Goal: Task Accomplishment & Management: Manage account settings

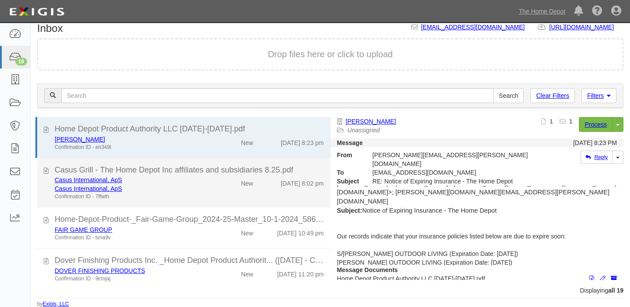
click at [209, 192] on div "Casus International, ApS Casus International, ApS Confirmation ID - 7ffwth New …" at bounding box center [189, 188] width 282 height 25
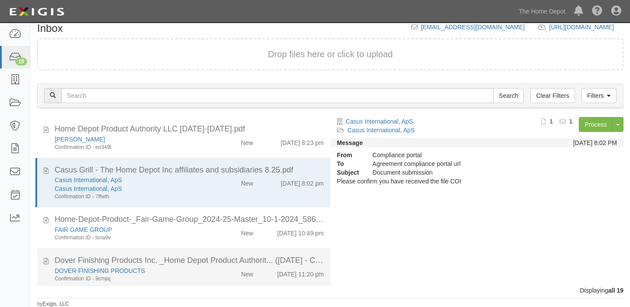
click at [198, 267] on div "DOVER FINISHING PRODUCTS" at bounding box center [131, 271] width 152 height 9
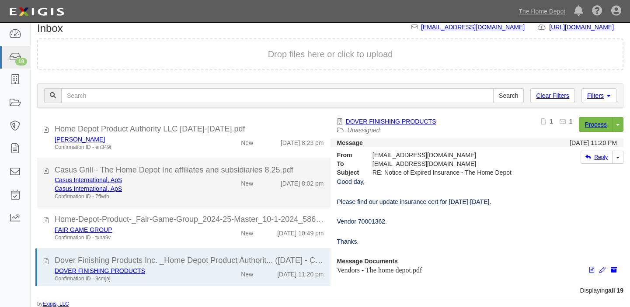
click at [227, 176] on div "New" at bounding box center [236, 182] width 47 height 12
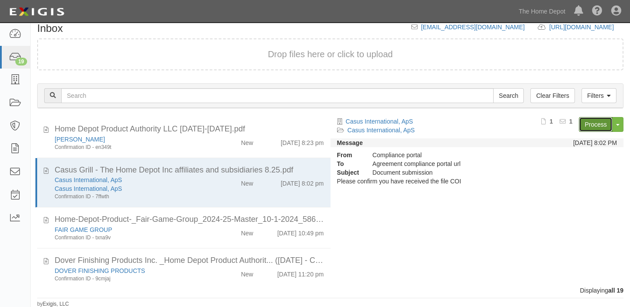
click at [590, 122] on link "Process" at bounding box center [596, 124] width 34 height 15
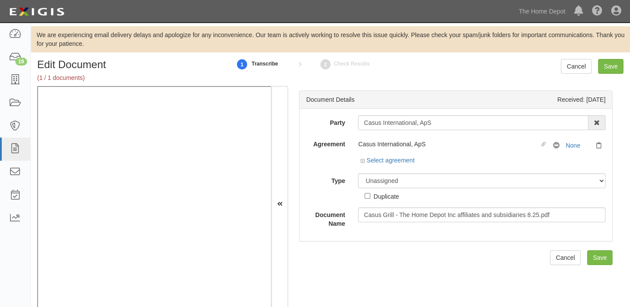
scroll to position [28, 0]
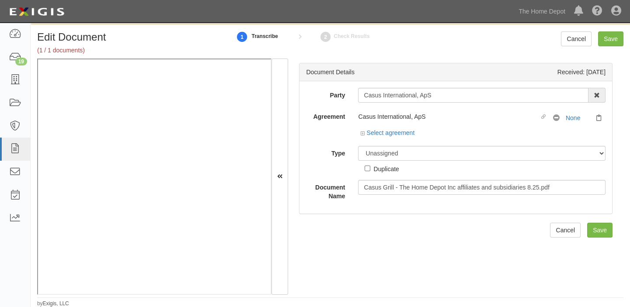
click at [360, 95] on div "Casus International, ApS 1000576868 Ontario Inc. 10 STRAWBERRY STREET 115282 CA…" at bounding box center [481, 95] width 260 height 15
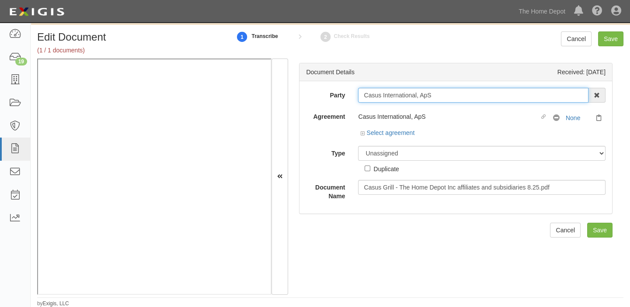
drag, startPoint x: 360, startPoint y: 95, endPoint x: 442, endPoint y: 93, distance: 82.6
click at [442, 93] on input "Casus International, ApS" at bounding box center [473, 95] width 230 height 15
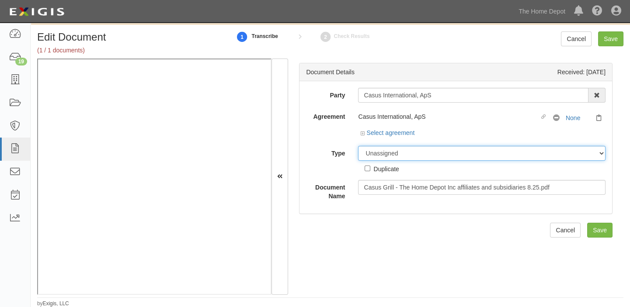
drag, startPoint x: 441, startPoint y: 155, endPoint x: 430, endPoint y: 156, distance: 10.9
click at [441, 155] on select "Unassigned Binder Cancellation Notice Certificate Contract Endorsement Insuranc…" at bounding box center [481, 153] width 247 height 15
select select "OtherDetail"
click at [358, 146] on select "Unassigned Binder Cancellation Notice Certificate Contract Endorsement Insuranc…" at bounding box center [481, 153] width 247 height 15
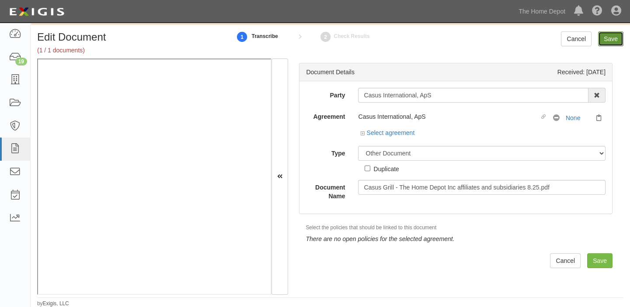
click at [614, 35] on input "Save" at bounding box center [610, 38] width 25 height 15
click at [375, 132] on link "Select agreement" at bounding box center [387, 132] width 54 height 7
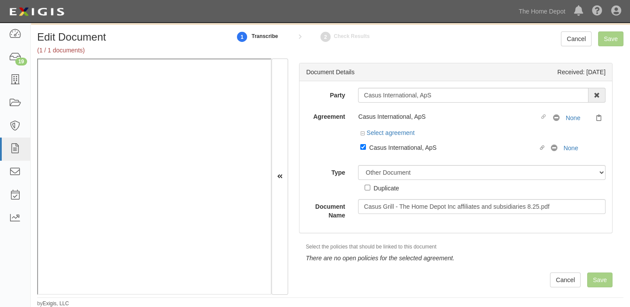
click at [378, 156] on div at bounding box center [481, 156] width 247 height 4
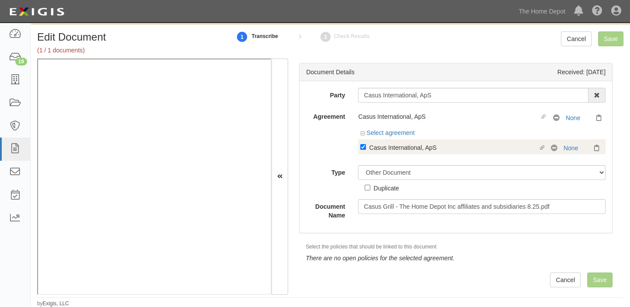
click at [378, 148] on div "Casus International, ApS" at bounding box center [453, 147] width 169 height 10
click at [366, 148] on input "Linked agreement Casus International, ApS Linked agreement" at bounding box center [363, 147] width 6 height 6
checkbox input "false"
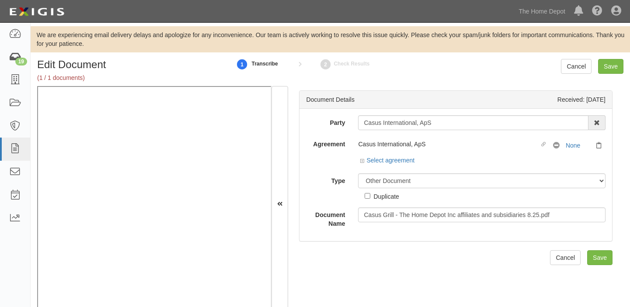
select select "OtherDetail"
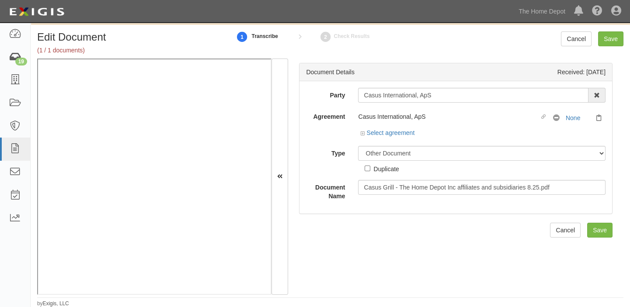
scroll to position [28, 0]
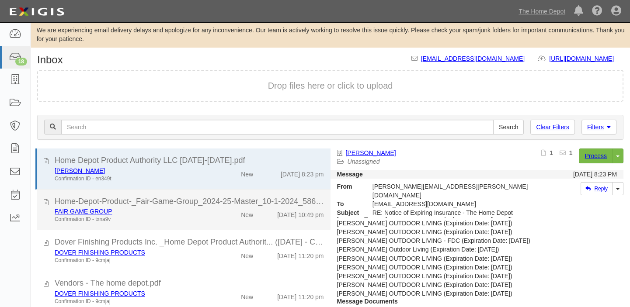
click at [224, 213] on div "New" at bounding box center [236, 213] width 47 height 12
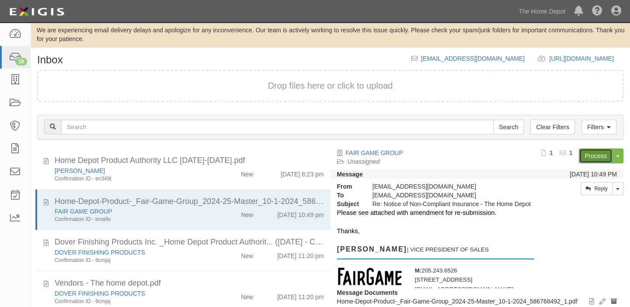
click at [607, 157] on link "Process" at bounding box center [596, 156] width 34 height 15
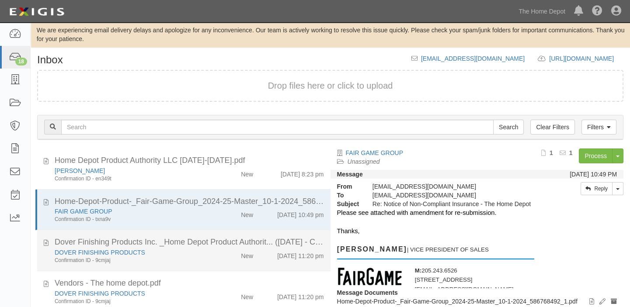
click at [208, 258] on div "DOVER FINISHING PRODUCTS Confirmation ID - 9cmjaj" at bounding box center [130, 256] width 165 height 16
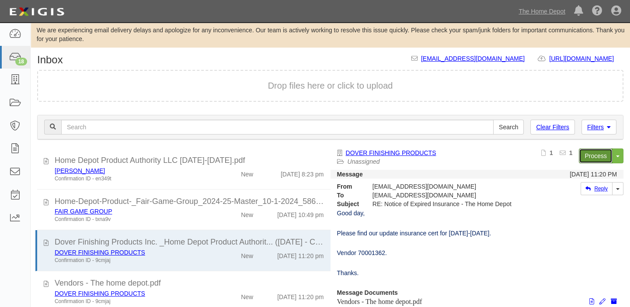
click at [584, 154] on link "Process" at bounding box center [596, 156] width 34 height 15
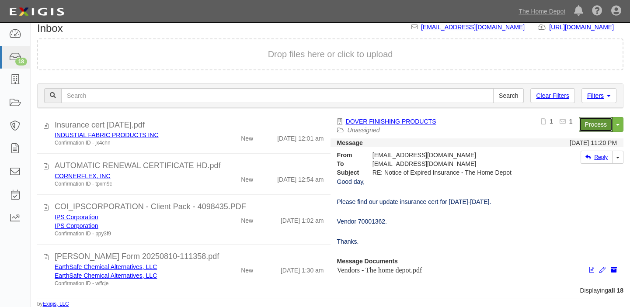
scroll to position [198, 0]
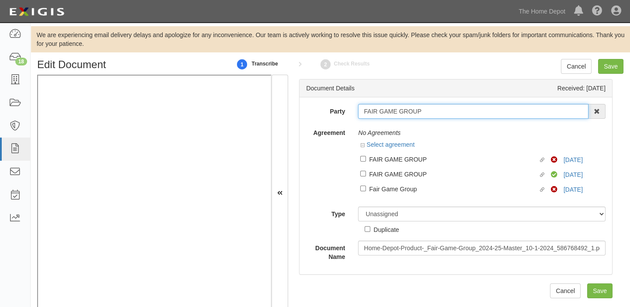
drag, startPoint x: 362, startPoint y: 111, endPoint x: 441, endPoint y: 109, distance: 78.7
click at [441, 109] on input "FAIR GAME GROUP" at bounding box center [473, 111] width 230 height 15
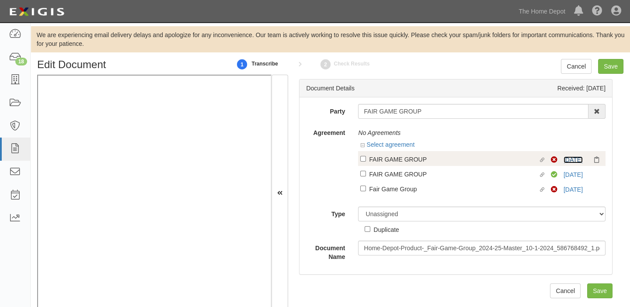
click at [566, 159] on link "10/7/25" at bounding box center [572, 159] width 19 height 7
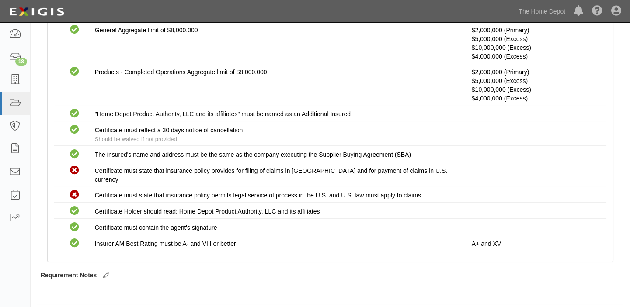
scroll to position [163, 0]
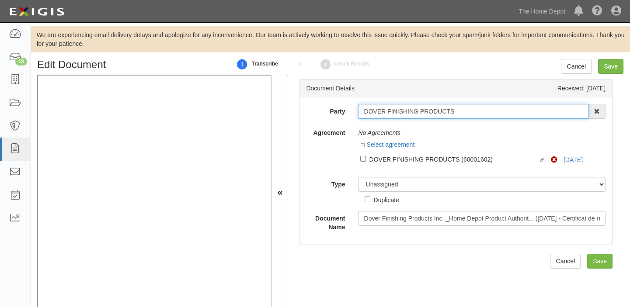
drag, startPoint x: 359, startPoint y: 113, endPoint x: 485, endPoint y: 112, distance: 125.9
click at [485, 112] on input "DOVER FINISHING PRODUCTS" at bounding box center [473, 111] width 230 height 15
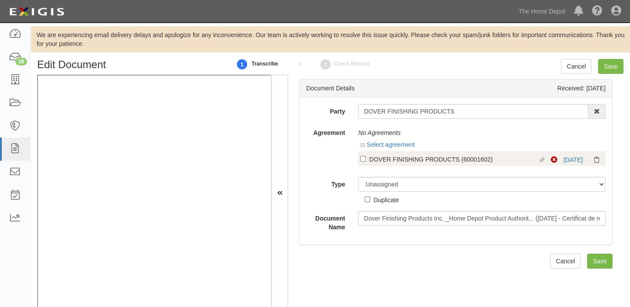
click at [367, 156] on label "Linked agreement DOVER FINISHING PRODUCTS (60001602) Linked agreement" at bounding box center [455, 160] width 191 height 12
click at [366, 156] on input "Linked agreement DOVER FINISHING PRODUCTS (60001602) Linked agreement" at bounding box center [363, 159] width 6 height 6
checkbox input "true"
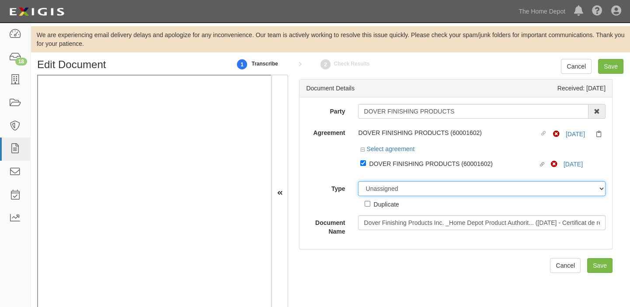
click at [390, 185] on select "Unassigned Binder Cancellation Notice Certificate Contract Endorsement Insuranc…" at bounding box center [481, 188] width 247 height 15
select select "CertificateDetail"
click at [358, 182] on select "Unassigned Binder Cancellation Notice Certificate Contract Endorsement Insuranc…" at bounding box center [481, 188] width 247 height 15
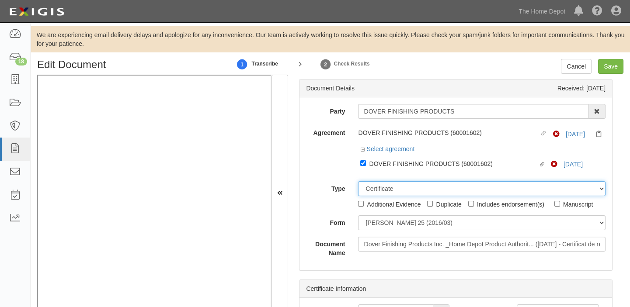
scroll to position [17, 0]
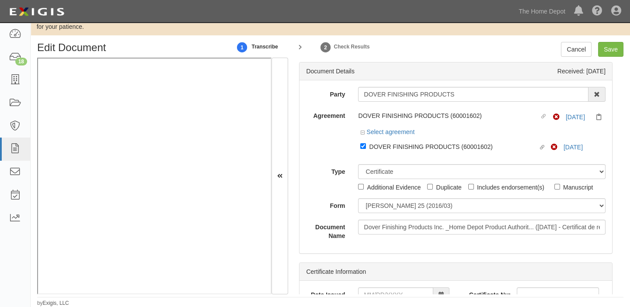
click at [384, 198] on div "Party DOVER FINISHING PRODUCTS 1000576868 Ontario Inc. 10 STRAWBERRY STREET 115…" at bounding box center [455, 163] width 299 height 153
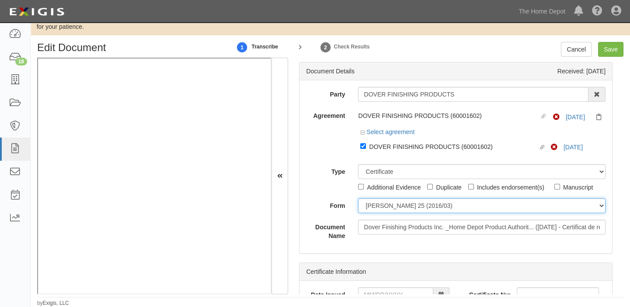
click at [384, 208] on select "ACORD 25 (2016/03) ACORD 101 ACORD 855 NY (2014/05) General" at bounding box center [481, 205] width 247 height 15
select select "GeneralFormDetail"
click at [358, 198] on select "ACORD 25 (2016/03) ACORD 101 ACORD 855 NY (2014/05) General" at bounding box center [481, 205] width 247 height 15
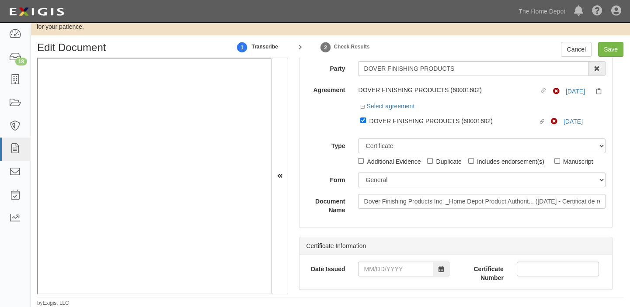
scroll to position [39, 0]
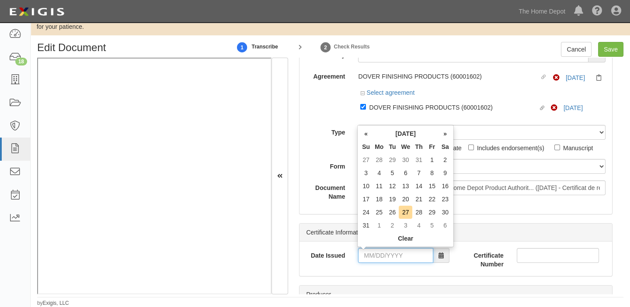
click at [402, 262] on input "Date Issued" at bounding box center [395, 255] width 75 height 15
click at [404, 141] on th "We" at bounding box center [406, 146] width 14 height 13
click at [403, 200] on td "20" at bounding box center [406, 199] width 14 height 13
type input "08/20/2025"
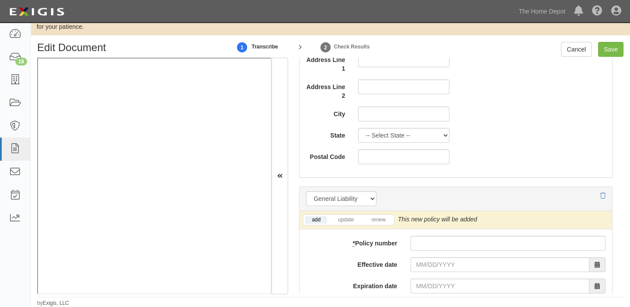
scroll to position [556, 0]
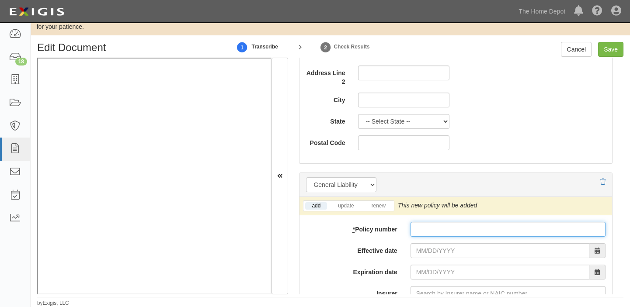
click at [428, 229] on input "* Policy number" at bounding box center [507, 229] width 195 height 15
paste input "143-2297"
type input "143-2297"
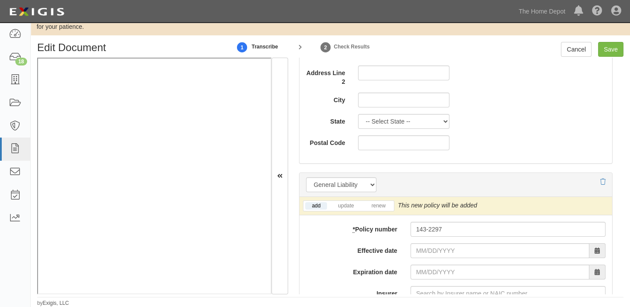
click at [428, 254] on input "Effective date" at bounding box center [499, 250] width 179 height 15
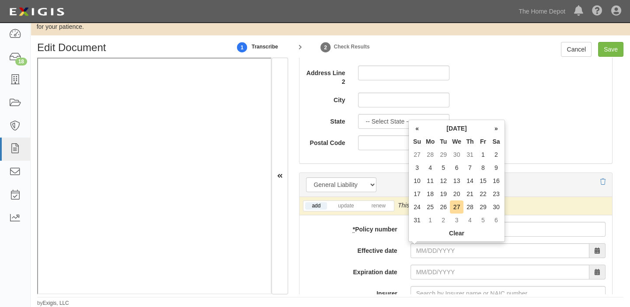
click at [438, 142] on th "Tu" at bounding box center [443, 141] width 13 height 13
click at [464, 195] on td "21" at bounding box center [469, 194] width 13 height 13
type input "08/21/2025"
type input "08/21/2026"
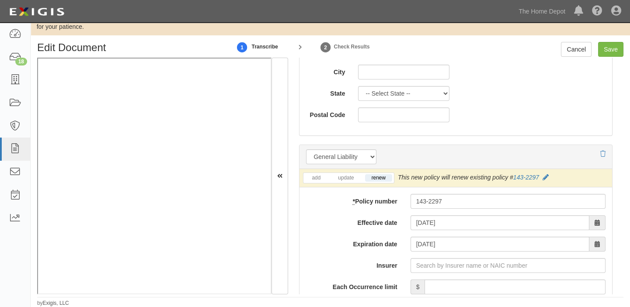
scroll to position [636, 0]
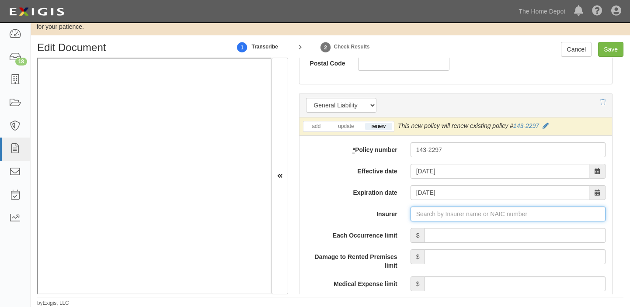
click at [435, 215] on input "Insurer" at bounding box center [507, 214] width 195 height 15
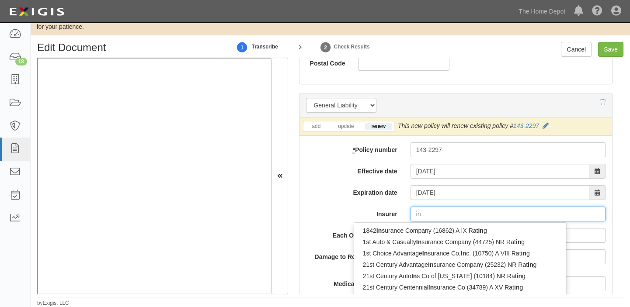
type input "int"
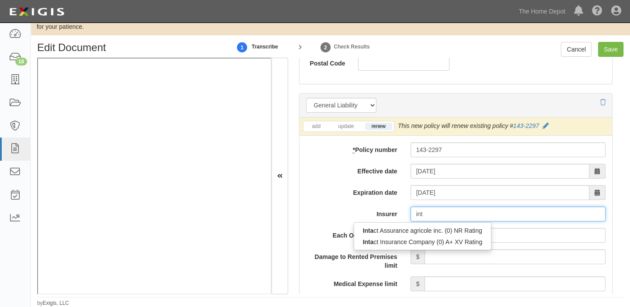
type input "intact Assurance agricole inc. (0) NR Rating"
type input "intact"
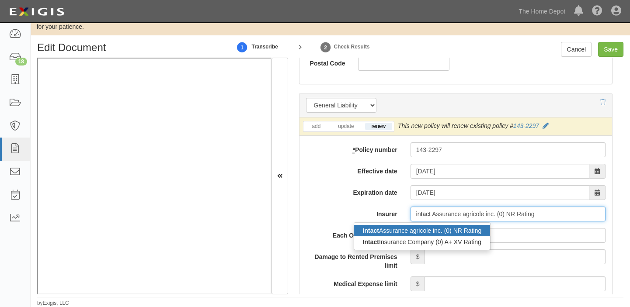
click at [432, 232] on div "Intact Assurance agricole inc. (0) NR Rating" at bounding box center [422, 230] width 136 height 11
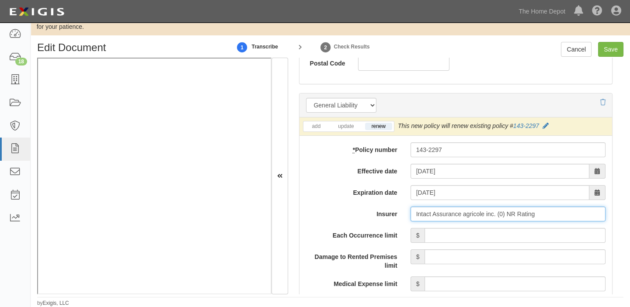
type input "Intact Assurance agricole inc. (0) NR Rating"
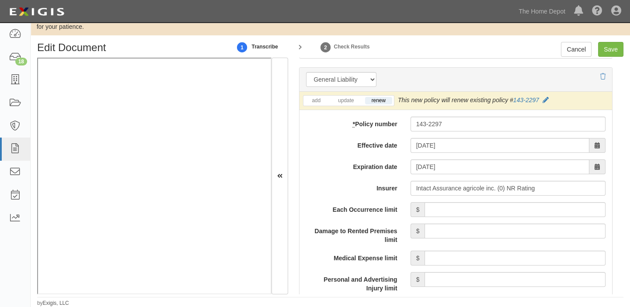
scroll to position [675, 0]
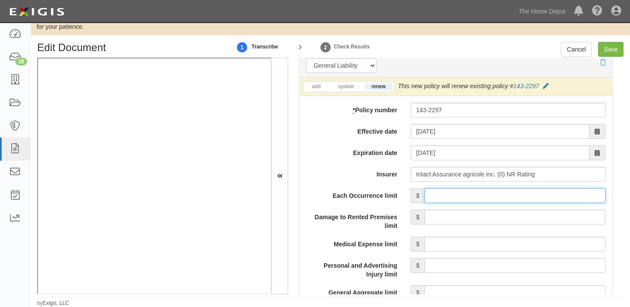
click at [506, 194] on input "Each Occurrence limit" at bounding box center [514, 195] width 181 height 15
type input "3,000,000"
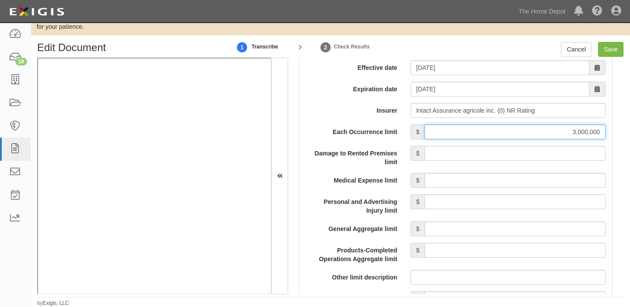
scroll to position [755, 0]
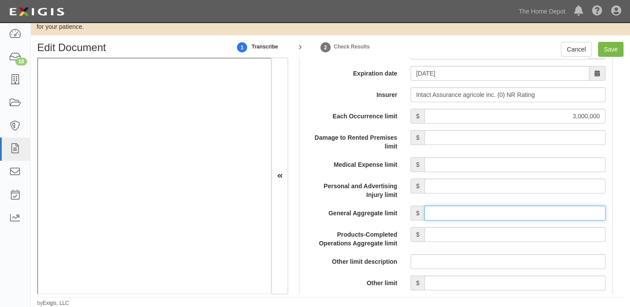
click at [461, 212] on input "General Aggregate limit" at bounding box center [514, 213] width 181 height 15
type input "3,000,000"
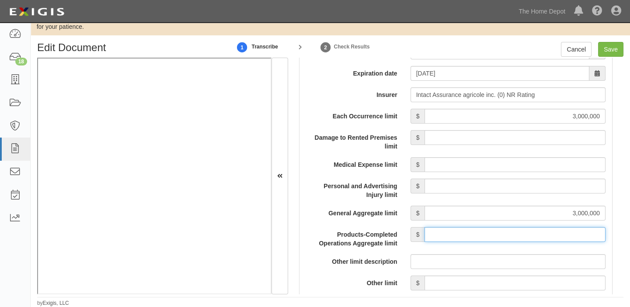
click at [518, 231] on input "Products-Completed Operations Aggregate limit" at bounding box center [514, 234] width 181 height 15
type input "3,000,000"
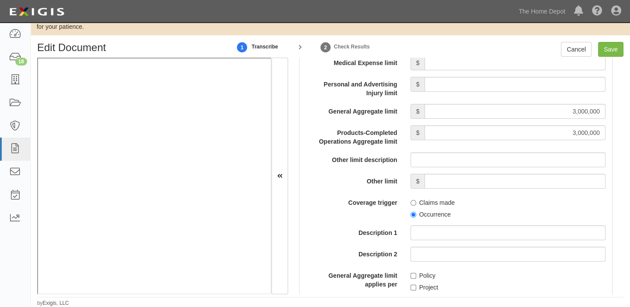
scroll to position [874, 0]
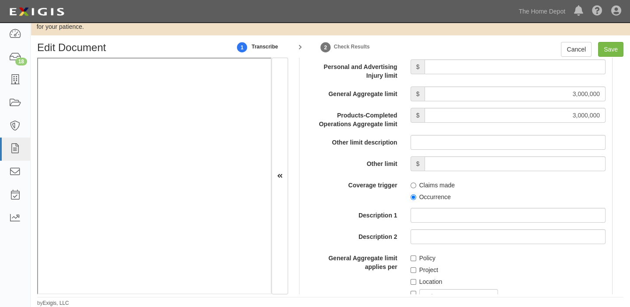
click at [424, 197] on label "Occurrence" at bounding box center [430, 197] width 40 height 9
click at [416, 197] on input "Occurrence" at bounding box center [413, 198] width 6 height 6
radio input "true"
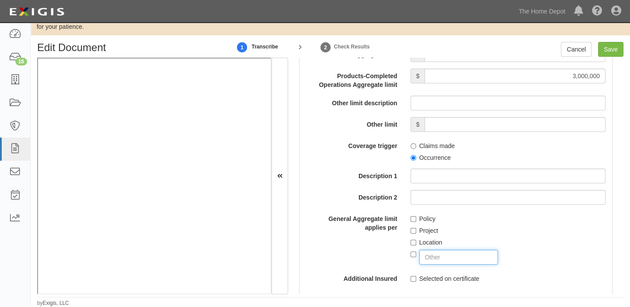
click at [433, 257] on input "text" at bounding box center [458, 257] width 79 height 15
type input "PRODUCTS AND/OR COMPLETED OPERATIONS"
checkbox input "true"
click at [609, 44] on input "Save" at bounding box center [610, 49] width 25 height 15
type input "3000000"
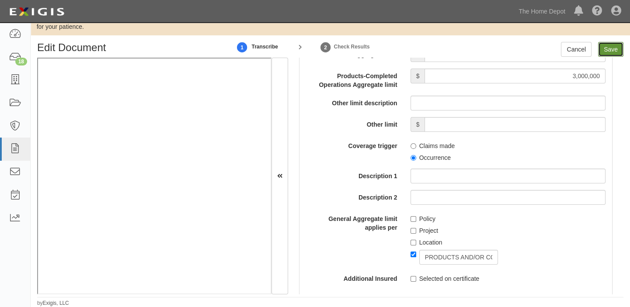
type input "3000000"
click at [226, 293] on iframe at bounding box center [154, 176] width 234 height 236
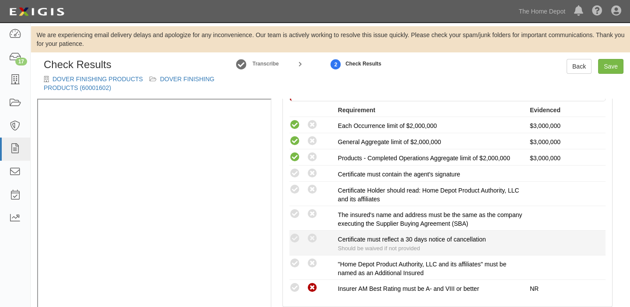
scroll to position [198, 0]
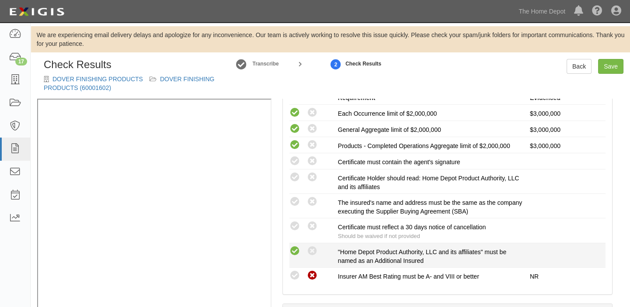
click at [295, 247] on icon at bounding box center [294, 251] width 11 height 11
radio input "true"
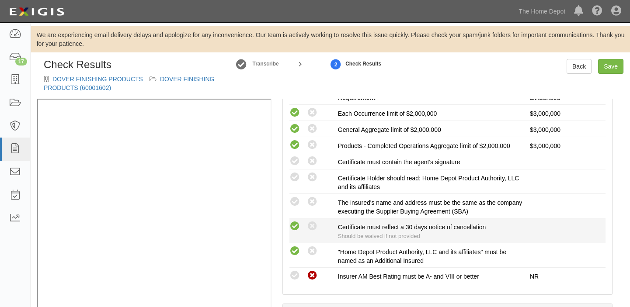
click at [296, 223] on icon at bounding box center [294, 226] width 11 height 11
radio input "true"
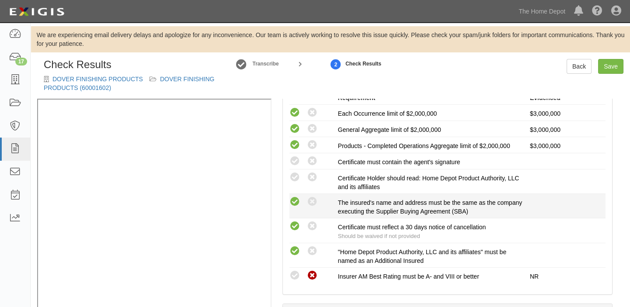
click at [292, 201] on icon at bounding box center [294, 202] width 11 height 11
radio input "true"
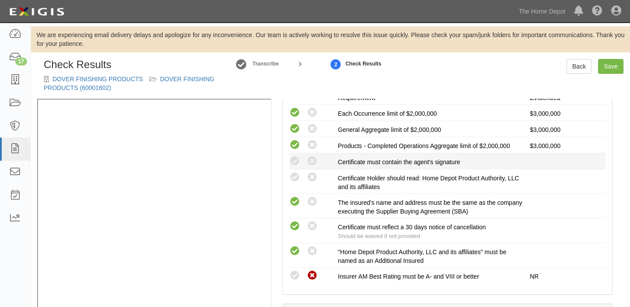
click at [291, 167] on li "Compliant Waived: Non-Compliant Certificate must contain the agent's signature" at bounding box center [447, 161] width 316 height 16
click at [294, 164] on icon at bounding box center [294, 161] width 11 height 11
radio input "true"
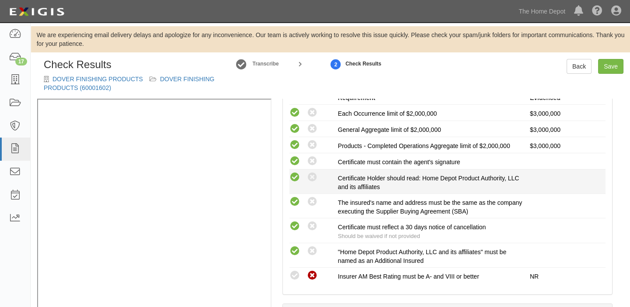
click at [294, 176] on icon at bounding box center [294, 177] width 11 height 11
radio input "true"
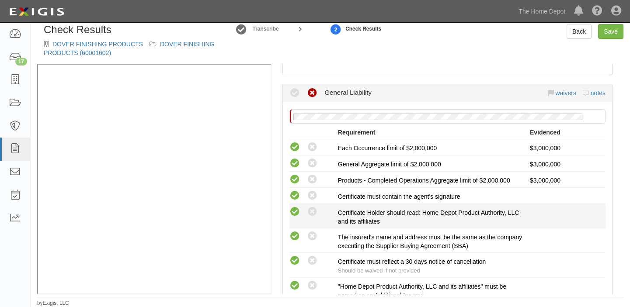
scroll to position [39, 0]
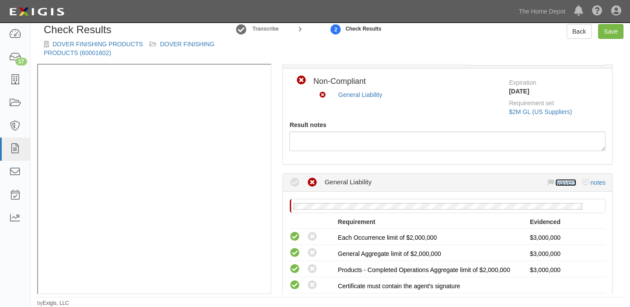
click at [555, 181] on link "waivers" at bounding box center [565, 182] width 21 height 7
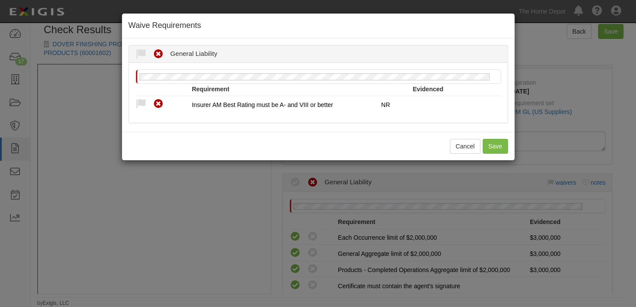
click at [140, 94] on div "Requirement Evidenced" at bounding box center [317, 90] width 365 height 11
click at [141, 102] on icon at bounding box center [140, 104] width 11 height 11
radio input "true"
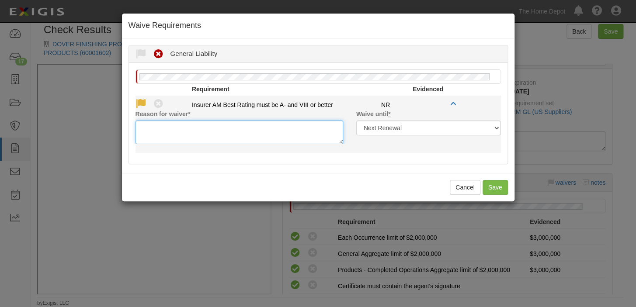
click at [154, 129] on textarea "Reason for waiver *" at bounding box center [239, 133] width 208 height 24
paste textarea "Intact Insurance Company (AM Best Rated A+ XV) is acceptable"
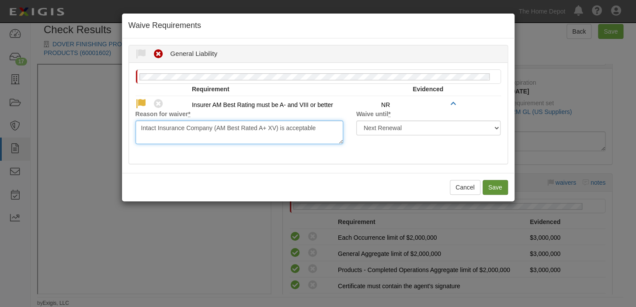
type textarea "Intact Insurance Company (AM Best Rated A+ XV) is acceptable"
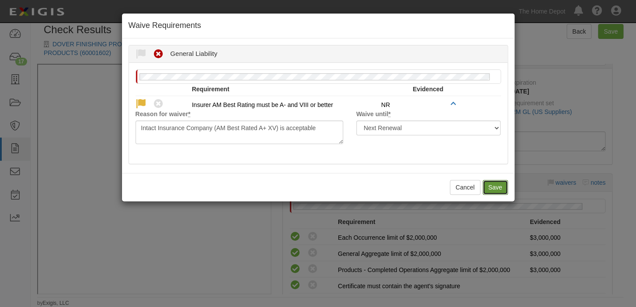
click at [489, 188] on button "Save" at bounding box center [495, 187] width 25 height 15
radio input "true"
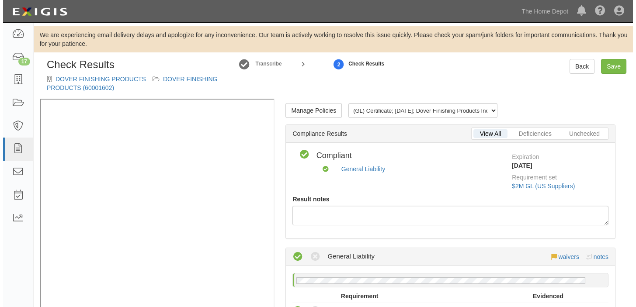
scroll to position [0, 0]
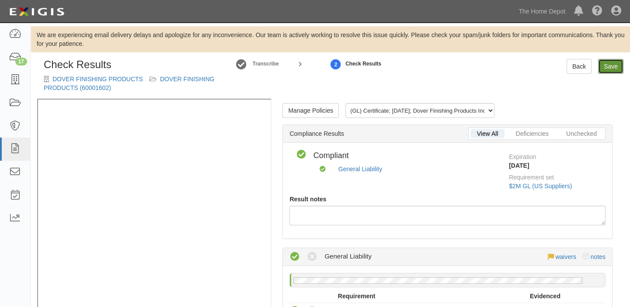
click at [606, 61] on link "Save" at bounding box center [610, 66] width 25 height 15
radio input "true"
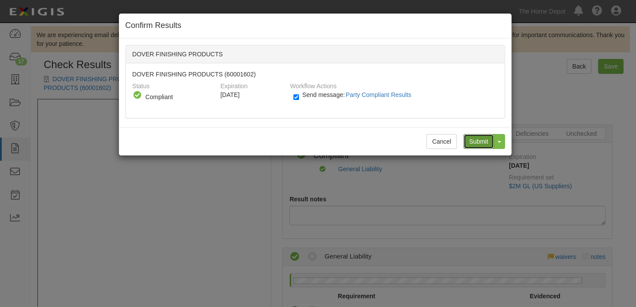
click at [483, 137] on input "Submit" at bounding box center [478, 141] width 31 height 15
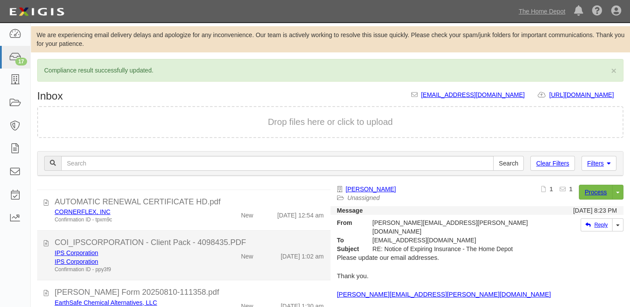
scroll to position [79, 0]
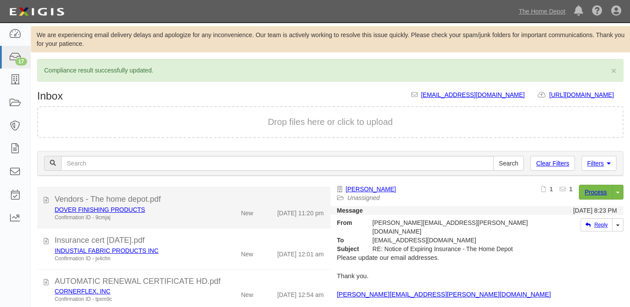
click at [219, 214] on div "New" at bounding box center [236, 211] width 47 height 12
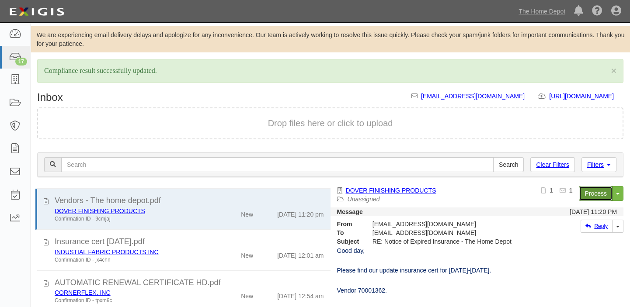
click at [593, 188] on link "Process" at bounding box center [596, 193] width 34 height 15
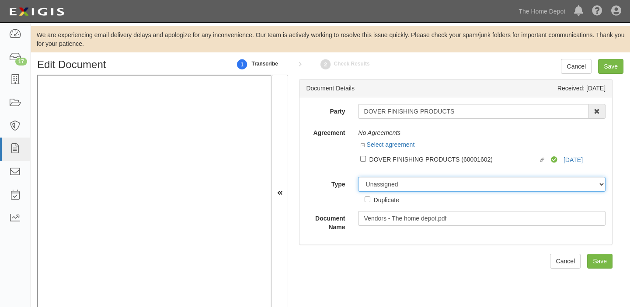
click at [382, 188] on select "Unassigned Binder Cancellation Notice Certificate Contract Endorsement Insuranc…" at bounding box center [481, 184] width 247 height 15
select select "OtherDetail"
click at [358, 177] on select "Unassigned Binder Cancellation Notice Certificate Contract Endorsement Insuranc…" at bounding box center [481, 184] width 247 height 15
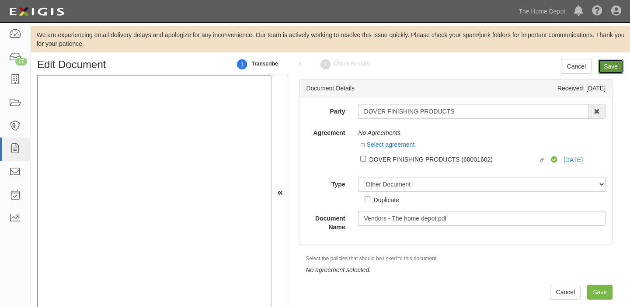
click at [619, 69] on input "Save" at bounding box center [610, 66] width 25 height 15
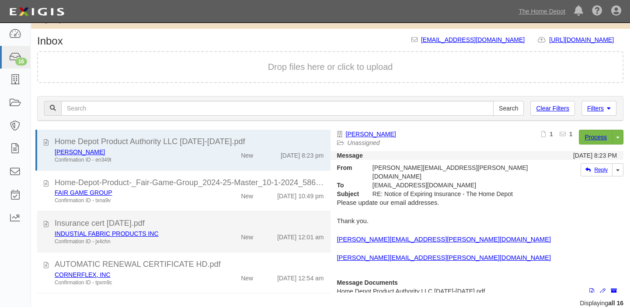
scroll to position [36, 0]
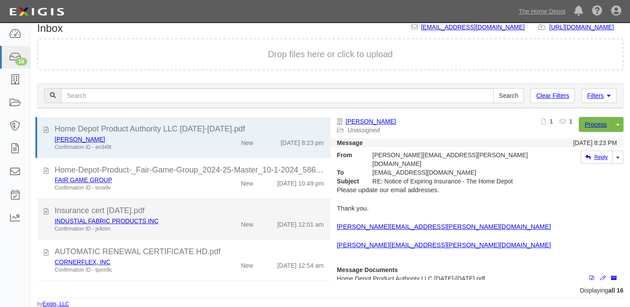
click at [251, 228] on div "INDUSTIAL FABRIC PRODUCTS INC Confirmation ID - jx4chn New [DATE] 12:01 am" at bounding box center [189, 225] width 282 height 16
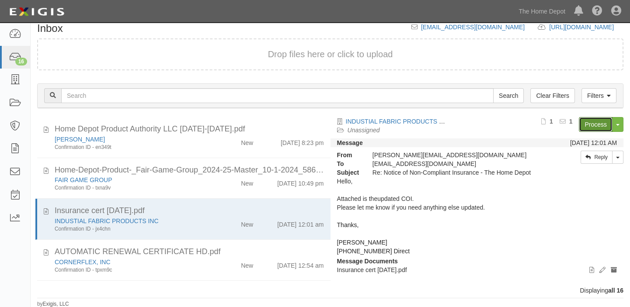
click at [583, 127] on link "Process" at bounding box center [596, 124] width 34 height 15
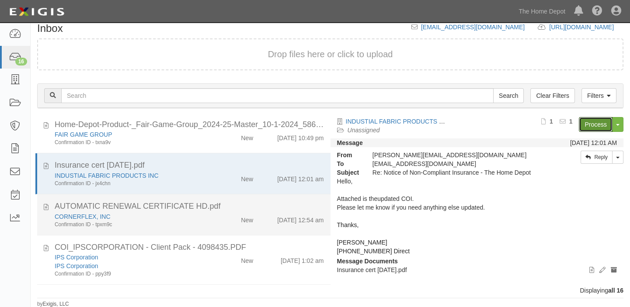
scroll to position [119, 0]
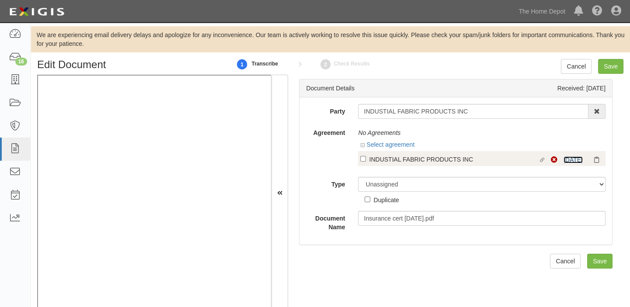
click at [565, 160] on link "[DATE]" at bounding box center [572, 159] width 19 height 7
click at [408, 157] on div "INDUSTIAL FABRIC PRODUCTS INC" at bounding box center [453, 159] width 169 height 10
click at [366, 157] on input "Linked agreement INDUSTIAL FABRIC PRODUCTS INC Linked agreement" at bounding box center [363, 159] width 6 height 6
checkbox input "true"
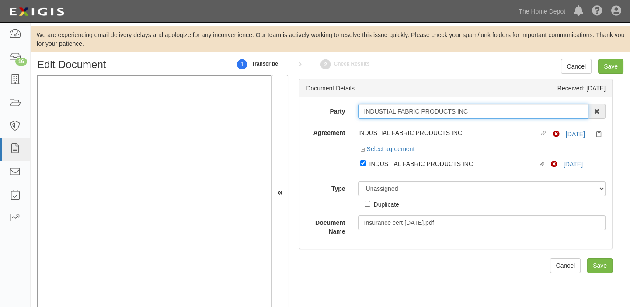
drag, startPoint x: 358, startPoint y: 111, endPoint x: 473, endPoint y: 114, distance: 115.0
click at [473, 114] on input "INDUSTIAL FABRIC PRODUCTS INC" at bounding box center [473, 111] width 230 height 15
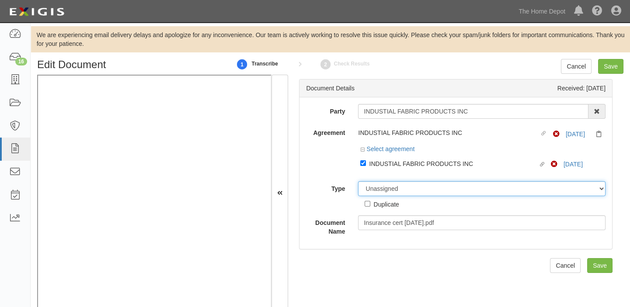
click at [374, 187] on select "Unassigned Binder Cancellation Notice Certificate Contract Endorsement Insuranc…" at bounding box center [481, 188] width 247 height 15
select select "CertificateDetail"
click at [358, 182] on select "Unassigned Binder Cancellation Notice Certificate Contract Endorsement Insuranc…" at bounding box center [481, 188] width 247 height 15
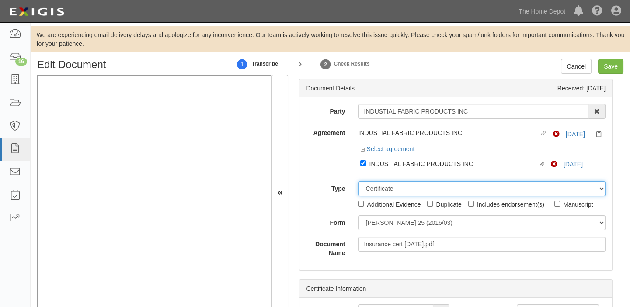
scroll to position [17, 0]
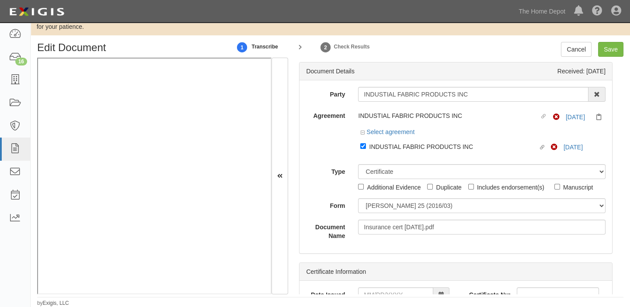
click at [399, 214] on div "Party INDUSTIAL FABRIC PRODUCTS INC 1000576868 Ontario Inc. 10 STRAWBERRY STREE…" at bounding box center [455, 163] width 299 height 153
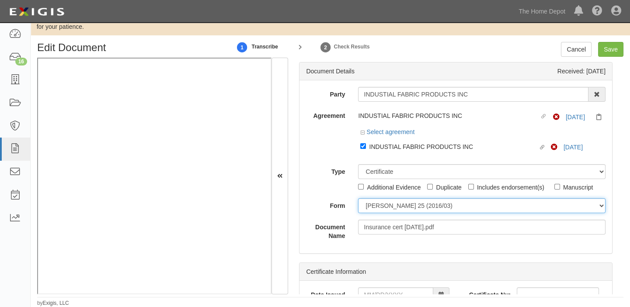
click at [399, 208] on select "ACORD 25 (2016/03) ACORD 101 ACORD 855 NY (2014/05) General" at bounding box center [481, 205] width 247 height 15
select select "GeneralFormDetail"
click at [358, 198] on select "ACORD 25 (2016/03) ACORD 101 ACORD 855 NY (2014/05) General" at bounding box center [481, 205] width 247 height 15
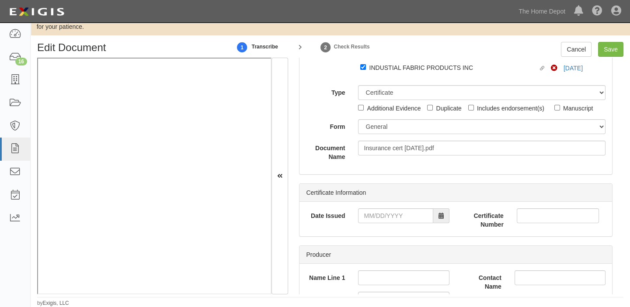
click at [394, 223] on div "Date Issued" at bounding box center [377, 218] width 156 height 21
click at [398, 212] on input "Date Issued" at bounding box center [395, 215] width 75 height 15
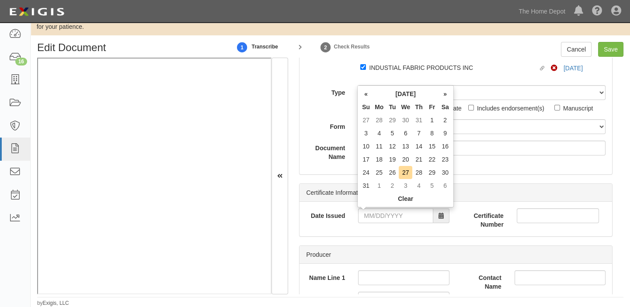
click at [405, 103] on th "We" at bounding box center [406, 107] width 14 height 13
click at [393, 174] on td "26" at bounding box center [392, 172] width 13 height 13
type input "08/26/2025"
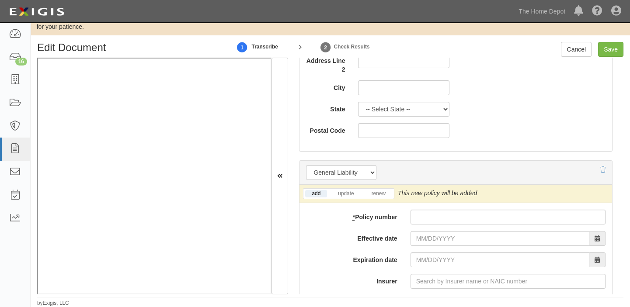
scroll to position [636, 0]
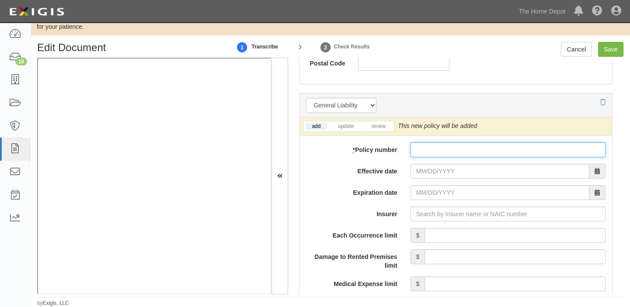
click at [437, 153] on input "* Policy number" at bounding box center [507, 149] width 195 height 15
paste input "16921750"
type input "16921750"
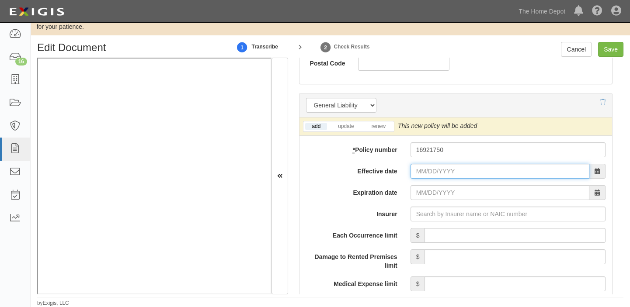
click at [426, 174] on input "Effective date" at bounding box center [499, 171] width 179 height 15
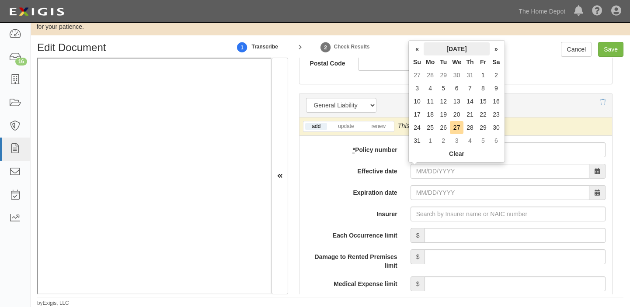
click at [440, 52] on th "August 2025" at bounding box center [457, 48] width 66 height 13
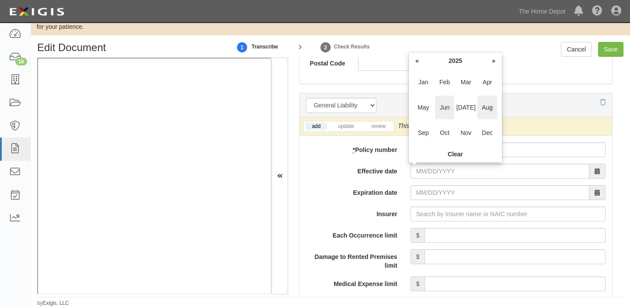
click at [438, 110] on span "Jun" at bounding box center [445, 108] width 20 height 24
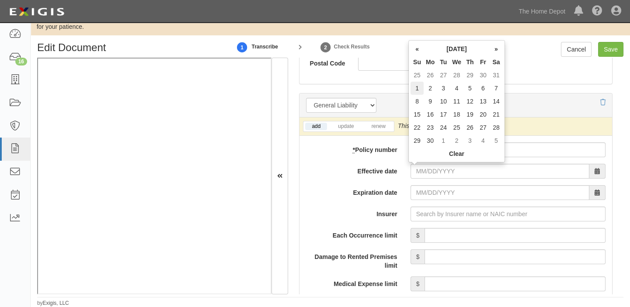
click at [419, 87] on td "1" at bounding box center [416, 88] width 13 height 13
type input "06/01/2025"
type input "06/01/2026"
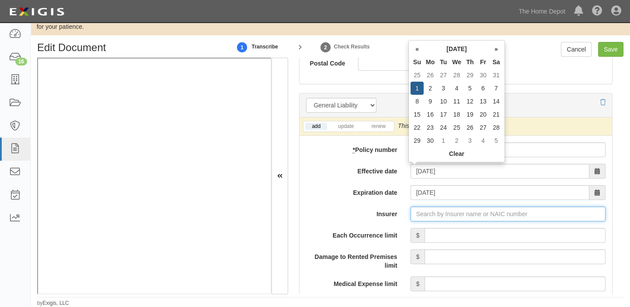
click at [445, 215] on input "Insurer" at bounding box center [507, 214] width 195 height 15
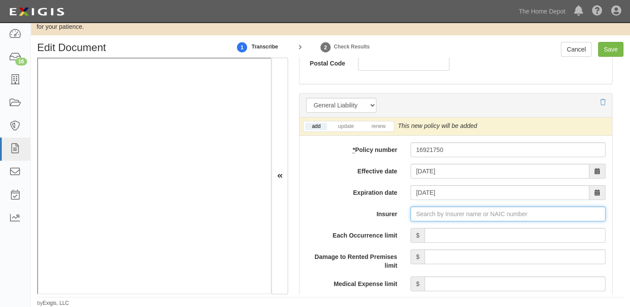
type input "21st Century Advantage Insurance Company (25232) NR Rating"
type input "2"
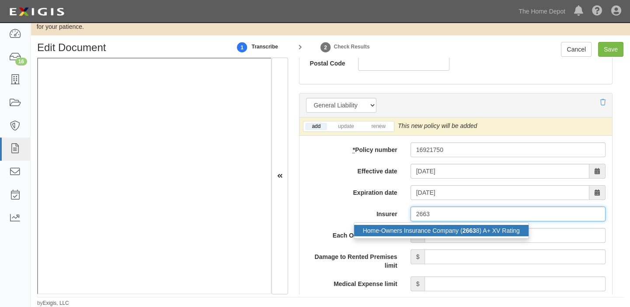
click at [445, 230] on div "Home-Owners Insurance Company ( 2663 8) A+ XV Rating" at bounding box center [441, 230] width 174 height 11
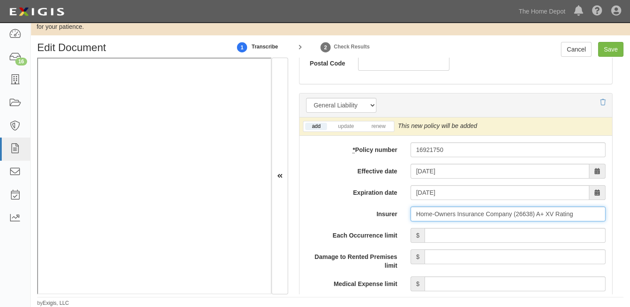
type input "Home-Owners Insurance Company (26638) A+ XV Rating"
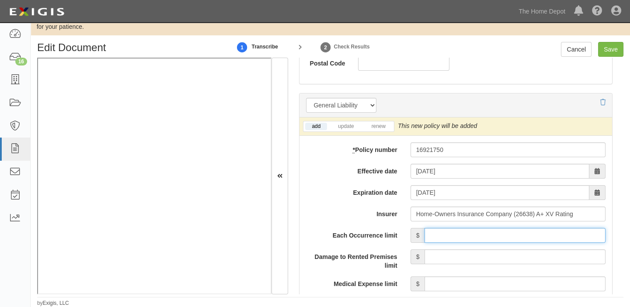
click at [455, 240] on input "Each Occurrence limit" at bounding box center [514, 235] width 181 height 15
type input "2,000,000"
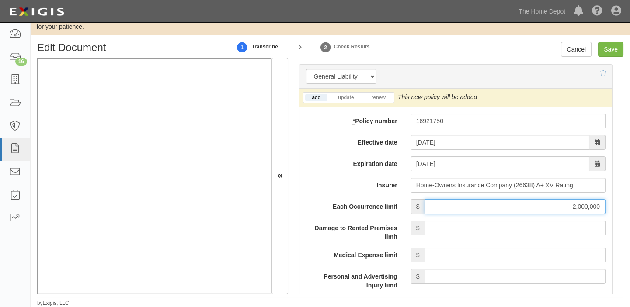
scroll to position [715, 0]
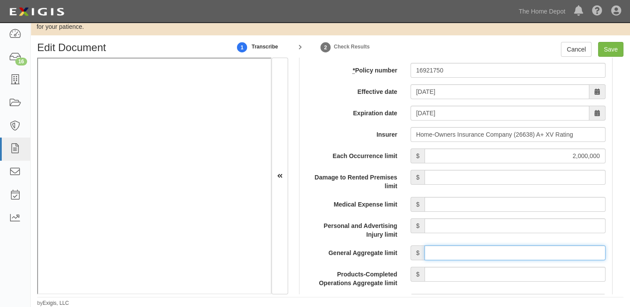
click at [473, 250] on input "General Aggregate limit" at bounding box center [514, 253] width 181 height 15
type input "2,000,000"
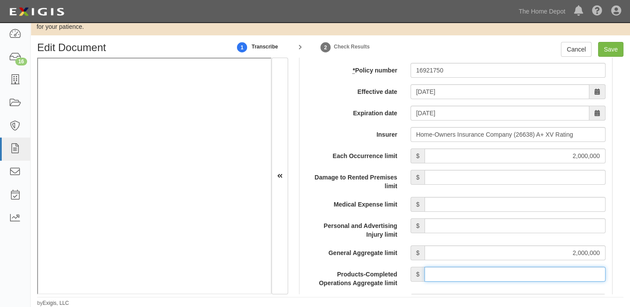
click at [499, 278] on input "Products-Completed Operations Aggregate limit" at bounding box center [514, 274] width 181 height 15
type input "2,000,000"
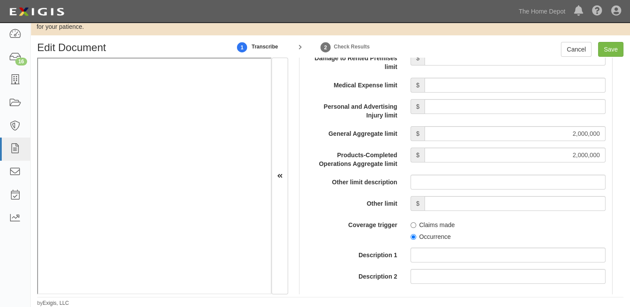
click at [416, 236] on label "Occurrence" at bounding box center [430, 237] width 40 height 9
click at [416, 236] on input "Occurrence" at bounding box center [413, 237] width 6 height 6
radio input "true"
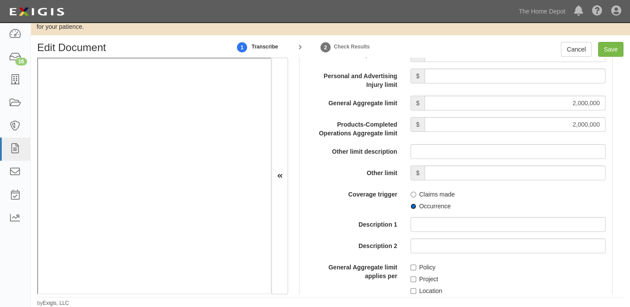
scroll to position [913, 0]
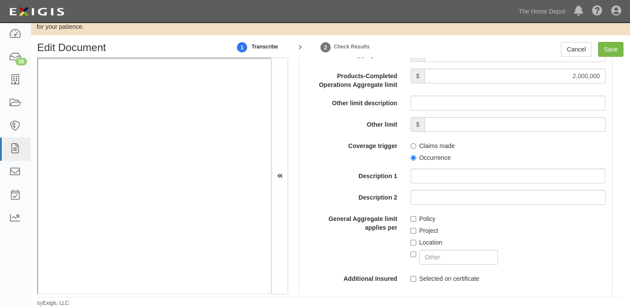
click at [414, 219] on label "Policy" at bounding box center [422, 219] width 25 height 9
click at [414, 219] on input "Policy" at bounding box center [413, 219] width 6 height 6
checkbox input "true"
click at [618, 50] on input "Save" at bounding box center [610, 49] width 25 height 15
type input "2000000"
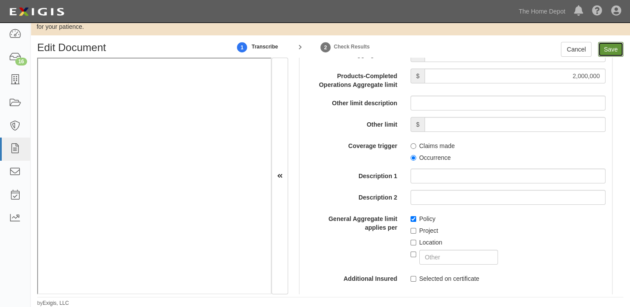
type input "2000000"
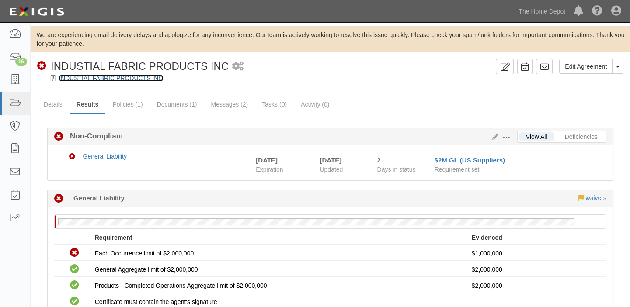
click at [74, 79] on link "INDUSTIAL FABRIC PRODUCTS INC" at bounding box center [111, 78] width 104 height 7
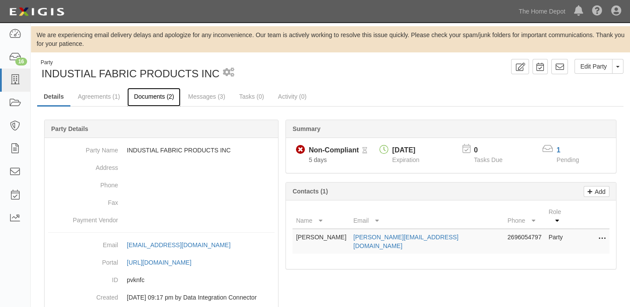
click at [141, 91] on link "Documents (2)" at bounding box center [153, 97] width 53 height 19
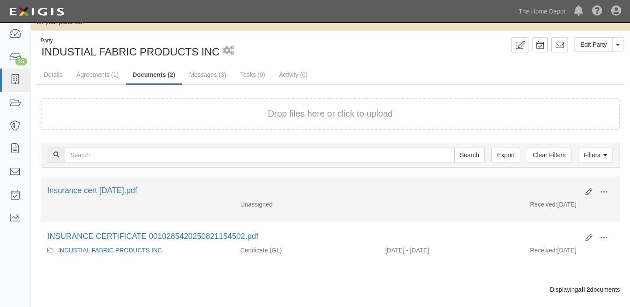
scroll to position [34, 0]
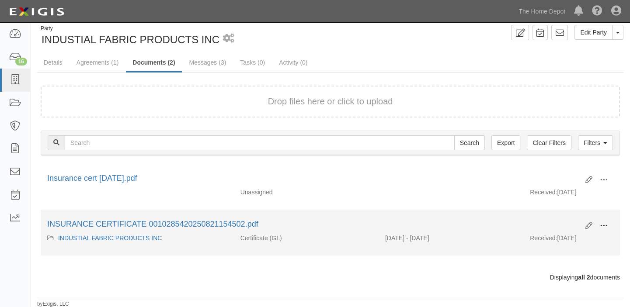
click at [601, 222] on span at bounding box center [604, 226] width 8 height 8
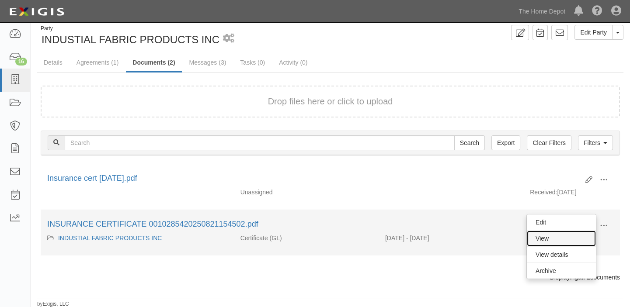
click at [565, 236] on link "View" at bounding box center [561, 239] width 69 height 16
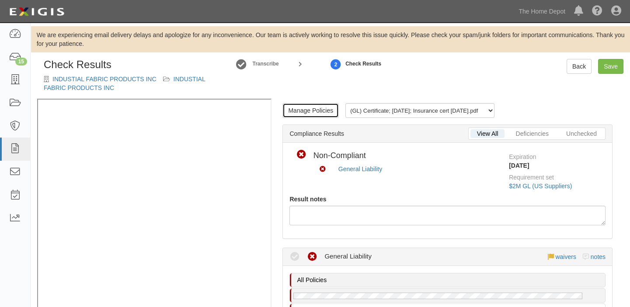
click at [296, 110] on link "Manage Policies" at bounding box center [310, 110] width 56 height 15
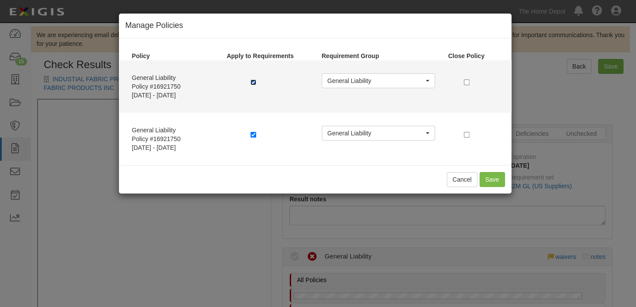
click at [252, 83] on input "checkbox" at bounding box center [253, 83] width 6 height 6
checkbox input "false"
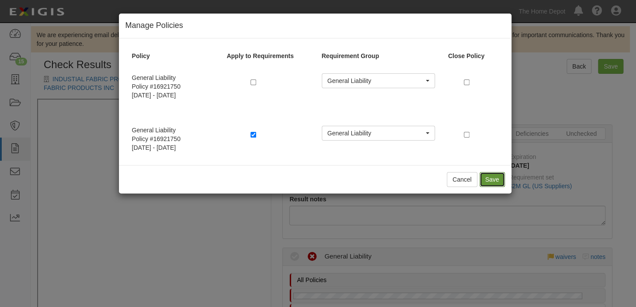
click at [485, 180] on button "Save" at bounding box center [491, 179] width 25 height 15
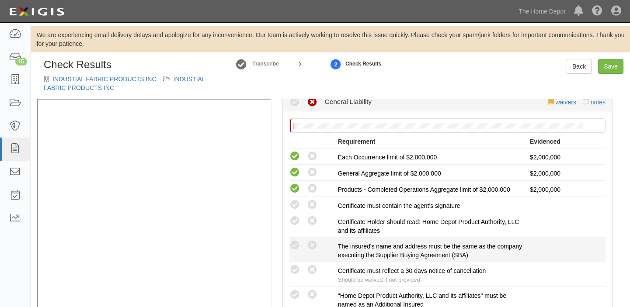
scroll to position [198, 0]
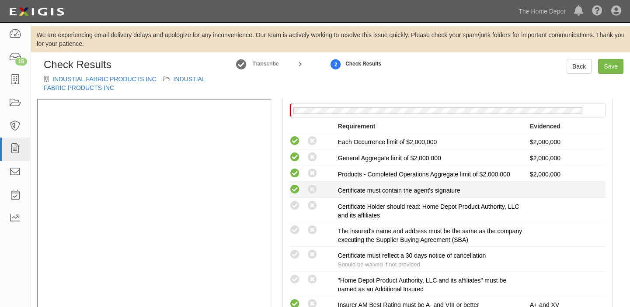
click at [294, 187] on icon at bounding box center [294, 189] width 11 height 11
radio input "true"
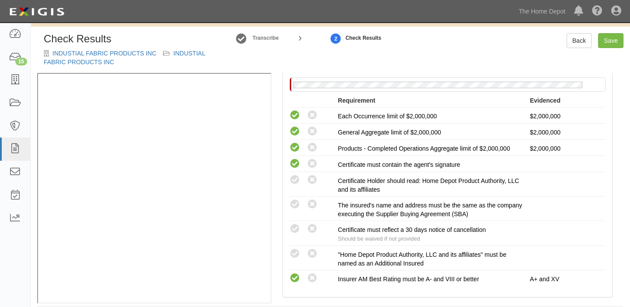
scroll to position [35, 0]
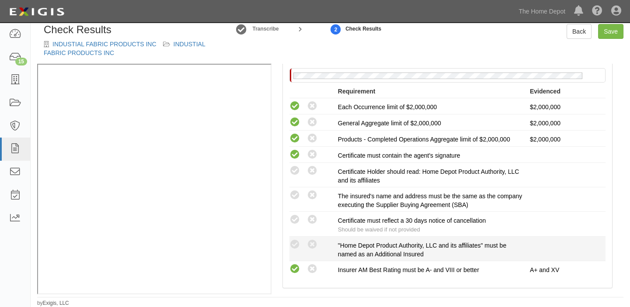
click at [300, 251] on div "Compliant Waived: Non-Compliant "Home Depot Product Authority, LLC and its affi…" at bounding box center [447, 249] width 329 height 20
click at [296, 237] on li "Compliant Waived: Non-Compliant "Home Depot Product Authority, LLC and its affi…" at bounding box center [447, 249] width 316 height 24
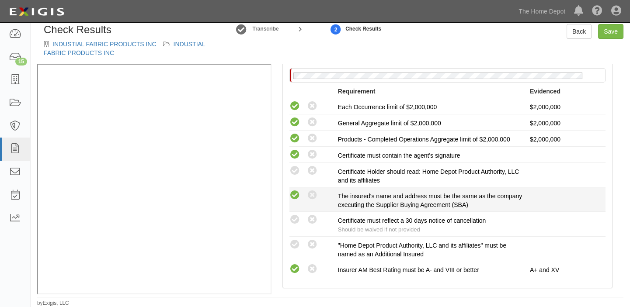
click at [296, 198] on icon at bounding box center [294, 195] width 11 height 11
radio input "true"
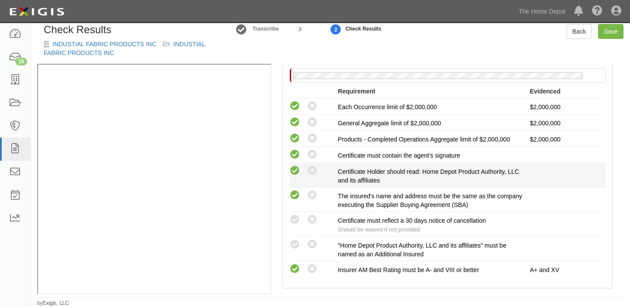
click at [296, 171] on icon at bounding box center [294, 171] width 11 height 11
radio input "true"
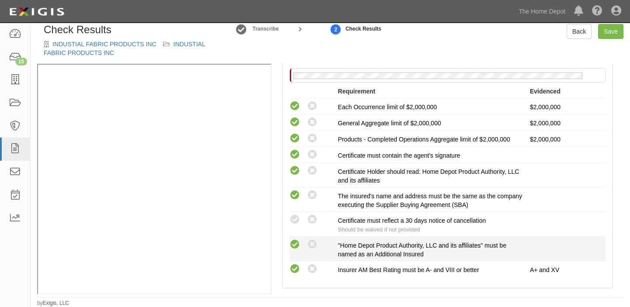
click at [291, 240] on icon at bounding box center [294, 245] width 11 height 11
radio input "true"
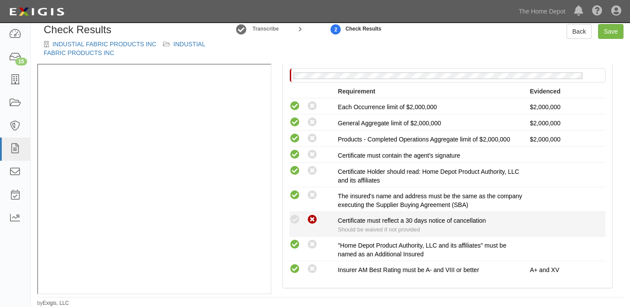
click at [309, 219] on icon at bounding box center [312, 220] width 11 height 11
radio input "true"
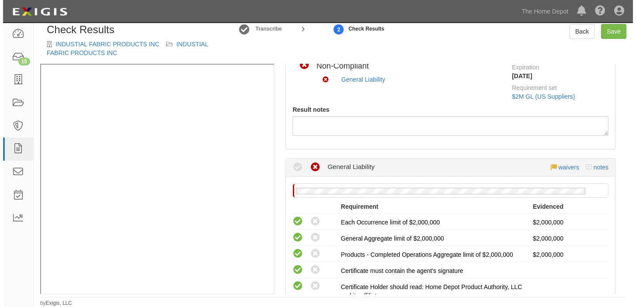
scroll to position [79, 0]
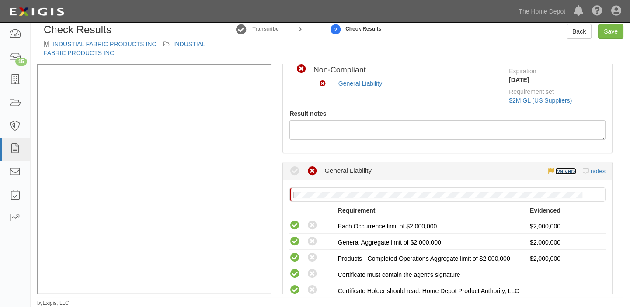
click at [564, 171] on link "waivers" at bounding box center [565, 171] width 21 height 7
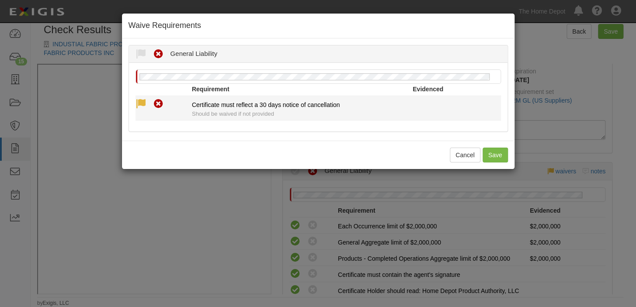
click at [142, 104] on icon at bounding box center [140, 104] width 11 height 11
radio input "true"
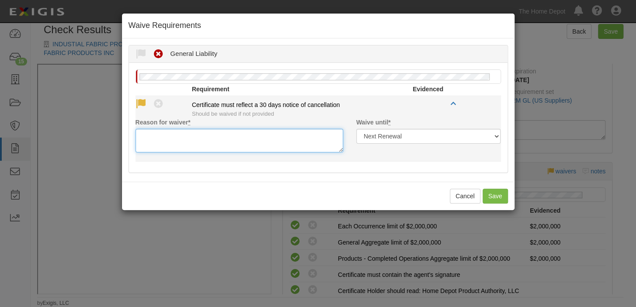
click at [145, 139] on textarea "Reason for waiver *" at bounding box center [239, 141] width 208 height 24
paste textarea "waived per client"
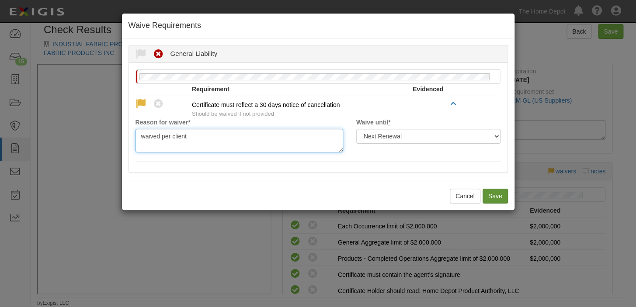
type textarea "waived per client"
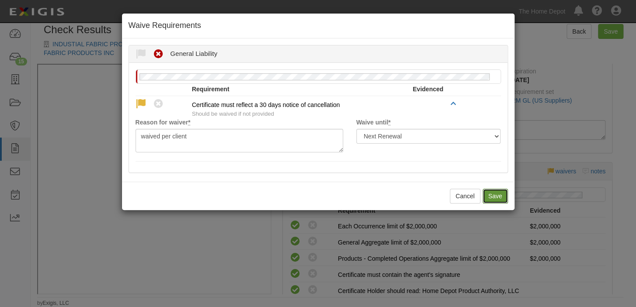
click at [497, 191] on button "Save" at bounding box center [495, 196] width 25 height 15
radio input "true"
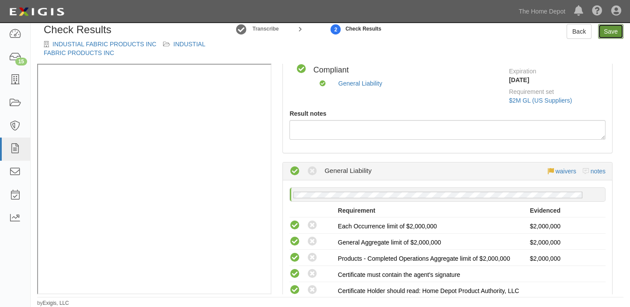
click at [615, 35] on link "Save" at bounding box center [610, 31] width 25 height 15
radio input "true"
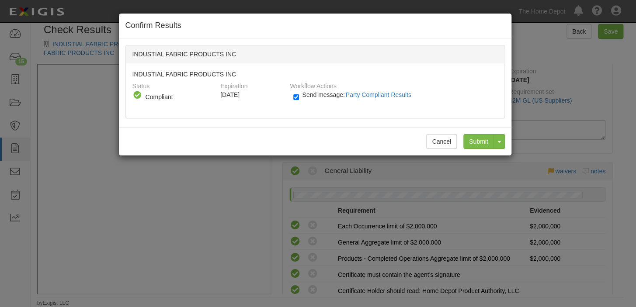
click at [472, 133] on div "Cancel Submit Toggle Dropdown Submit and Continue to Agreement" at bounding box center [315, 141] width 392 height 28
click at [472, 138] on input "Submit" at bounding box center [478, 141] width 31 height 15
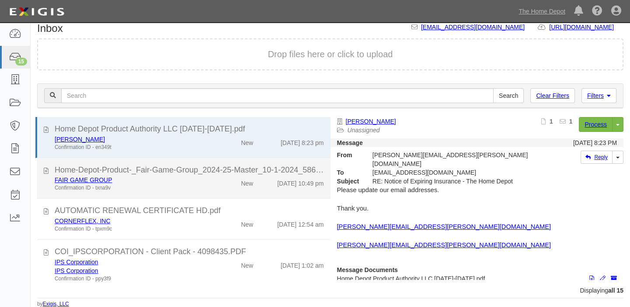
scroll to position [39, 0]
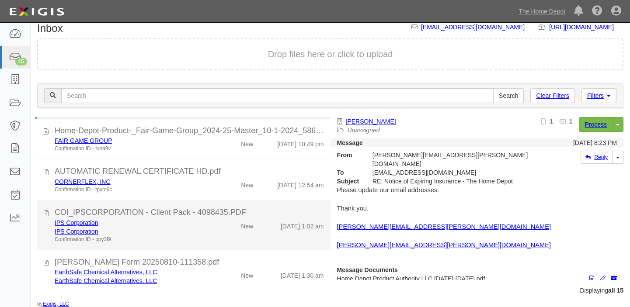
click at [209, 211] on div "COI_IPSCORPORATION - Client Pack - 4098435.PDF" at bounding box center [189, 212] width 269 height 11
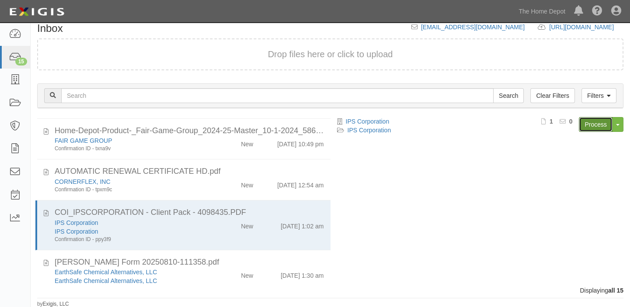
click at [595, 127] on link "Process" at bounding box center [596, 124] width 34 height 15
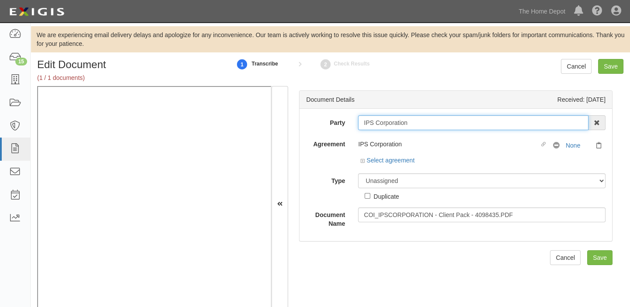
drag, startPoint x: 214, startPoint y: 1, endPoint x: 426, endPoint y: 123, distance: 244.7
click at [426, 123] on input "IPS Corporation" at bounding box center [473, 122] width 230 height 15
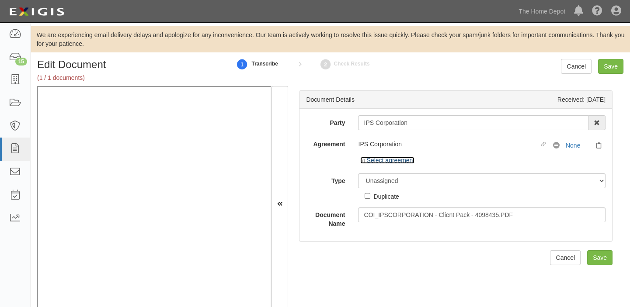
click at [384, 163] on link "Select agreement" at bounding box center [387, 160] width 54 height 7
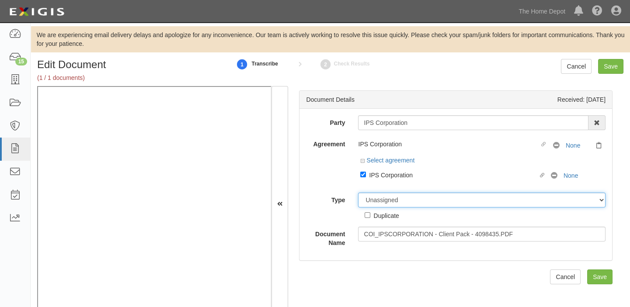
drag, startPoint x: 396, startPoint y: 199, endPoint x: 394, endPoint y: 195, distance: 4.6
click at [396, 199] on select "Unassigned Binder Cancellation Notice Certificate Contract Endorsement Insuranc…" at bounding box center [481, 200] width 247 height 15
select select "CertificateDetail"
click at [358, 193] on select "Unassigned Binder Cancellation Notice Certificate Contract Endorsement Insuranc…" at bounding box center [481, 200] width 247 height 15
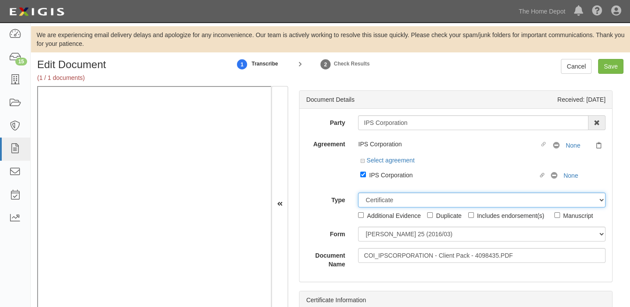
scroll to position [28, 0]
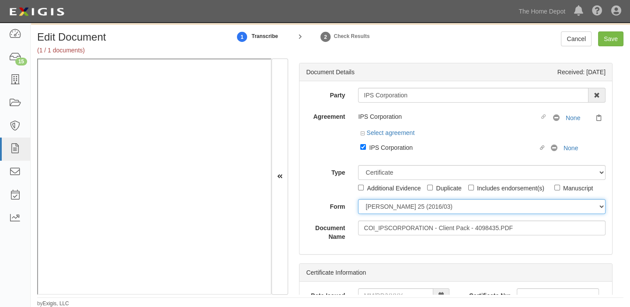
click at [387, 208] on select "ACORD 25 (2016/03) ACORD 101 ACORD 855 NY (2014/05) General" at bounding box center [481, 206] width 247 height 15
select select "GeneralFormDetail"
click at [358, 199] on select "ACORD 25 (2016/03) ACORD 101 ACORD 855 NY (2014/05) General" at bounding box center [481, 206] width 247 height 15
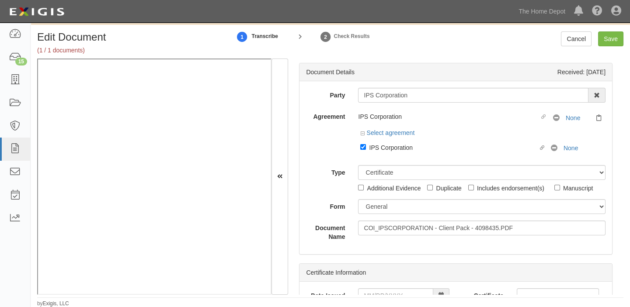
scroll to position [39, 0]
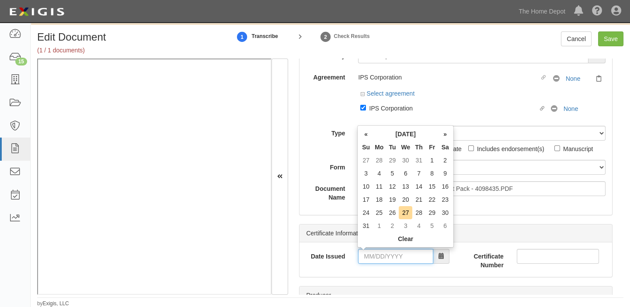
click at [382, 255] on input "Date Issued" at bounding box center [395, 256] width 75 height 15
click at [387, 146] on th "Tu" at bounding box center [392, 147] width 13 height 13
click at [387, 212] on td "26" at bounding box center [392, 212] width 13 height 13
type input "08/26/2025"
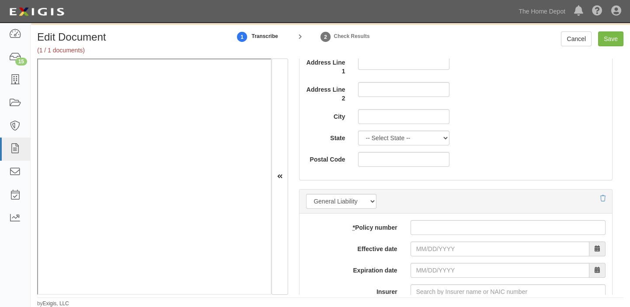
scroll to position [556, 0]
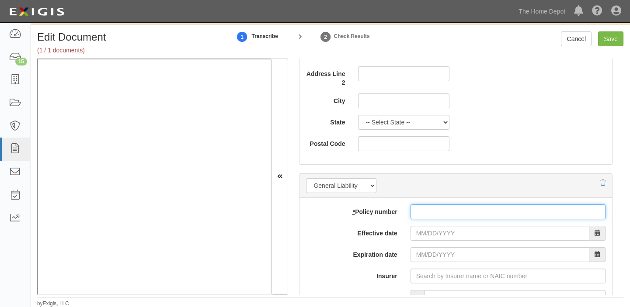
paste input "ENVP0000427-24"
click at [445, 212] on input "ENVP0000427-24" at bounding box center [507, 212] width 195 height 15
type input "ENVP0000427-24"
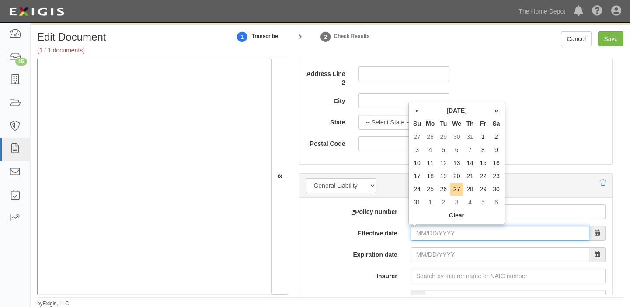
click at [424, 234] on input "Effective date" at bounding box center [499, 233] width 179 height 15
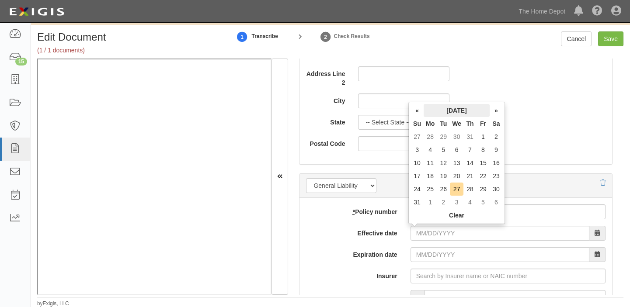
click at [445, 107] on th "August 2025" at bounding box center [457, 110] width 66 height 13
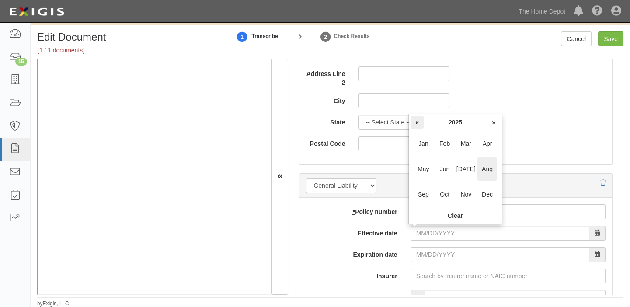
click at [416, 122] on th "«" at bounding box center [416, 122] width 13 height 13
click at [422, 192] on span "Sep" at bounding box center [423, 195] width 20 height 24
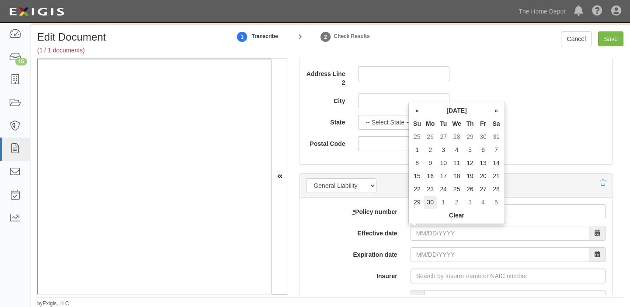
click at [432, 205] on td "30" at bounding box center [430, 202] width 13 height 13
type input "09/30/2024"
type input "09/30/2025"
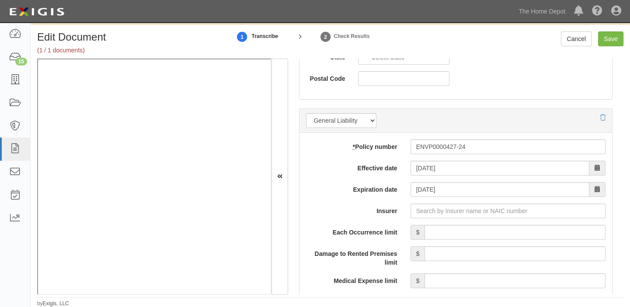
scroll to position [636, 0]
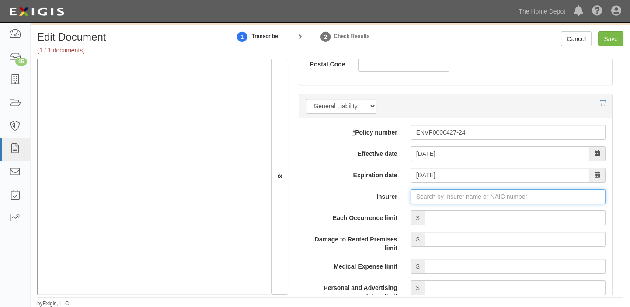
click at [510, 201] on input "Insurer" at bounding box center [507, 196] width 195 height 15
type input "180 Seguros S.A. (0) NR Rating"
type input "1"
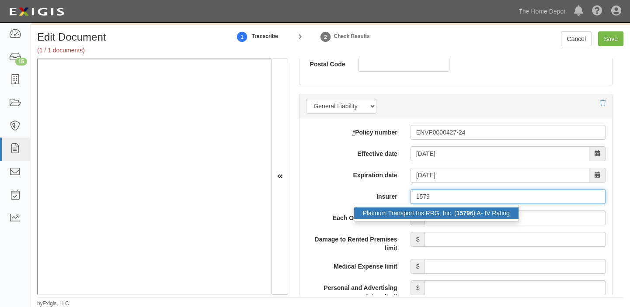
click at [508, 213] on div "Platinum Transport Ins RRG, Inc. ( 1579 6) A- IV Rating" at bounding box center [436, 213] width 164 height 11
type input "Platinum Transport Ins RRG, Inc. (15796) A- IV Rating"
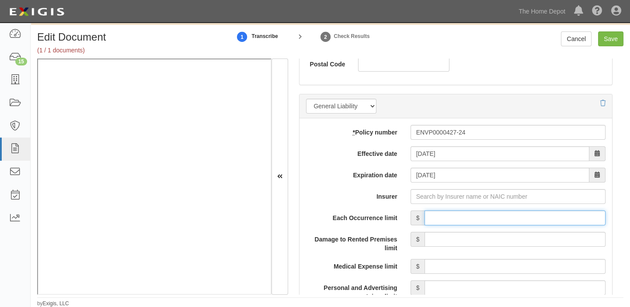
click at [472, 221] on input "Each Occurrence limit" at bounding box center [514, 218] width 181 height 15
type input "5,000,000"
click at [520, 218] on input "Each Occurrence limit" at bounding box center [514, 218] width 181 height 15
type input "1,000,000"
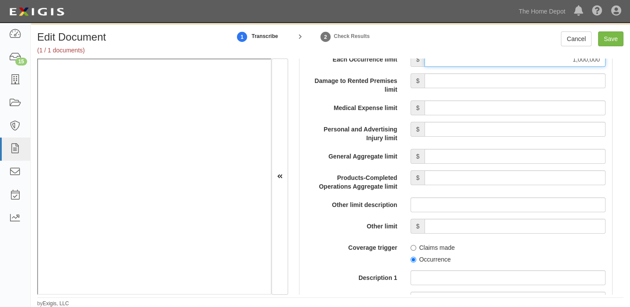
scroll to position [795, 0]
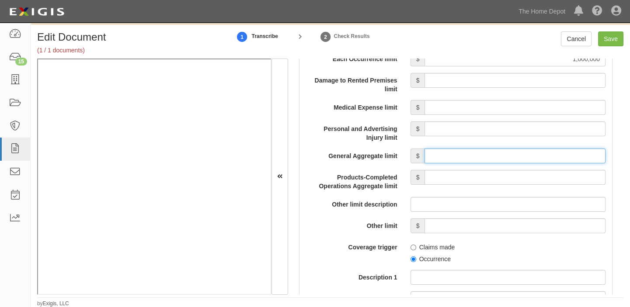
click at [495, 153] on input "General Aggregate limit" at bounding box center [514, 156] width 181 height 15
type input "2,000,000"
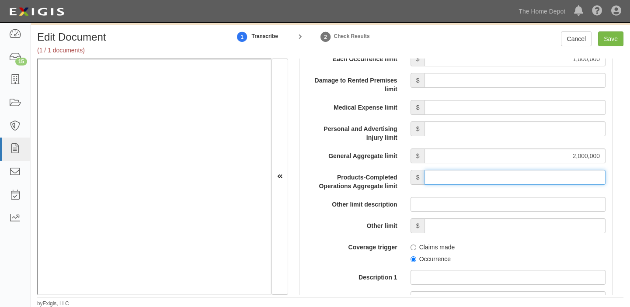
click at [519, 177] on input "Products-Completed Operations Aggregate limit" at bounding box center [514, 177] width 181 height 15
type input "2,000,000"
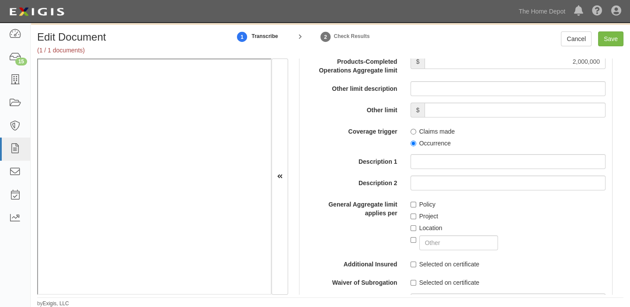
scroll to position [913, 0]
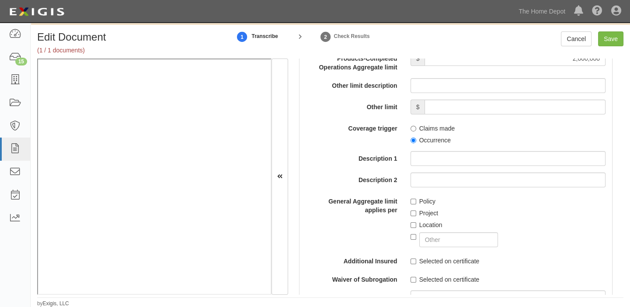
click at [426, 141] on label "Occurrence" at bounding box center [430, 140] width 40 height 9
click at [416, 141] on input "Occurrence" at bounding box center [413, 141] width 6 height 6
radio input "true"
click at [419, 225] on label "Location" at bounding box center [426, 225] width 32 height 9
click at [416, 225] on input "Location" at bounding box center [413, 225] width 6 height 6
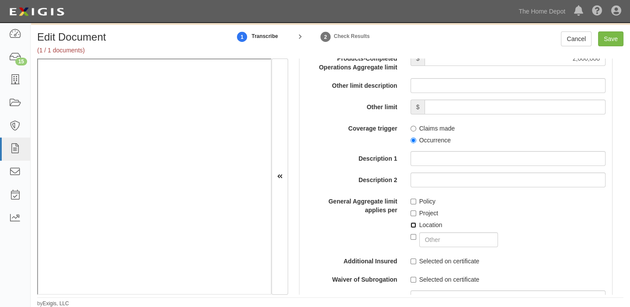
checkbox input "true"
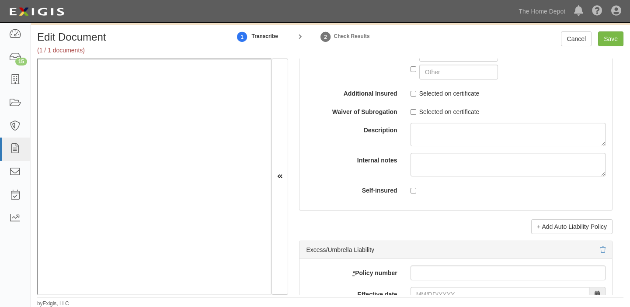
scroll to position [1589, 0]
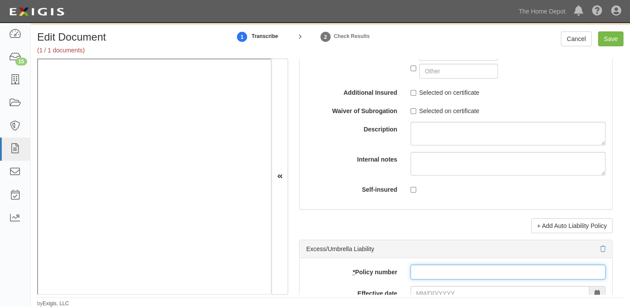
click at [419, 271] on input "* Policy number" at bounding box center [507, 272] width 195 height 15
paste input "ENVX0000438-24"
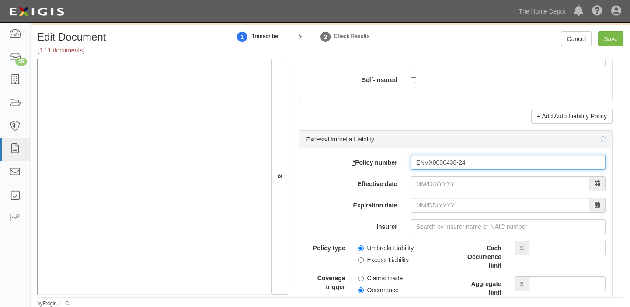
scroll to position [1709, 0]
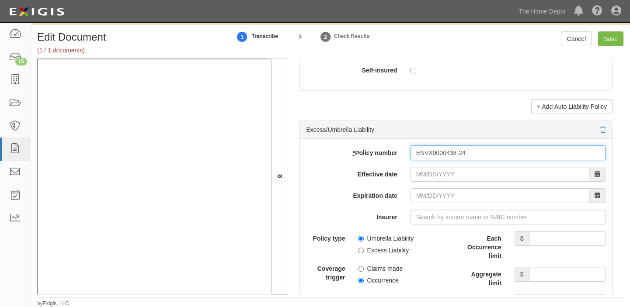
type input "ENVX0000438-24"
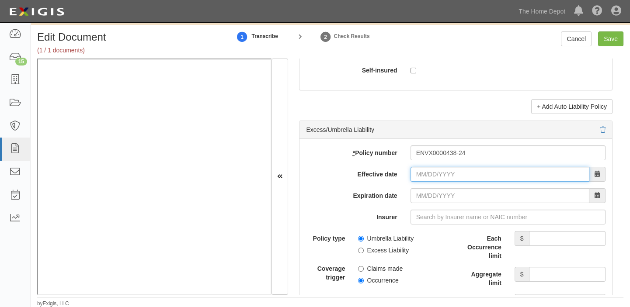
click at [434, 182] on input "Effective date" at bounding box center [499, 174] width 179 height 15
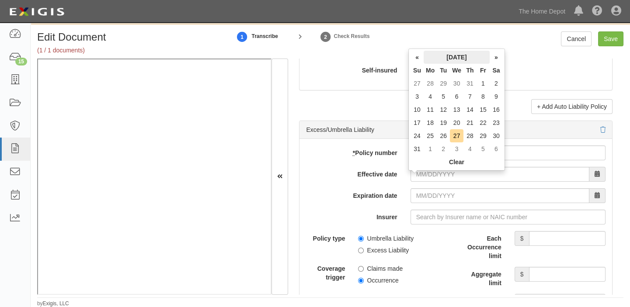
click at [459, 56] on th "August 2025" at bounding box center [457, 57] width 66 height 13
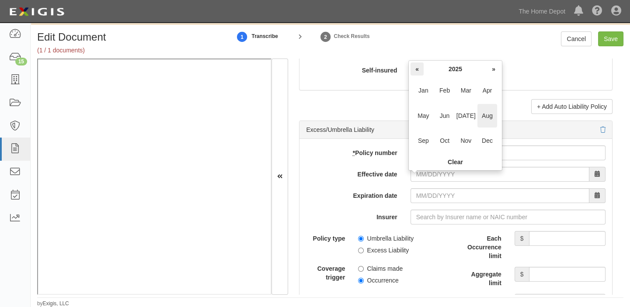
click at [417, 70] on th "«" at bounding box center [416, 69] width 13 height 13
click at [419, 149] on span "Sep" at bounding box center [423, 141] width 20 height 24
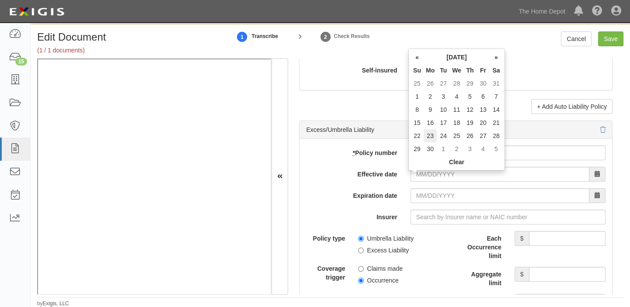
click at [425, 141] on td "23" at bounding box center [430, 135] width 13 height 13
type input "09/23/2024"
type input "09/23/2025"
click at [428, 179] on input "09/23/2024" at bounding box center [499, 174] width 179 height 15
click at [430, 150] on td "30" at bounding box center [430, 148] width 13 height 13
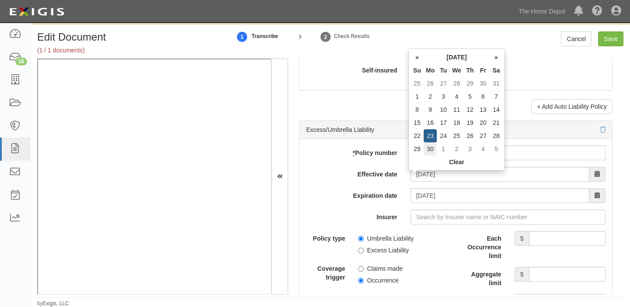
type input "09/30/2024"
type input "09/30/2025"
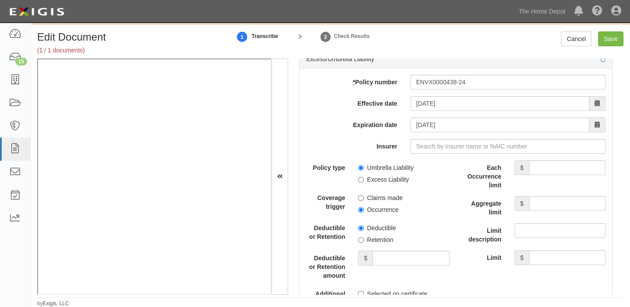
scroll to position [1788, 0]
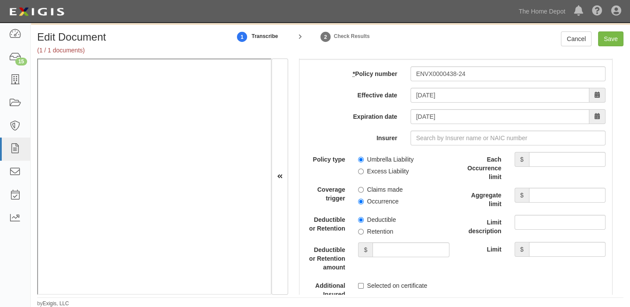
click at [396, 163] on label "Umbrella Liability" at bounding box center [386, 159] width 56 height 9
click at [364, 163] on input "Umbrella Liability" at bounding box center [361, 160] width 6 height 6
radio input "true"
click at [376, 205] on label "Occurrence" at bounding box center [378, 201] width 40 height 9
click at [364, 205] on input "Occurrence" at bounding box center [361, 202] width 6 height 6
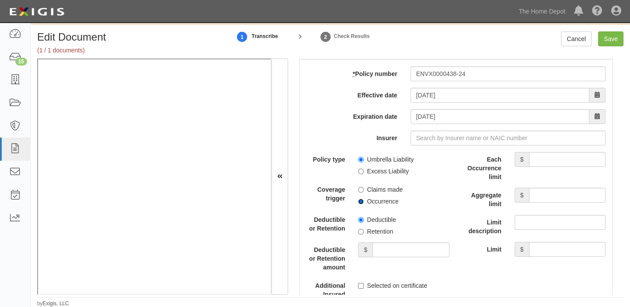
radio input "true"
click at [535, 165] on input "Each Occurrence limit" at bounding box center [567, 159] width 76 height 15
type input "15,000,000"
click at [549, 208] on div "Aggregate limit $" at bounding box center [534, 198] width 156 height 21
click at [546, 201] on input "Aggregate limit" at bounding box center [567, 195] width 76 height 15
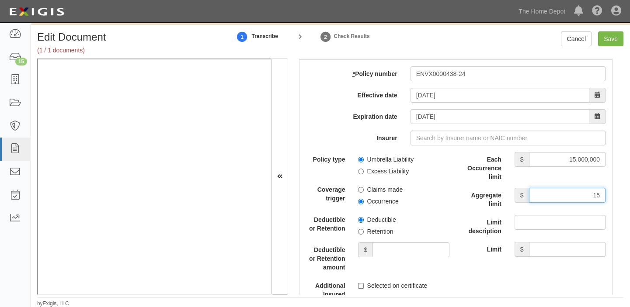
type input "15,000,000"
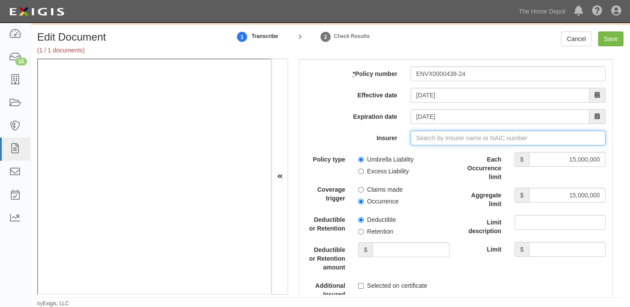
click at [448, 144] on input "Insurer" at bounding box center [507, 138] width 195 height 15
type input "180 Seguros S.A. (0) NR Rating"
type input "1"
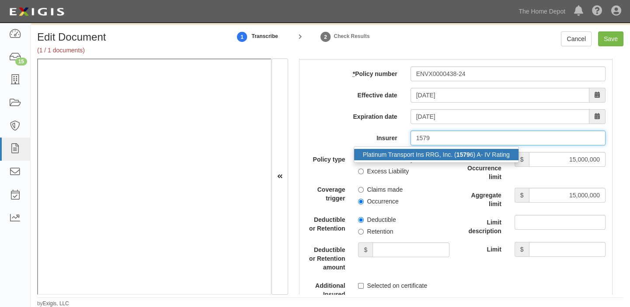
click at [445, 157] on div "Platinum Transport Ins RRG, Inc. ( 1579 6) A- IV Rating" at bounding box center [436, 154] width 164 height 11
type input "Platinum Transport Ins RRG, Inc. (15796) A- IV Rating"
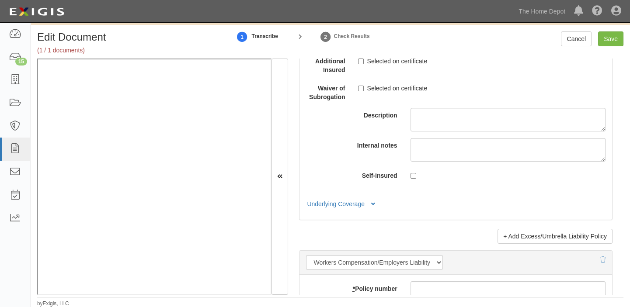
scroll to position [2026, 0]
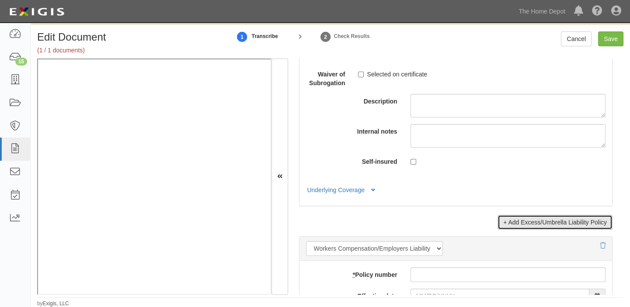
click at [497, 222] on link "+ Add Excess/Umbrella Liability Policy" at bounding box center [554, 222] width 115 height 15
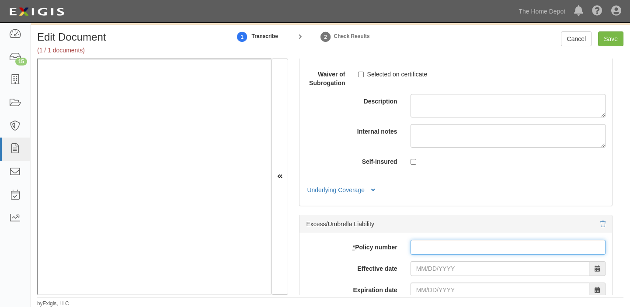
click at [432, 255] on input "* Policy number" at bounding box center [507, 247] width 195 height 15
paste input "ENVXSS368054-01"
type input "ENVXSS368054-01"
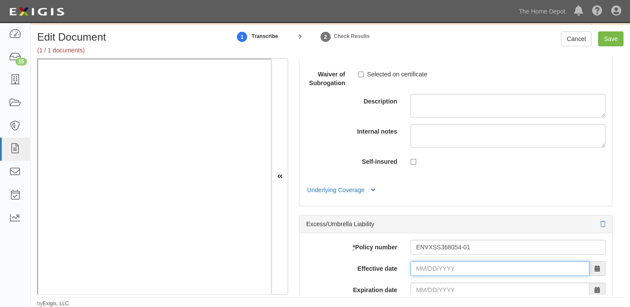
click at [431, 271] on input "Effective date" at bounding box center [499, 268] width 179 height 15
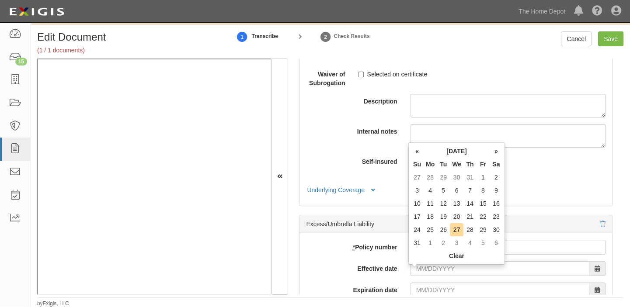
click at [444, 159] on th "Tu" at bounding box center [443, 164] width 13 height 13
click at [444, 158] on th "Tu" at bounding box center [443, 164] width 13 height 13
click at [438, 153] on th "August 2025" at bounding box center [457, 151] width 66 height 13
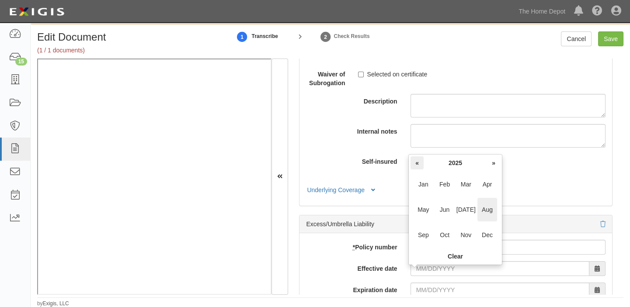
click at [419, 161] on th "«" at bounding box center [416, 162] width 13 height 13
click at [421, 228] on span "Sep" at bounding box center [423, 235] width 20 height 24
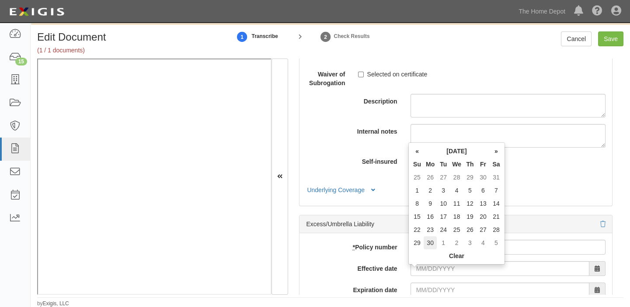
click at [431, 240] on td "30" at bounding box center [430, 242] width 13 height 13
type input "09/30/2024"
type input "09/30/2025"
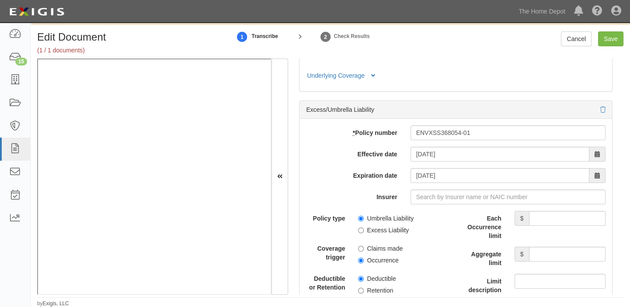
scroll to position [2146, 0]
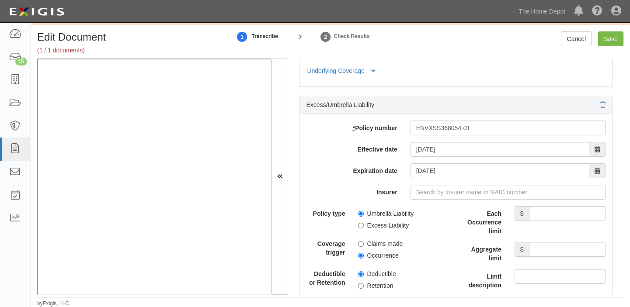
click at [377, 235] on div "Policy type Umbrella Liability Excess Liability Coverage trigger Claims made Oc…" at bounding box center [377, 293] width 143 height 174
click at [379, 230] on label "Excess Liability" at bounding box center [383, 225] width 51 height 9
click at [364, 229] on input "Excess Liability" at bounding box center [361, 226] width 6 height 6
radio input "true"
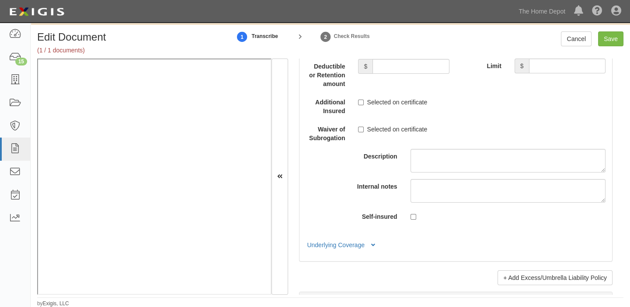
scroll to position [2384, 0]
click at [370, 249] on button "Underlying Coverage" at bounding box center [342, 244] width 73 height 9
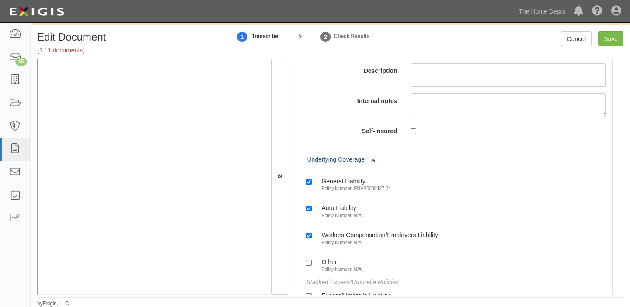
scroll to position [2503, 0]
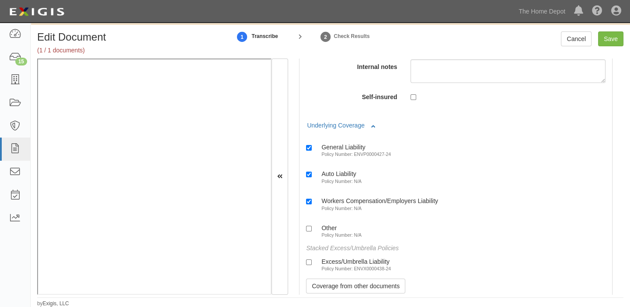
click at [350, 264] on div "Excess/Umbrella Liability" at bounding box center [355, 261] width 69 height 7
click at [312, 264] on input "Excess/Umbrella Liability Policy Number: ENVX0000438-24" at bounding box center [309, 263] width 6 height 6
checkbox input "true"
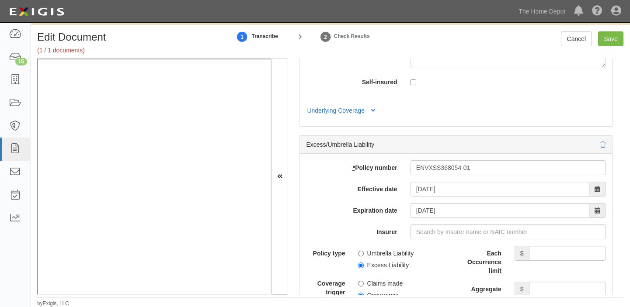
scroll to position [2146, 0]
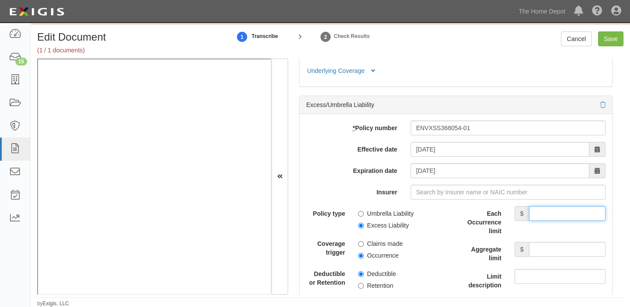
click at [556, 221] on input "Each Occurrence limit" at bounding box center [567, 213] width 76 height 15
type input "3,000,000"
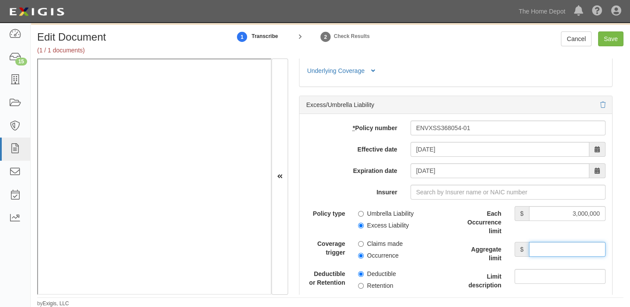
click at [559, 250] on input "Aggregate limit" at bounding box center [567, 249] width 76 height 15
type input "3,000,000"
click at [611, 40] on input "Save" at bounding box center [610, 38] width 25 height 15
type input "1000000"
type input "2000000"
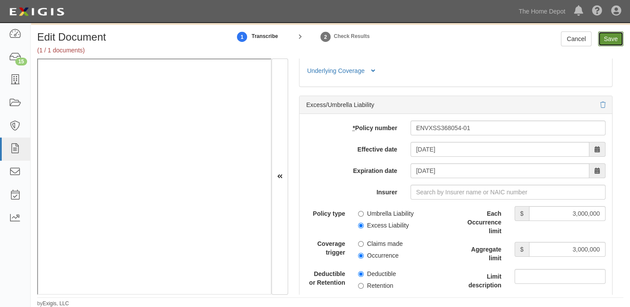
type input "2000000"
type input "15000000"
type input "3000000"
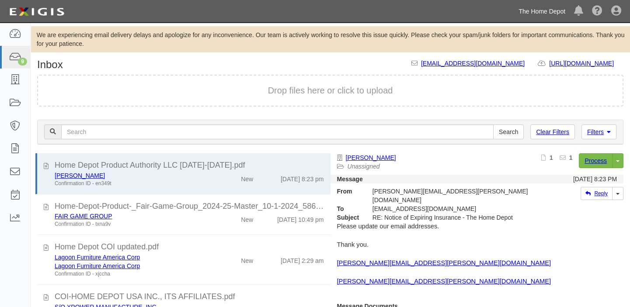
click at [529, 10] on link "The Home Depot" at bounding box center [542, 11] width 56 height 17
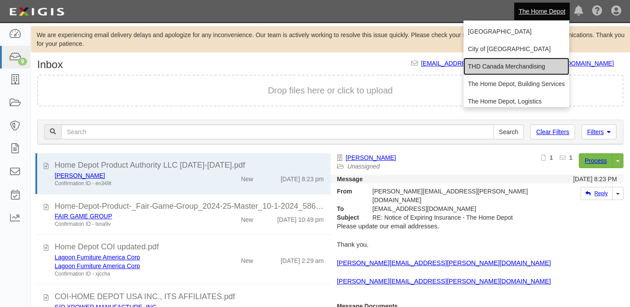
click at [505, 69] on link "THD Canada Merchandising" at bounding box center [516, 66] width 106 height 17
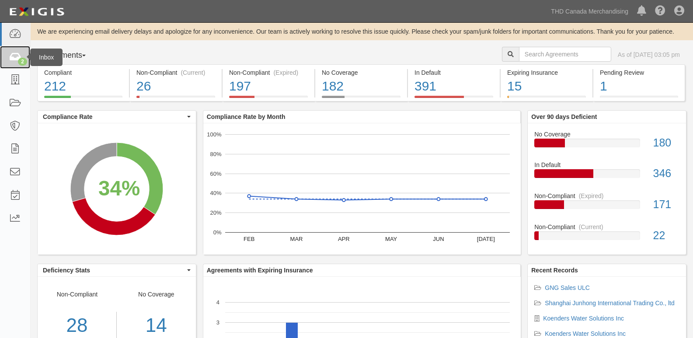
click at [25, 54] on link "2" at bounding box center [15, 57] width 30 height 23
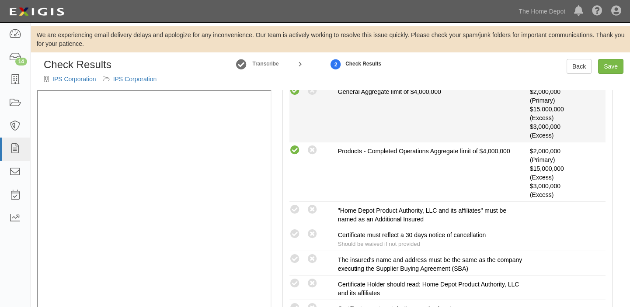
scroll to position [278, 0]
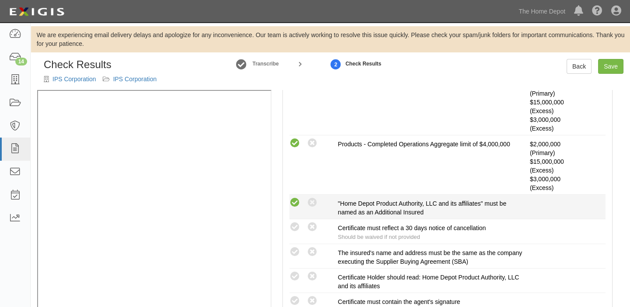
click at [297, 204] on icon at bounding box center [294, 203] width 11 height 11
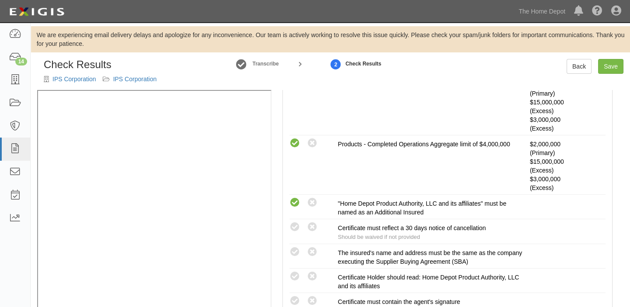
scroll to position [26, 0]
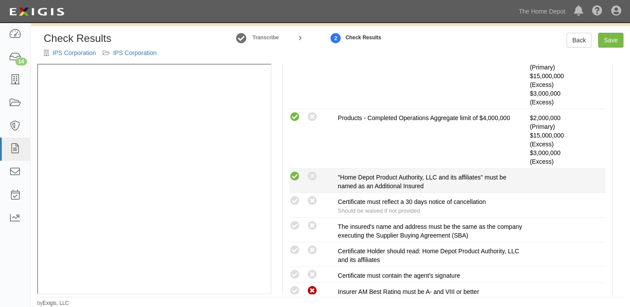
click at [318, 177] on div "Compliant Waived: Non-Compliant" at bounding box center [313, 176] width 48 height 11
click at [316, 177] on icon at bounding box center [312, 176] width 11 height 11
radio input "false"
radio input "true"
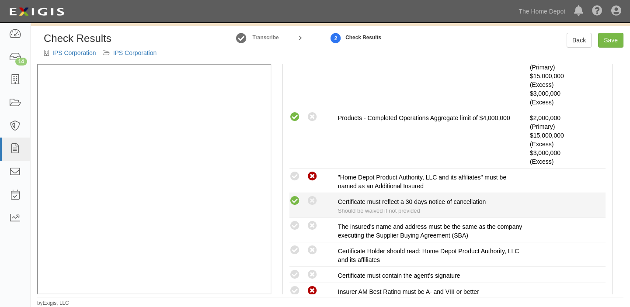
click at [292, 202] on icon at bounding box center [294, 201] width 11 height 11
radio input "true"
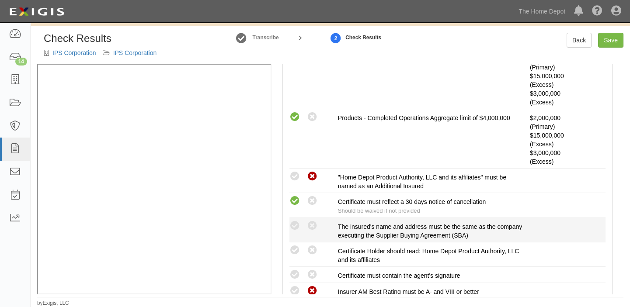
click at [288, 225] on div "Compliant Waived: Non-Compliant" at bounding box center [310, 225] width 55 height 11
click at [298, 222] on icon at bounding box center [294, 226] width 11 height 11
radio input "true"
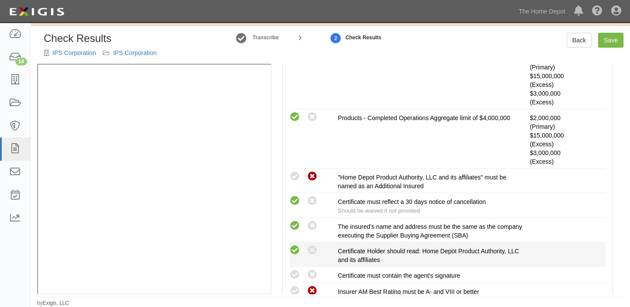
click at [296, 247] on icon at bounding box center [294, 250] width 11 height 11
radio input "true"
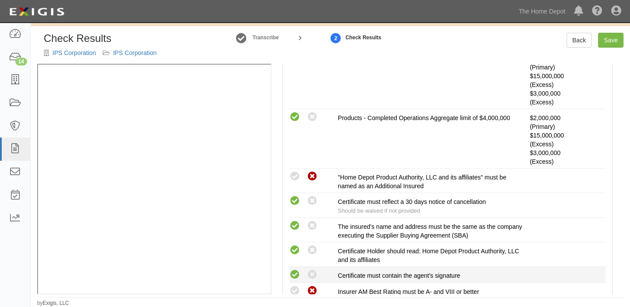
click at [291, 271] on icon at bounding box center [294, 275] width 11 height 11
radio input "true"
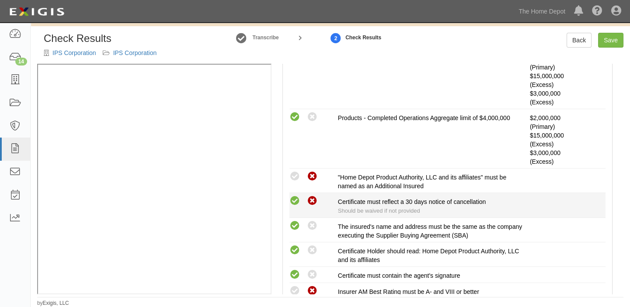
click at [313, 202] on icon at bounding box center [312, 201] width 11 height 11
radio input "false"
radio input "true"
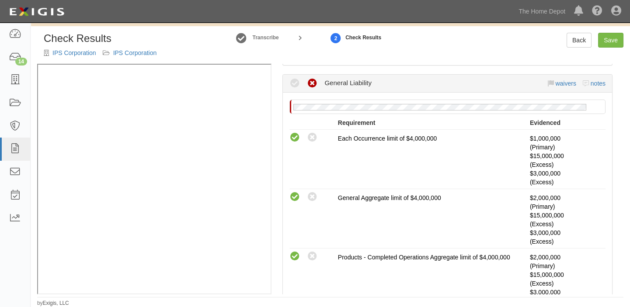
scroll to position [119, 0]
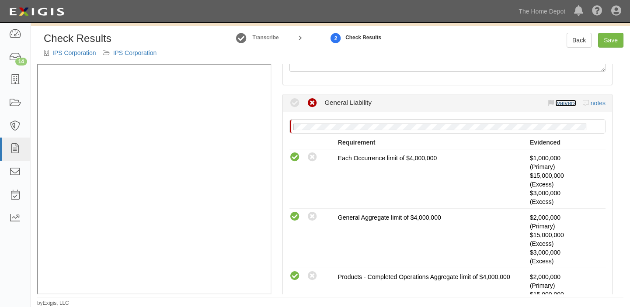
click at [564, 104] on link "waivers" at bounding box center [565, 103] width 21 height 7
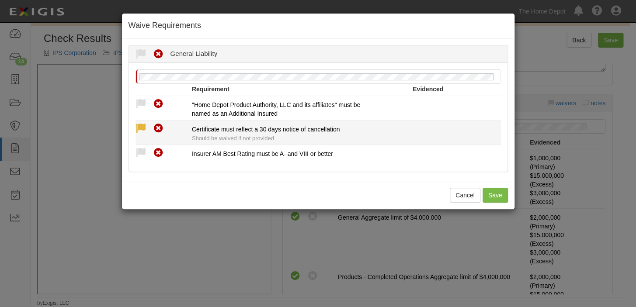
click at [142, 128] on icon at bounding box center [140, 128] width 11 height 11
radio input "true"
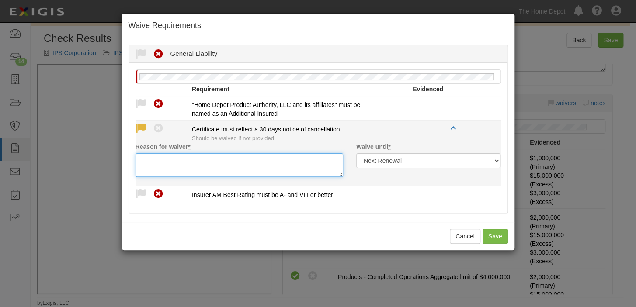
click at [153, 159] on textarea "Reason for waiver *" at bounding box center [239, 165] width 208 height 24
paste textarea "waived per client"
type textarea "waived per client"
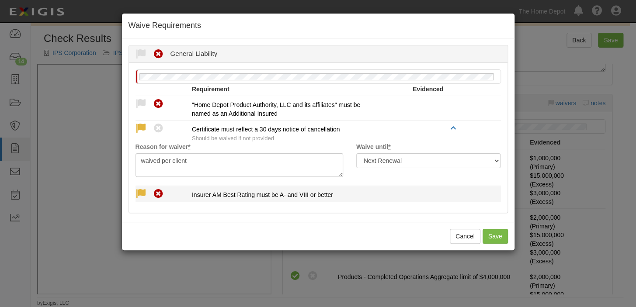
click at [141, 192] on icon at bounding box center [140, 194] width 11 height 11
radio input "true"
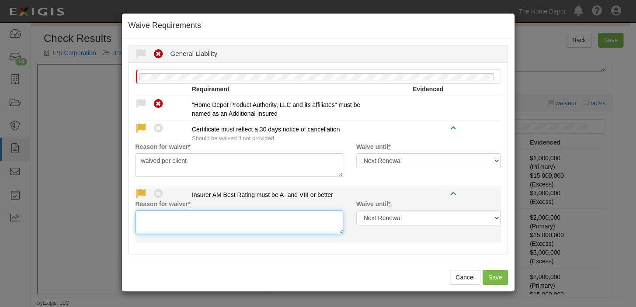
click at [146, 217] on textarea "Reason for waiver *" at bounding box center [239, 223] width 208 height 24
paste textarea "Lloyd’s"
paste textarea "is acceptable"
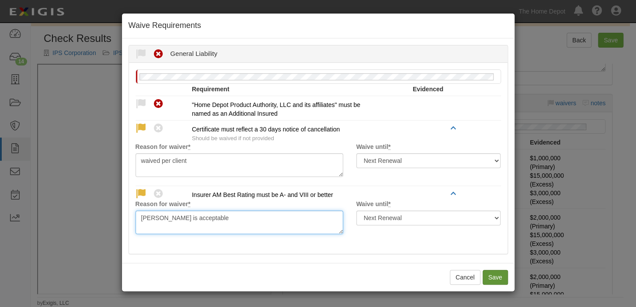
type textarea "Lloyd’s is acceptable"
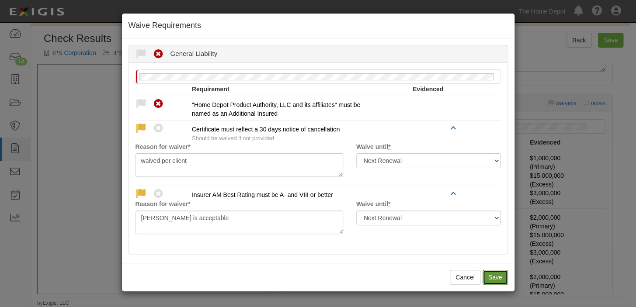
click at [492, 275] on button "Save" at bounding box center [495, 277] width 25 height 15
radio input "true"
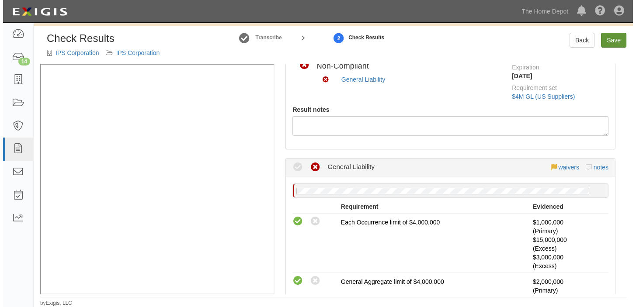
scroll to position [0, 0]
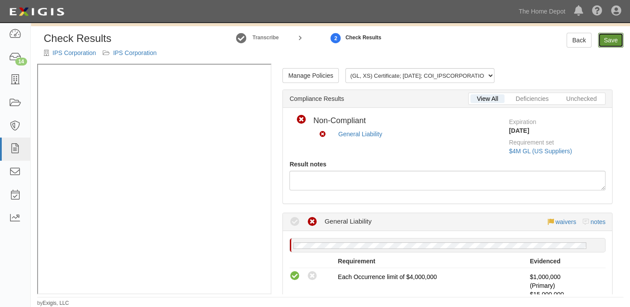
click at [615, 35] on link "Save" at bounding box center [610, 40] width 25 height 15
radio input "true"
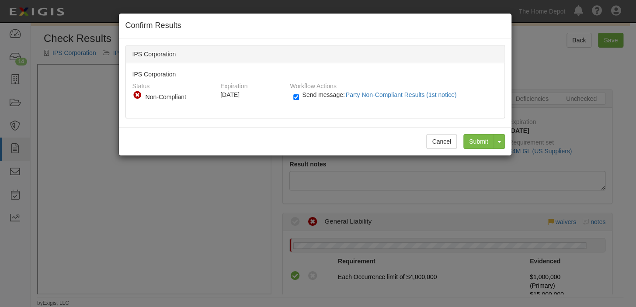
click at [471, 154] on div "Cancel Submit Toggle Dropdown Submit and Continue to Agreement" at bounding box center [315, 141] width 392 height 28
click at [473, 139] on input "Submit" at bounding box center [478, 141] width 31 height 15
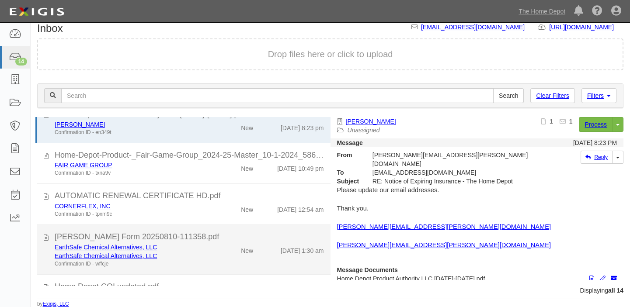
scroll to position [39, 0]
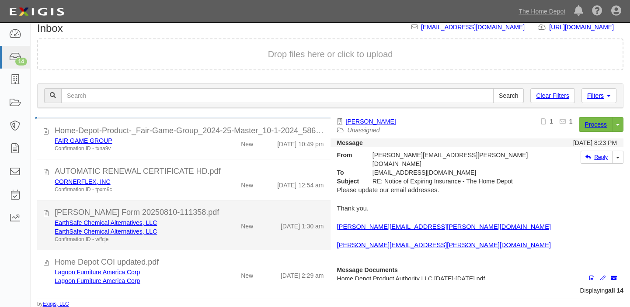
click at [195, 201] on li "[PERSON_NAME] Form 20250810-111358.pdf EarthSafe Chemical Alternatives, LLC Ear…" at bounding box center [183, 226] width 293 height 50
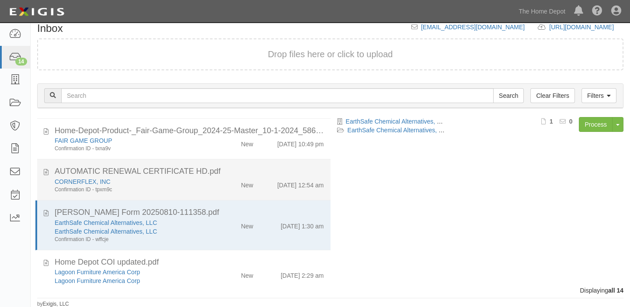
click at [205, 188] on div "CORNERFLEX, INC Confirmation ID - tpxm9c" at bounding box center [130, 185] width 165 height 16
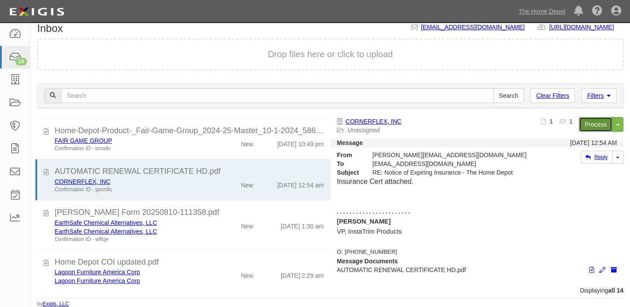
click at [579, 122] on link "Process" at bounding box center [596, 124] width 34 height 15
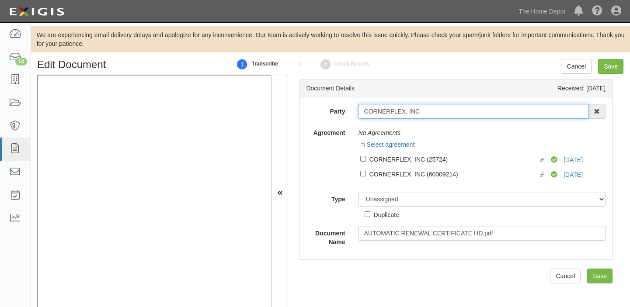
drag, startPoint x: 403, startPoint y: 115, endPoint x: 463, endPoint y: 112, distance: 59.5
click at [463, 112] on input "CORNERFLEX, INC" at bounding box center [473, 111] width 230 height 15
type input "CORNERFLEX"
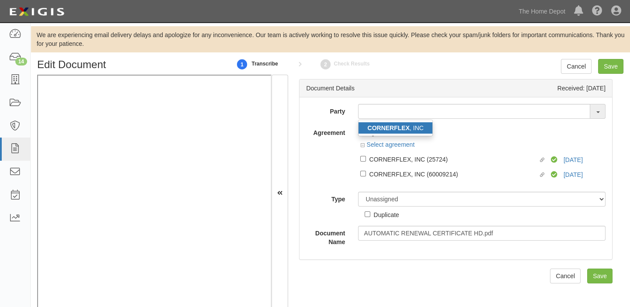
click at [419, 129] on link "CORNERFLEX , INC" at bounding box center [394, 127] width 73 height 11
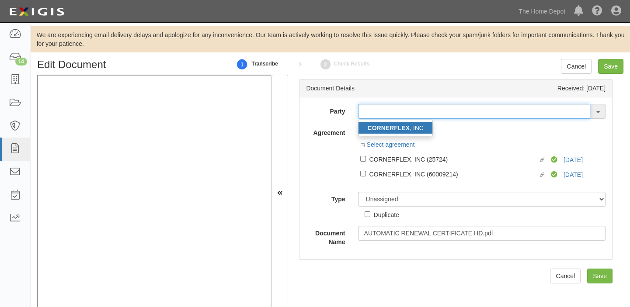
type input "CORNERFLEX, INC"
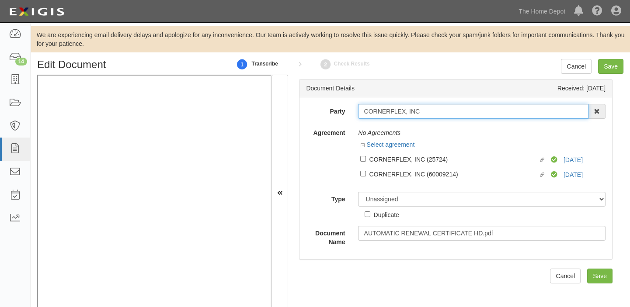
drag, startPoint x: 361, startPoint y: 112, endPoint x: 433, endPoint y: 116, distance: 71.8
click at [433, 116] on input "CORNERFLEX, INC" at bounding box center [473, 111] width 230 height 15
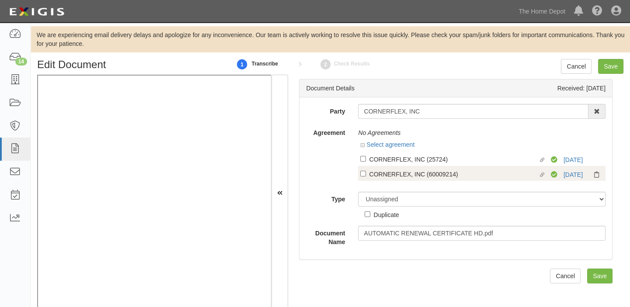
click at [395, 160] on div "CORNERFLEX, INC (25724)" at bounding box center [453, 159] width 169 height 10
click at [366, 160] on input "Linked agreement CORNERFLEX, INC (25724) Linked agreement" at bounding box center [363, 159] width 6 height 6
checkbox input "true"
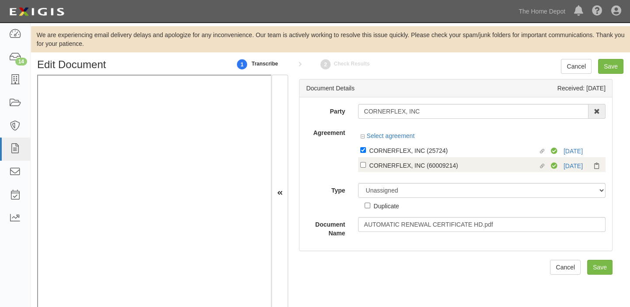
click at [393, 166] on div "CORNERFLEX, INC (60009214)" at bounding box center [453, 165] width 169 height 10
click at [366, 166] on input "Linked agreement CORNERFLEX, INC (60009214) Linked agreement" at bounding box center [363, 165] width 6 height 6
checkbox input "true"
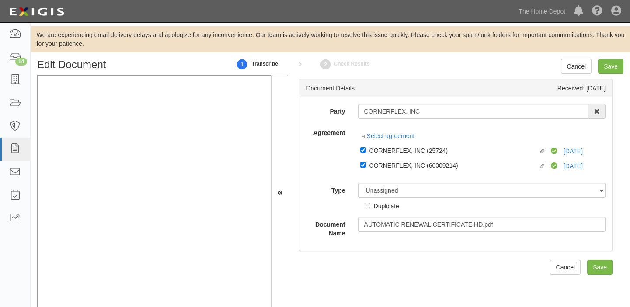
click at [387, 200] on div "Duplicate" at bounding box center [382, 204] width 34 height 13
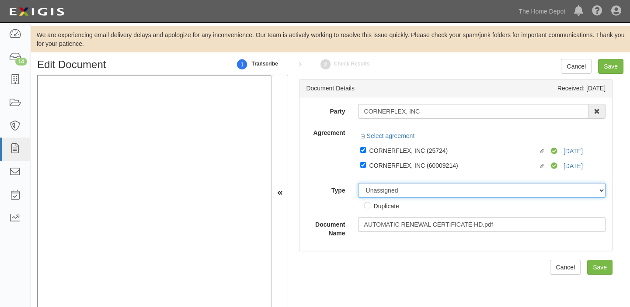
drag, startPoint x: 370, startPoint y: 194, endPoint x: 372, endPoint y: 185, distance: 8.8
click at [370, 194] on select "Unassigned Binder Cancellation Notice Certificate Contract Endorsement Insuranc…" at bounding box center [481, 190] width 247 height 15
select select "CertificateDetail"
click at [358, 184] on select "Unassigned Binder Cancellation Notice Certificate Contract Endorsement Insuranc…" at bounding box center [481, 190] width 247 height 15
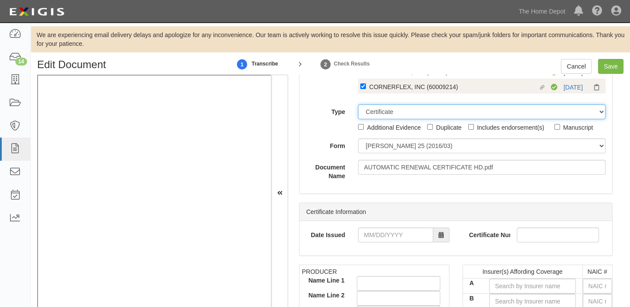
scroll to position [79, 0]
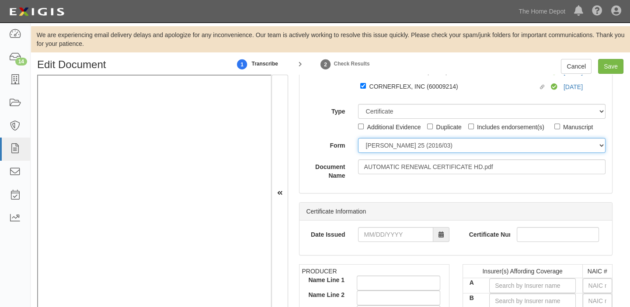
click at [390, 148] on select "ACORD 25 (2016/03) ACORD 101 ACORD 855 NY (2014/05) General" at bounding box center [481, 145] width 247 height 15
select select "GeneralFormDetail"
click at [358, 138] on select "ACORD 25 (2016/03) ACORD 101 ACORD 855 NY (2014/05) General" at bounding box center [481, 145] width 247 height 15
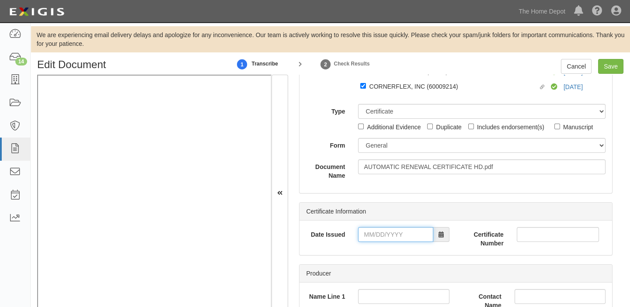
click at [386, 238] on input "Date Issued" at bounding box center [395, 234] width 75 height 15
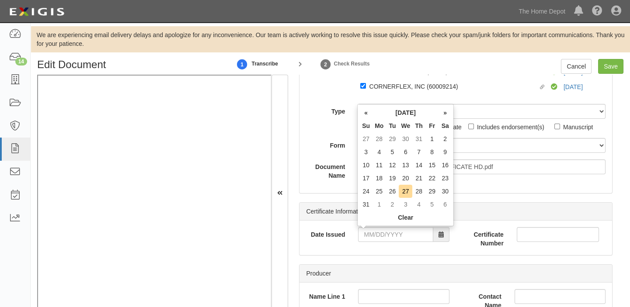
click at [389, 123] on th "Tu" at bounding box center [392, 125] width 13 height 13
click at [367, 153] on td "3" at bounding box center [365, 152] width 13 height 13
type input "08/03/2025"
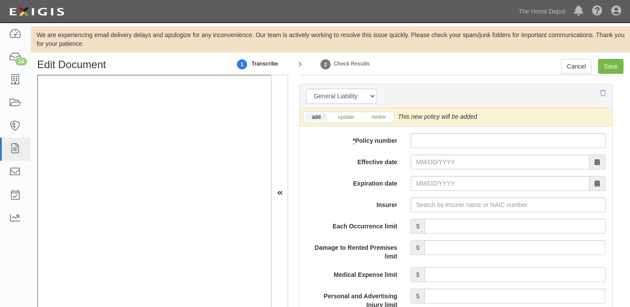
scroll to position [675, 0]
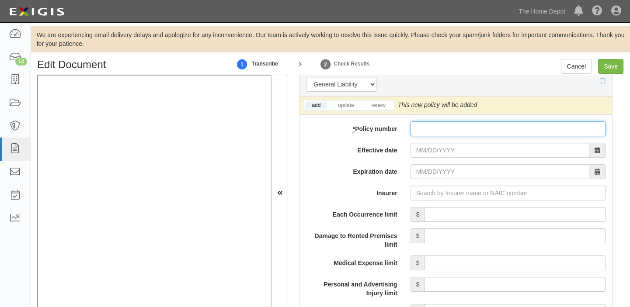
click at [426, 131] on input "* Policy number" at bounding box center [507, 129] width 195 height 15
paste input "41 SBA PT8879"
type input "41 SBA PT8879"
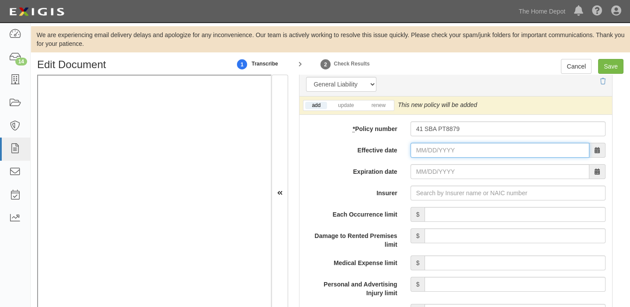
drag, startPoint x: 419, startPoint y: 149, endPoint x: 411, endPoint y: 149, distance: 7.9
click at [419, 149] on input "Effective date" at bounding box center [499, 150] width 179 height 15
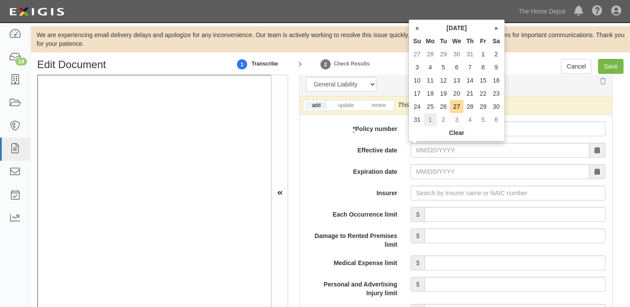
click at [426, 122] on td "1" at bounding box center [430, 119] width 13 height 13
type input "09/01/2025"
type input "[DATE]"
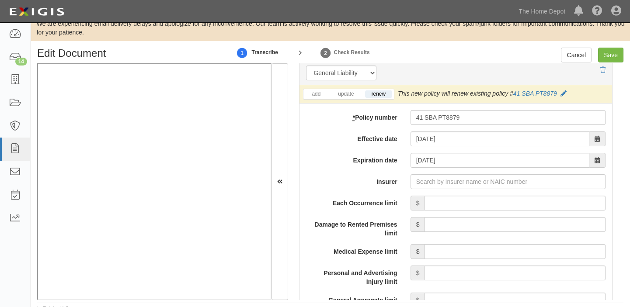
scroll to position [17, 0]
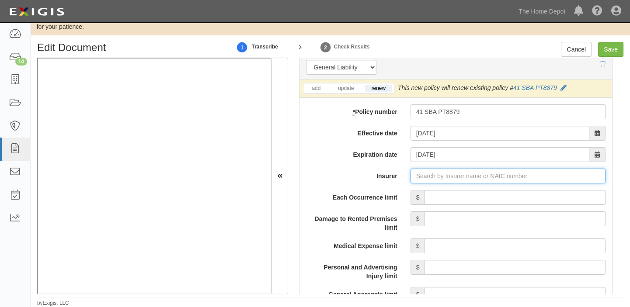
click at [476, 177] on input "Insurer" at bounding box center [507, 176] width 195 height 15
type input "180 Seguros S.A. (0) NR Rating"
type input "1"
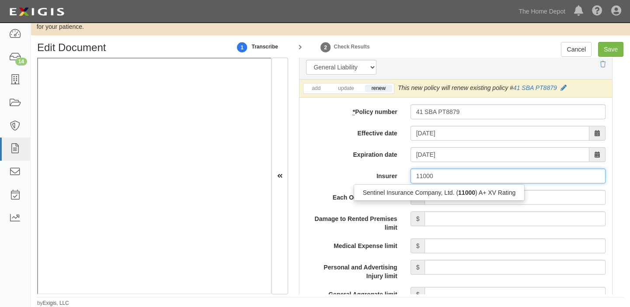
click at [476, 191] on div "Sentinel Insurance Company, Ltd. ( 11000 ) A+ XV Rating" at bounding box center [439, 192] width 170 height 11
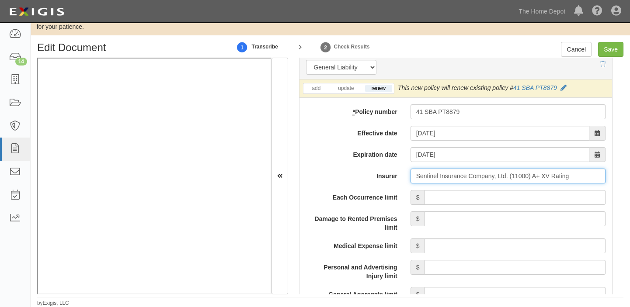
type input "Sentinel Insurance Company, Ltd. (11000) A+ XV Rating"
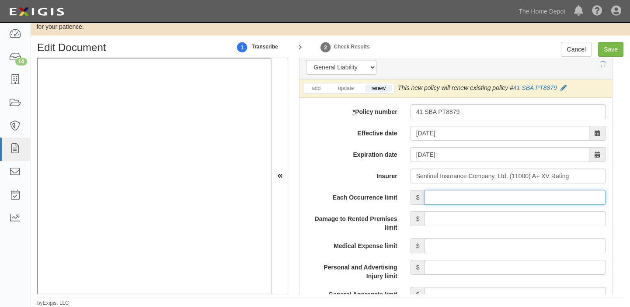
click at [481, 198] on input "Each Occurrence limit" at bounding box center [514, 197] width 181 height 15
type input "1,000,000"
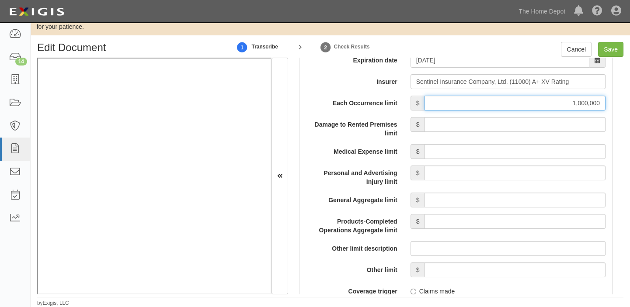
scroll to position [795, 0]
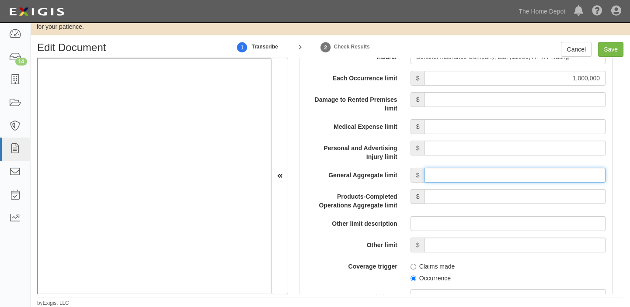
click at [513, 177] on input "General Aggregate limit" at bounding box center [514, 175] width 181 height 15
type input "2,000,000"
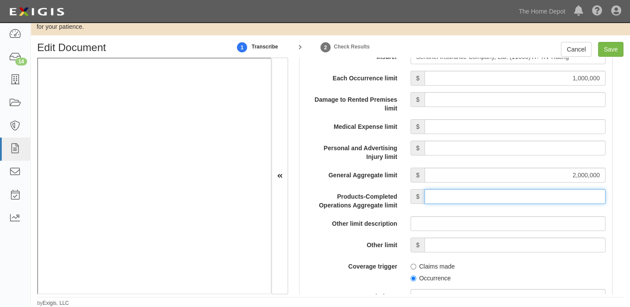
click at [519, 197] on input "Products-Completed Operations Aggregate limit" at bounding box center [514, 196] width 181 height 15
type input "2,000,000"
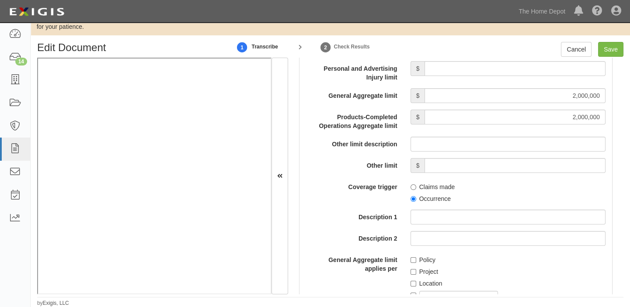
click at [427, 195] on label "Occurrence" at bounding box center [430, 199] width 40 height 9
click at [416, 196] on input "Occurrence" at bounding box center [413, 199] width 6 height 6
radio input "true"
click at [427, 282] on label "Location" at bounding box center [426, 283] width 32 height 9
click at [416, 282] on input "Location" at bounding box center [413, 284] width 6 height 6
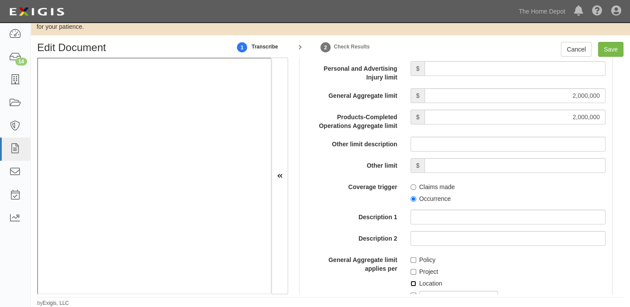
checkbox input "true"
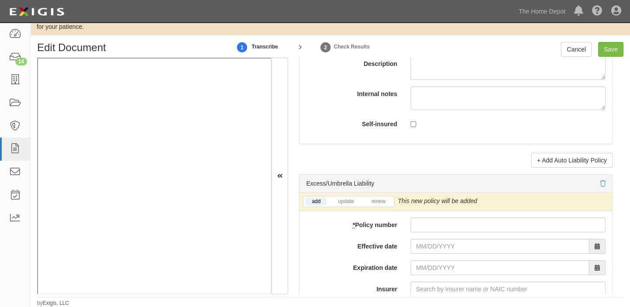
scroll to position [1709, 0]
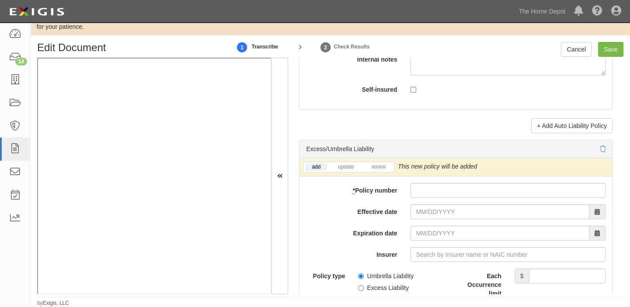
click at [422, 191] on input "* Policy number" at bounding box center [507, 190] width 195 height 15
paste input "41 SBA PT8879"
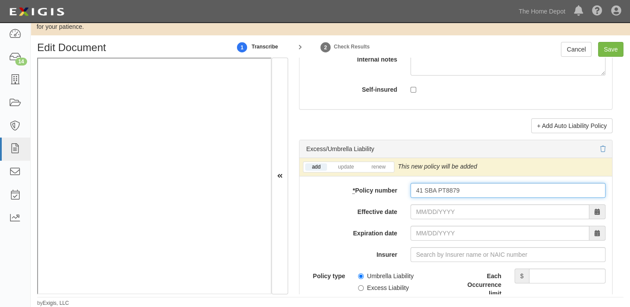
type input "41 SBA PT8879"
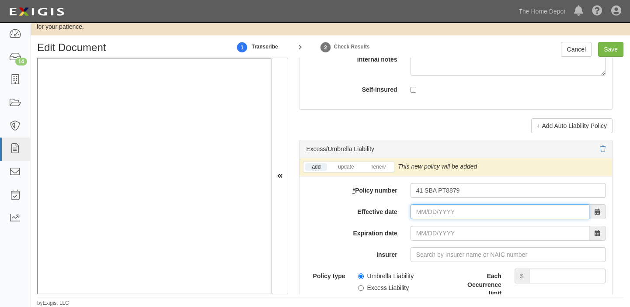
click at [429, 216] on input "Effective date" at bounding box center [499, 212] width 179 height 15
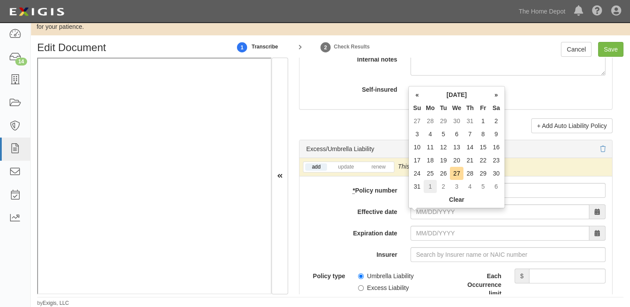
click at [431, 184] on td "1" at bounding box center [430, 186] width 13 height 13
type input "09/01/2025"
type input "[DATE]"
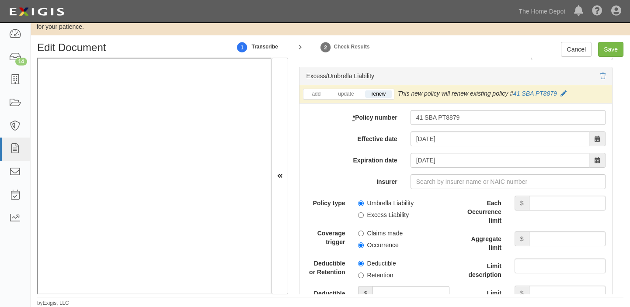
scroll to position [1788, 0]
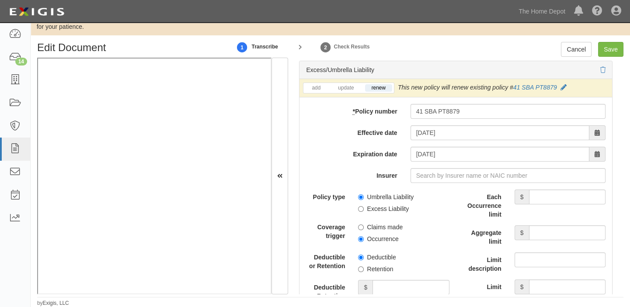
click at [370, 201] on label "Umbrella Liability" at bounding box center [386, 197] width 56 height 9
click at [364, 200] on input "Umbrella Liability" at bounding box center [361, 198] width 6 height 6
radio input "true"
click at [373, 243] on label "Occurrence" at bounding box center [378, 239] width 40 height 9
click at [364, 242] on input "Occurrence" at bounding box center [361, 239] width 6 height 6
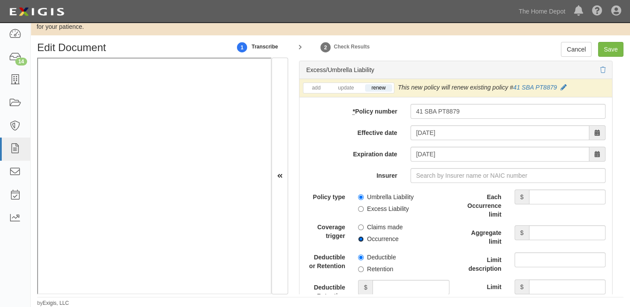
radio input "true"
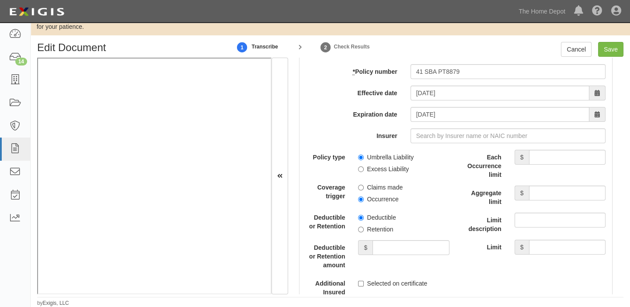
click at [378, 232] on label "Retention" at bounding box center [375, 229] width 35 height 9
click at [364, 232] on input "Retention" at bounding box center [361, 230] width 6 height 6
radio input "true"
click at [379, 248] on input "Deductible or Retention amount" at bounding box center [410, 247] width 76 height 15
type input "10,000"
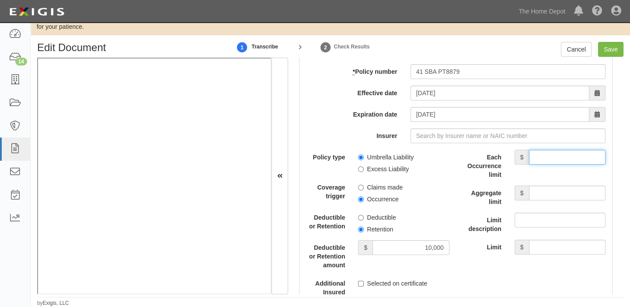
click at [546, 163] on input "Each Occurrence limit" at bounding box center [567, 157] width 76 height 15
type input "2,000,000"
click at [535, 193] on input "Aggregate limit" at bounding box center [567, 193] width 76 height 15
type input "2,000,000"
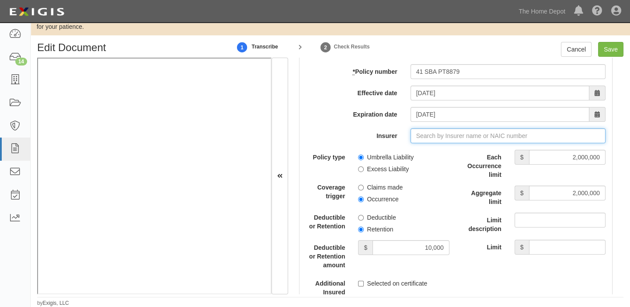
click at [468, 139] on input "Insurer" at bounding box center [507, 136] width 195 height 15
type input "180 Seguros S.A. (0) NR Rating"
type input "1"
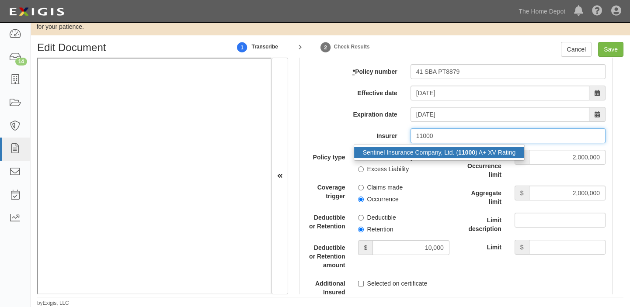
click at [465, 154] on strong "11000" at bounding box center [466, 152] width 17 height 7
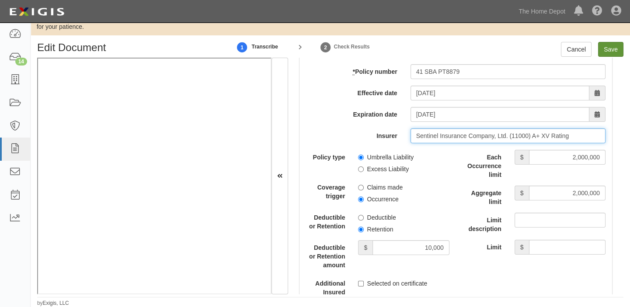
type input "Sentinel Insurance Company, Ltd. (11000) A+ XV Rating"
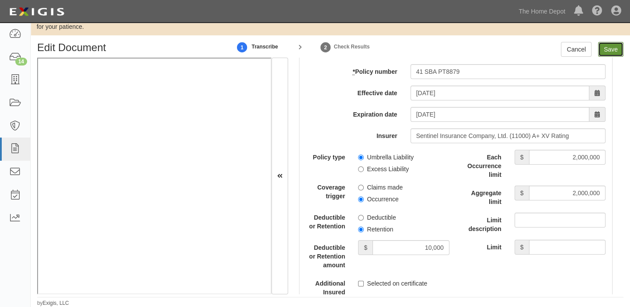
click at [615, 54] on input "Save" at bounding box center [610, 49] width 25 height 15
type input "1000000"
type input "2000000"
type input "10000"
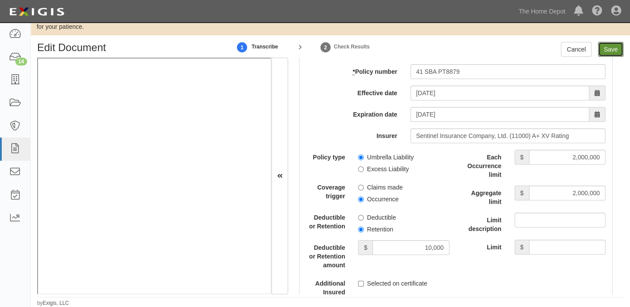
type input "2000000"
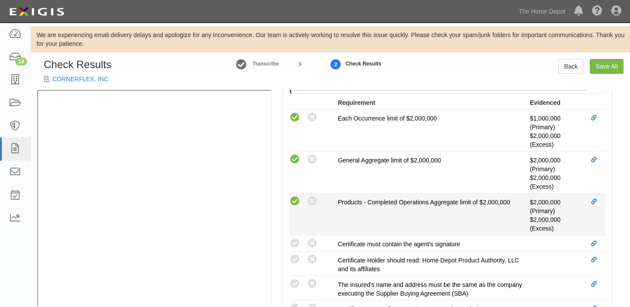
scroll to position [358, 0]
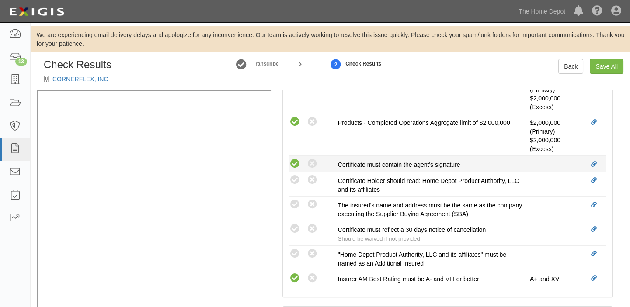
click at [296, 161] on icon at bounding box center [294, 164] width 11 height 11
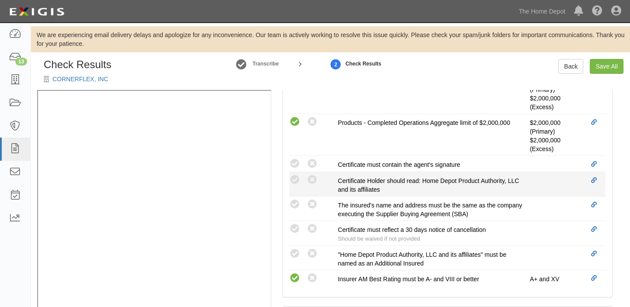
radio input "true"
click at [293, 186] on div "Compliant Waived: Non-Compliant Certificate Holder should read: Home Depot Prod…" at bounding box center [447, 184] width 329 height 20
drag, startPoint x: 293, startPoint y: 176, endPoint x: 297, endPoint y: 198, distance: 21.8
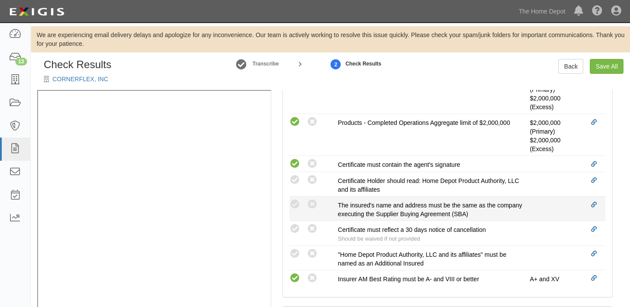
click at [293, 177] on icon at bounding box center [294, 180] width 11 height 11
radio input "true"
click at [297, 199] on div "Compliant Waived: Non-Compliant" at bounding box center [313, 204] width 48 height 11
click at [297, 201] on icon at bounding box center [294, 204] width 11 height 11
radio input "true"
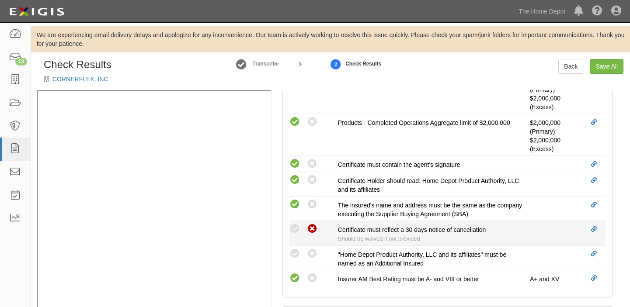
click at [309, 231] on icon at bounding box center [312, 229] width 11 height 11
radio input "true"
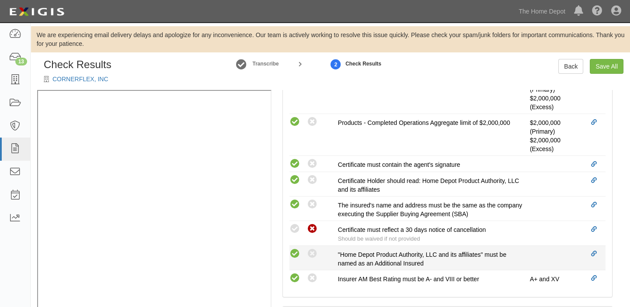
click at [295, 252] on icon at bounding box center [294, 254] width 11 height 11
radio input "true"
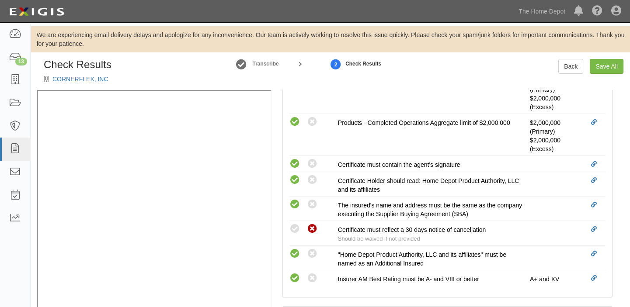
scroll to position [177, 0]
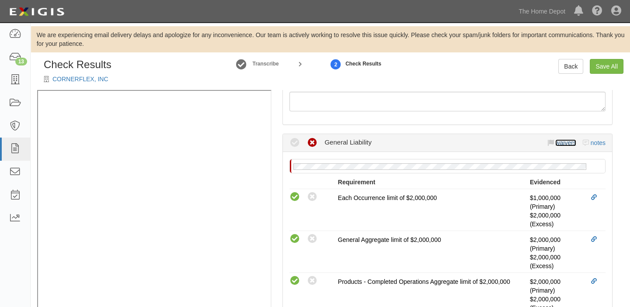
click at [559, 143] on link "waivers" at bounding box center [565, 142] width 21 height 7
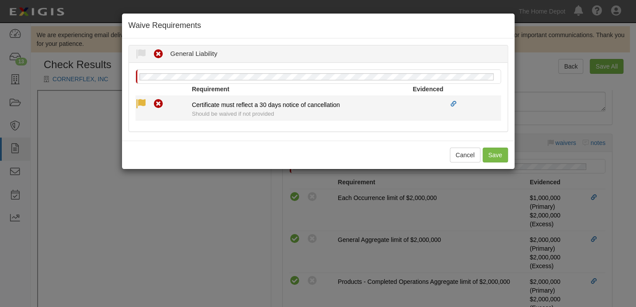
click at [142, 105] on icon at bounding box center [140, 104] width 11 height 11
radio input "true"
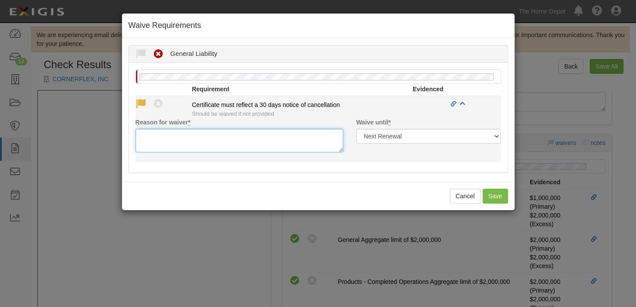
click at [153, 144] on textarea "Reason for waiver *" at bounding box center [239, 141] width 208 height 24
paste textarea "waived per client"
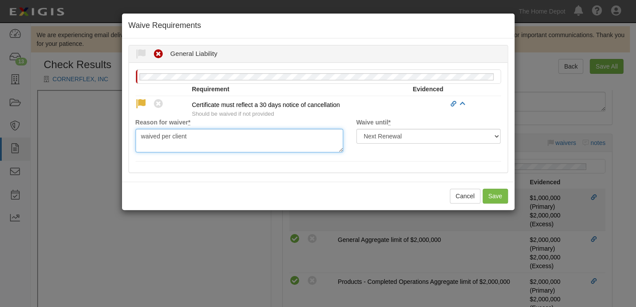
type textarea "waived per client"
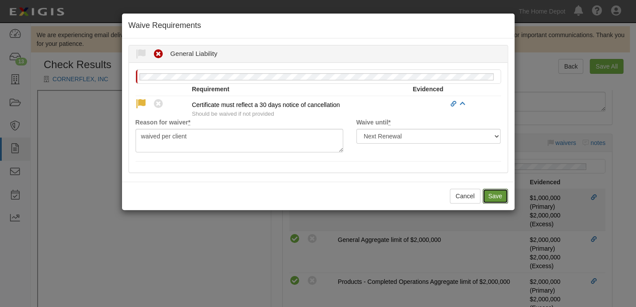
click at [490, 195] on button "Save" at bounding box center [495, 196] width 25 height 15
radio input "true"
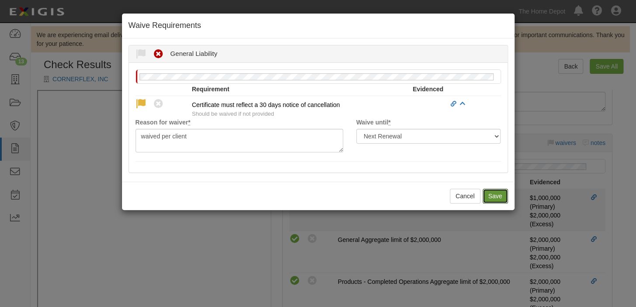
radio input "true"
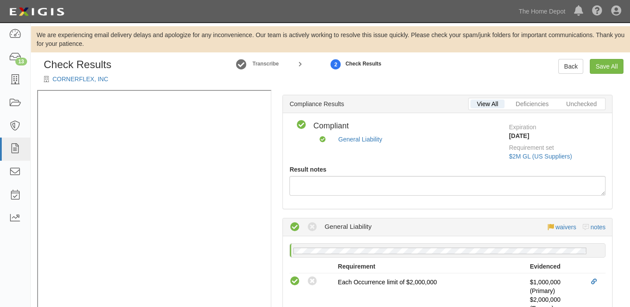
scroll to position [0, 0]
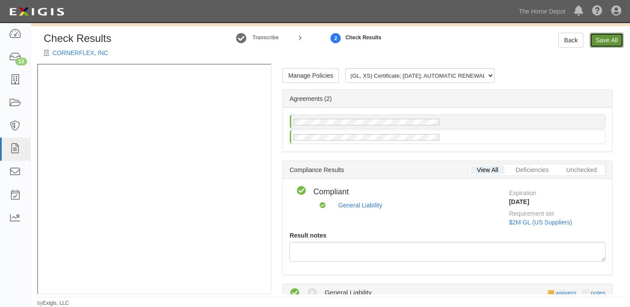
click at [604, 42] on link "Save All" at bounding box center [607, 40] width 34 height 15
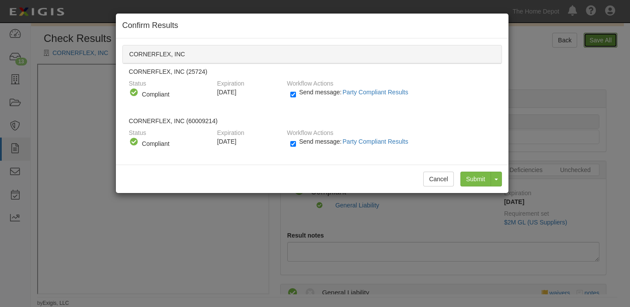
radio input "false"
radio input "true"
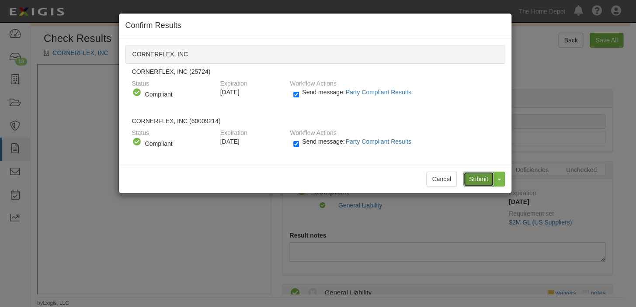
click at [472, 181] on input "Submit" at bounding box center [478, 179] width 31 height 15
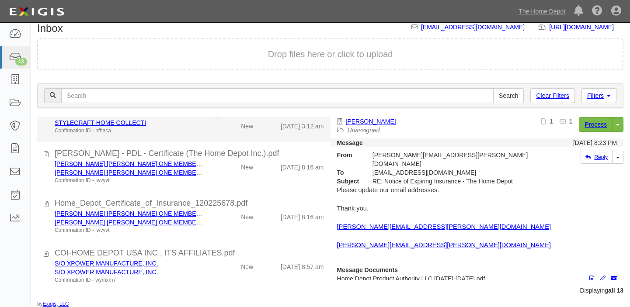
scroll to position [198, 0]
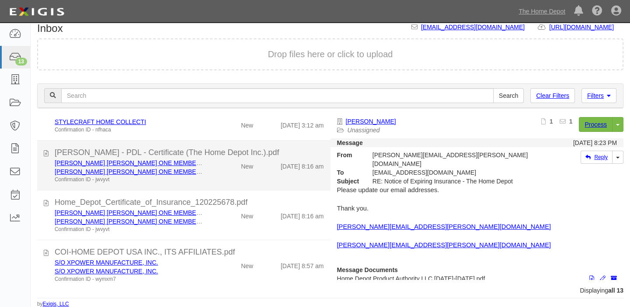
click at [241, 162] on div "New" at bounding box center [247, 165] width 12 height 12
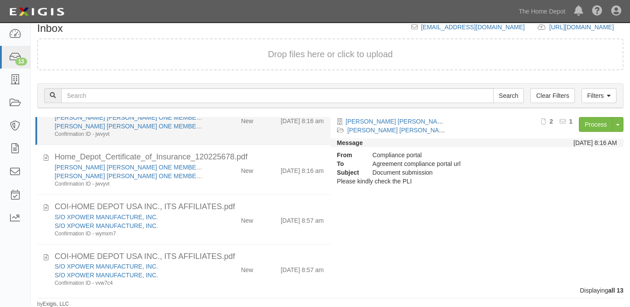
scroll to position [278, 0]
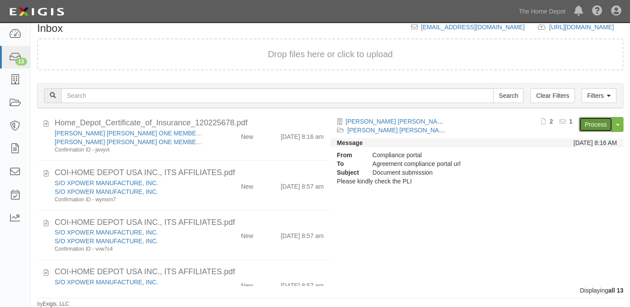
click at [584, 128] on link "Process" at bounding box center [596, 124] width 34 height 15
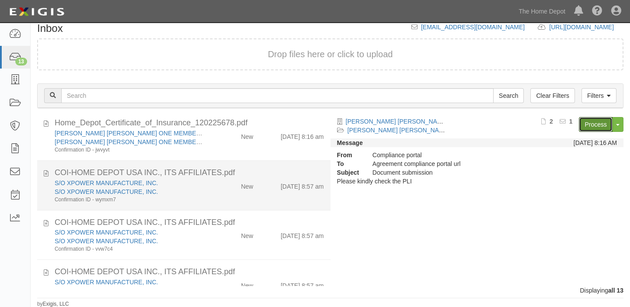
scroll to position [358, 0]
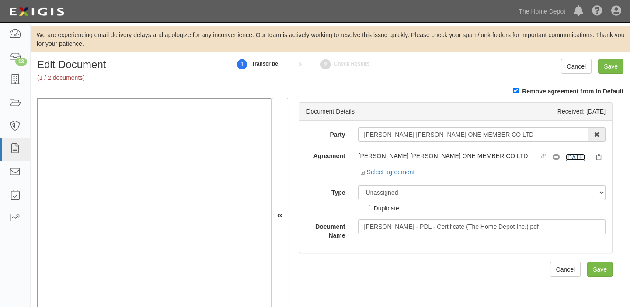
click at [568, 159] on link "[DATE]" at bounding box center [575, 157] width 19 height 7
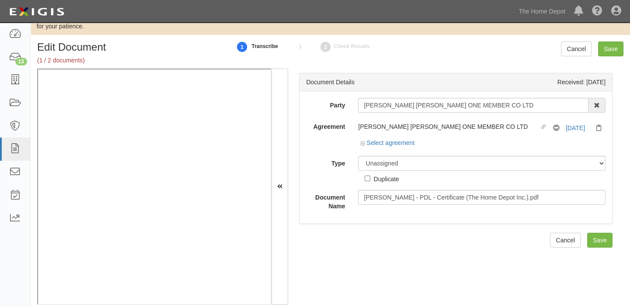
scroll to position [28, 0]
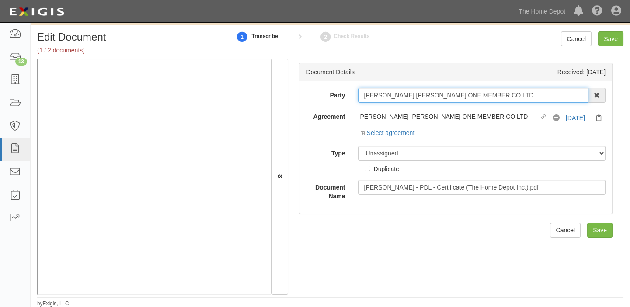
drag, startPoint x: 363, startPoint y: 94, endPoint x: 559, endPoint y: 89, distance: 196.3
click at [559, 89] on input "[PERSON_NAME] [PERSON_NAME] ONE MEMBER CO LTD" at bounding box center [473, 95] width 230 height 15
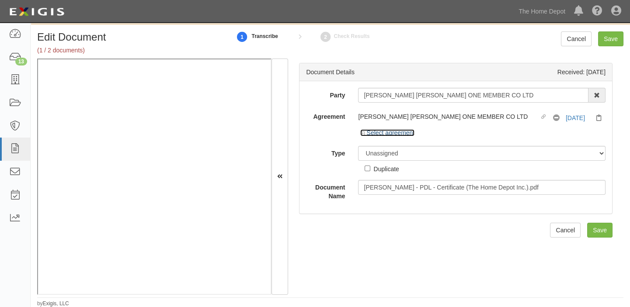
click at [400, 134] on link "Select agreement" at bounding box center [387, 132] width 54 height 7
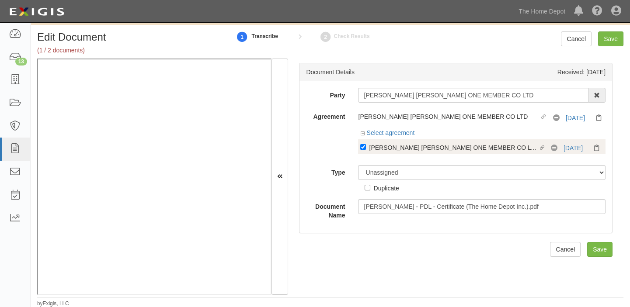
click at [400, 150] on div "[PERSON_NAME] [PERSON_NAME] ONE MEMBER CO LTD" at bounding box center [453, 147] width 169 height 10
click at [366, 150] on input "Linked agreement BRANCH HOANG THONG WOOD ONE MEMBER CO LTD Linked agreement" at bounding box center [363, 147] width 6 height 6
checkbox input "false"
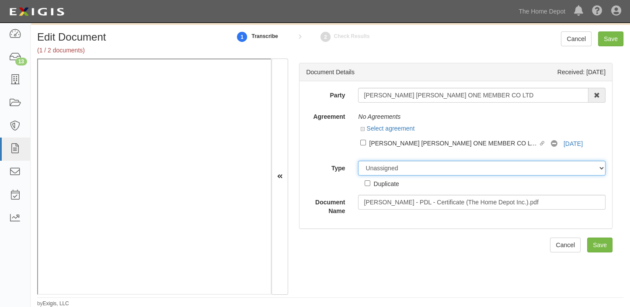
click at [394, 170] on select "Unassigned Binder Cancellation Notice Certificate Contract Endorsement Insuranc…" at bounding box center [481, 168] width 247 height 15
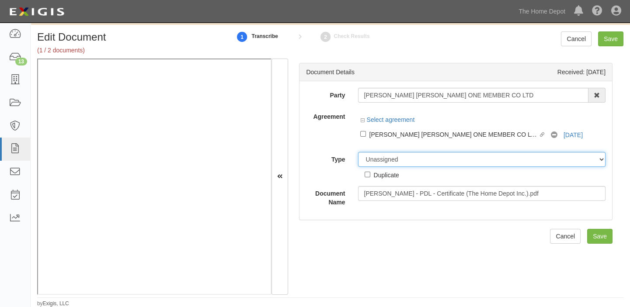
select select "OtherDetail"
click at [358, 152] on select "Unassigned Binder Cancellation Notice Certificate Contract Endorsement Insuranc…" at bounding box center [481, 159] width 247 height 15
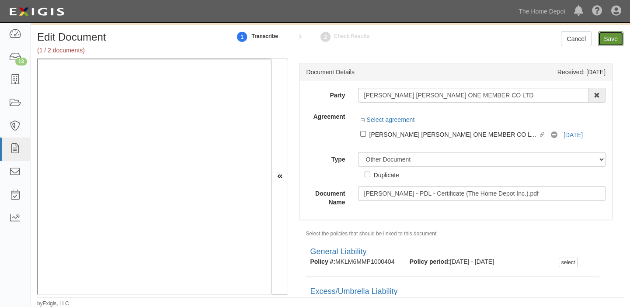
click at [603, 39] on input "Save" at bounding box center [610, 38] width 25 height 15
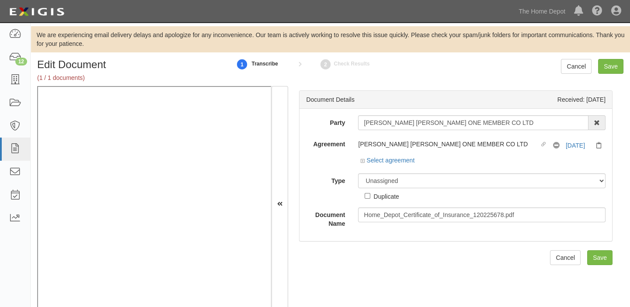
click at [397, 189] on div "Duplicate" at bounding box center [382, 194] width 34 height 13
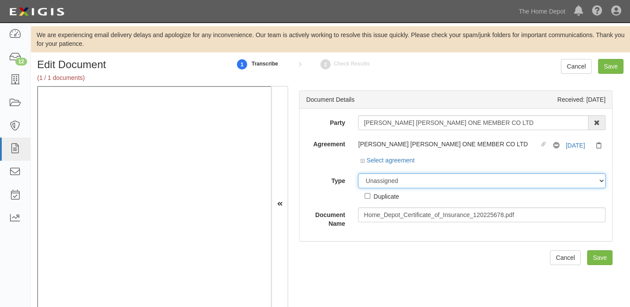
click at [394, 188] on select "Unassigned Binder Cancellation Notice Certificate Contract Endorsement Insuranc…" at bounding box center [481, 181] width 247 height 15
select select "OtherDetail"
click at [358, 174] on select "Unassigned Binder Cancellation Notice Certificate Contract Endorsement Insuranc…" at bounding box center [481, 181] width 247 height 15
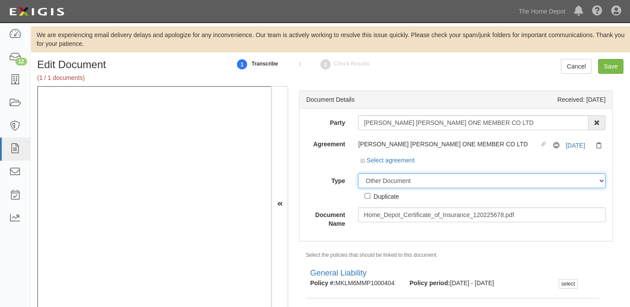
scroll to position [28, 0]
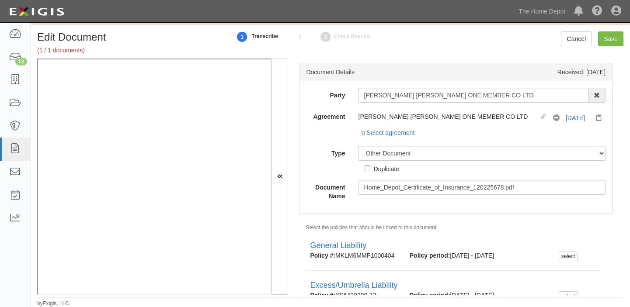
click at [597, 39] on div "Cancel Save" at bounding box center [592, 38] width 63 height 15
click at [400, 131] on link "Select agreement" at bounding box center [387, 132] width 54 height 7
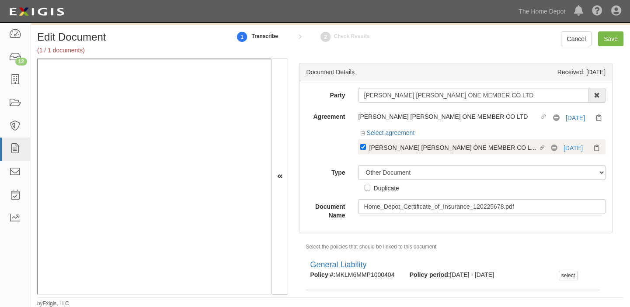
click at [399, 150] on div "[PERSON_NAME] [PERSON_NAME] ONE MEMBER CO LTD" at bounding box center [453, 147] width 169 height 10
click at [366, 150] on input "Linked agreement [PERSON_NAME] [PERSON_NAME] ONE MEMBER CO LTD Linked agreement" at bounding box center [363, 147] width 6 height 6
checkbox input "false"
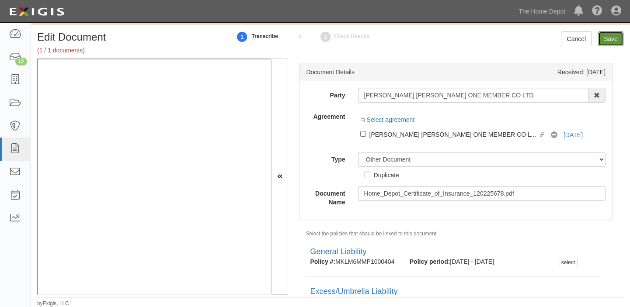
click at [607, 43] on input "Save" at bounding box center [610, 38] width 25 height 15
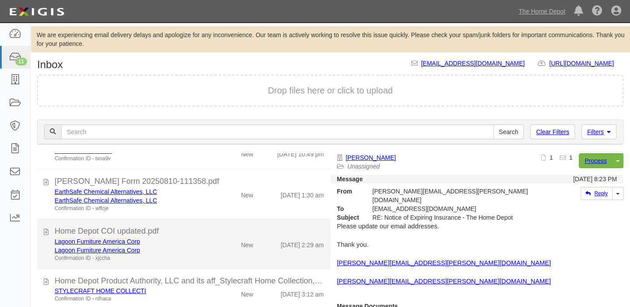
scroll to position [39, 0]
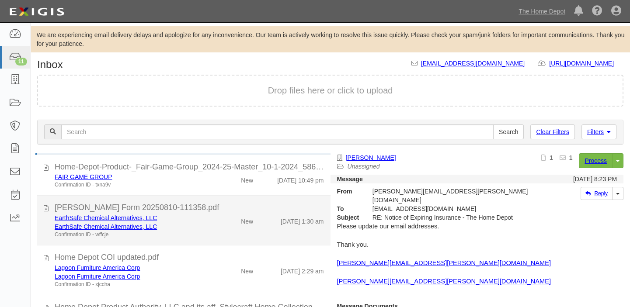
click at [232, 240] on li "[PERSON_NAME] Form 20250810-111358.pdf EarthSafe Chemical Alternatives, LLC Ear…" at bounding box center [183, 221] width 293 height 50
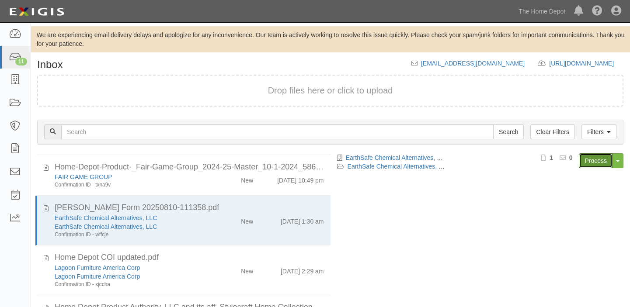
click at [594, 160] on link "Process" at bounding box center [596, 160] width 34 height 15
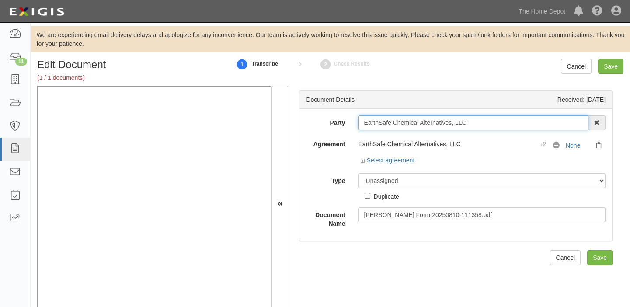
drag, startPoint x: 359, startPoint y: 121, endPoint x: 488, endPoint y: 122, distance: 129.4
click at [488, 122] on input "EarthSafe Chemical Alternatives, LLC" at bounding box center [473, 122] width 230 height 15
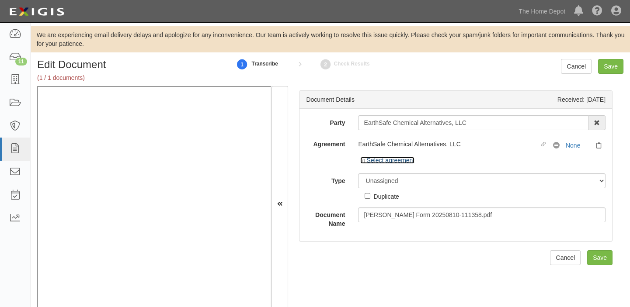
click at [408, 161] on link "Select agreement" at bounding box center [387, 160] width 54 height 7
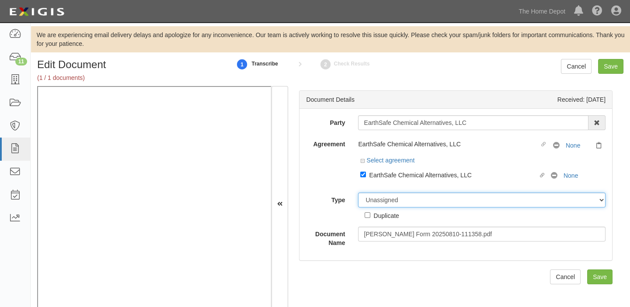
drag, startPoint x: 416, startPoint y: 199, endPoint x: 416, endPoint y: 194, distance: 5.2
click at [416, 199] on select "Unassigned Binder Cancellation Notice Certificate Contract Endorsement Insuranc…" at bounding box center [481, 200] width 247 height 15
select select "CertificateDetail"
click at [358, 193] on select "Unassigned Binder Cancellation Notice Certificate Contract Endorsement Insuranc…" at bounding box center [481, 200] width 247 height 15
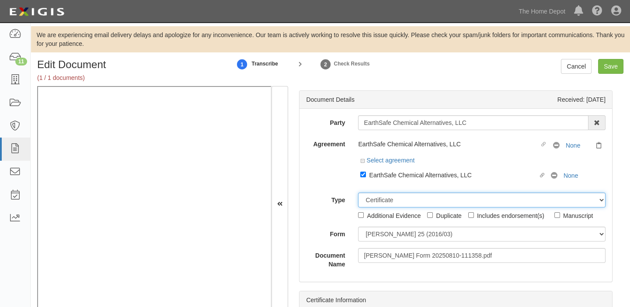
scroll to position [28, 0]
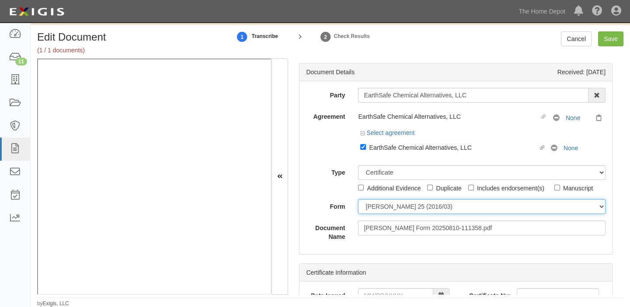
click at [396, 199] on select "[PERSON_NAME] 25 (2016/03) [PERSON_NAME] 101 [PERSON_NAME] 855 NY (2014/05) Gen…" at bounding box center [481, 206] width 247 height 15
select select "GeneralFormDetail"
click at [358, 199] on select "[PERSON_NAME] 25 (2016/03) [PERSON_NAME] 101 [PERSON_NAME] 855 NY (2014/05) Gen…" at bounding box center [481, 206] width 247 height 15
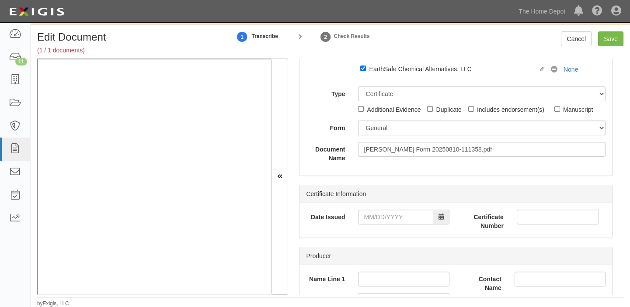
scroll to position [79, 0]
click at [393, 219] on input "Date Issued" at bounding box center [395, 216] width 75 height 15
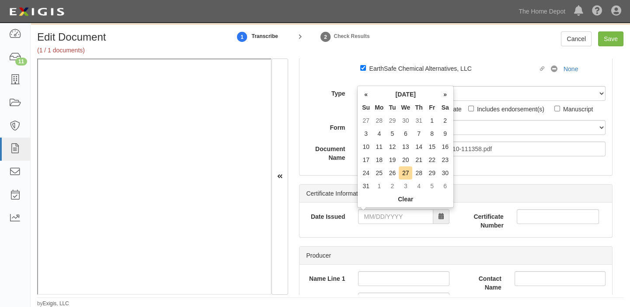
click at [392, 103] on th "Tu" at bounding box center [392, 107] width 13 height 13
click at [430, 131] on td "8" at bounding box center [431, 133] width 13 height 13
type input "[DATE]"
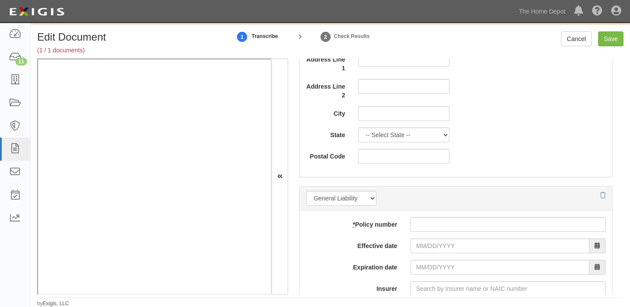
scroll to position [596, 0]
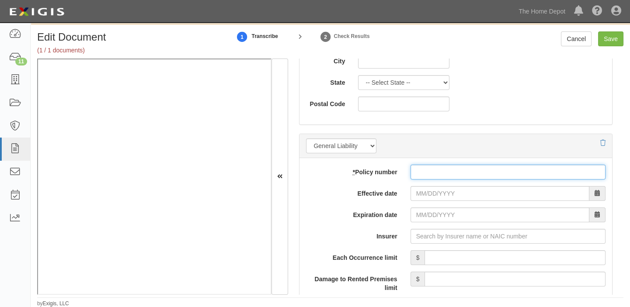
click at [414, 176] on input "* Policy number" at bounding box center [507, 172] width 195 height 15
paste input "PACEM308246"
type input "PACEM308246"
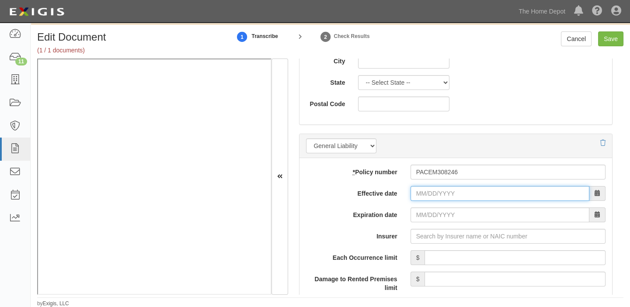
click at [422, 195] on input "Effective date" at bounding box center [499, 193] width 179 height 15
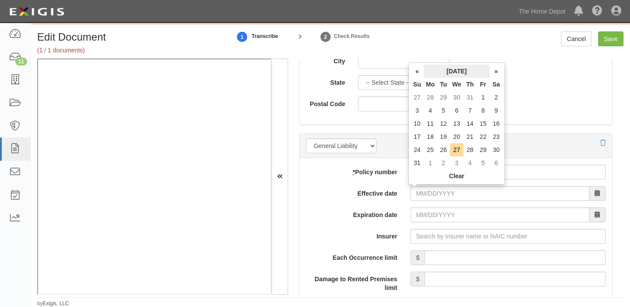
click at [435, 69] on th "[DATE]" at bounding box center [457, 71] width 66 height 13
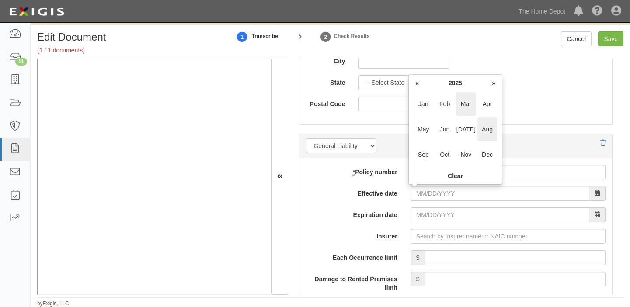
click at [458, 101] on span "Mar" at bounding box center [466, 104] width 20 height 24
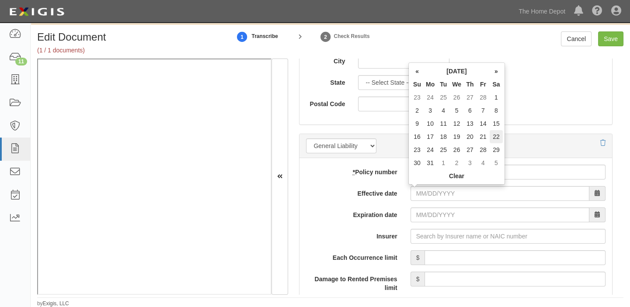
click at [494, 136] on td "22" at bounding box center [496, 136] width 13 height 13
type input "[DATE]"
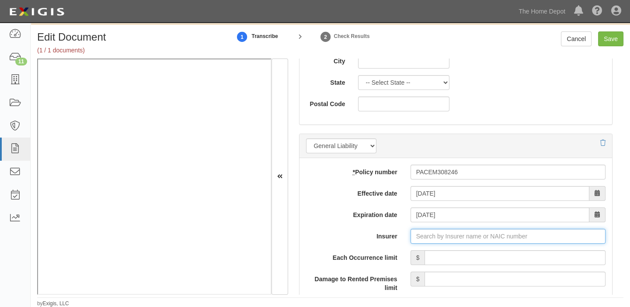
click at [424, 235] on input "Insurer" at bounding box center [507, 236] width 195 height 15
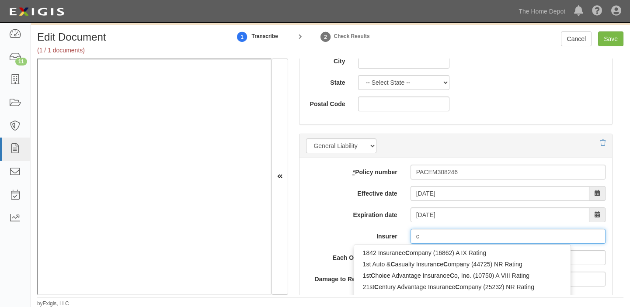
type input "co"
type input "colina Insurance Limited (0) B++ VIII Rating"
type input "col"
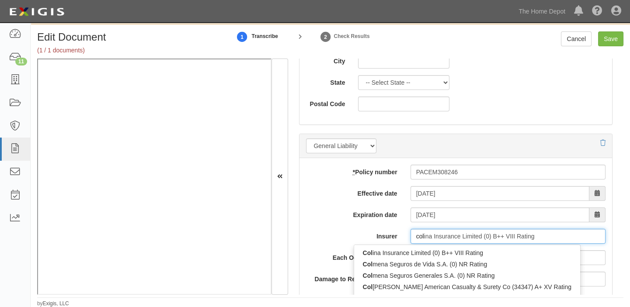
type input "colonial American Casualty & Surety Co (34347) A+ XV Rating"
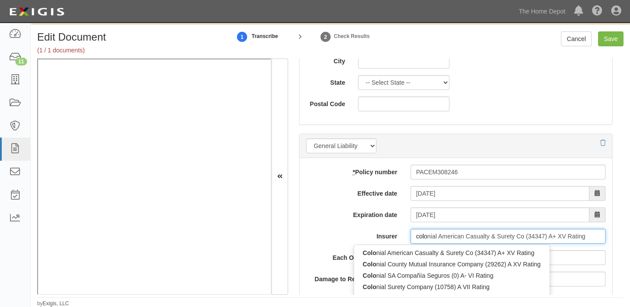
type input "colon"
type input "colony Insurance Company (39993) A- XIV Rating"
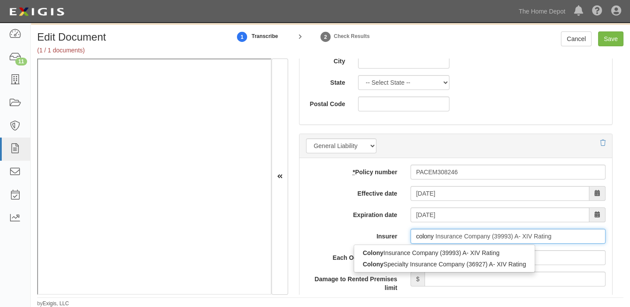
type input "colony"
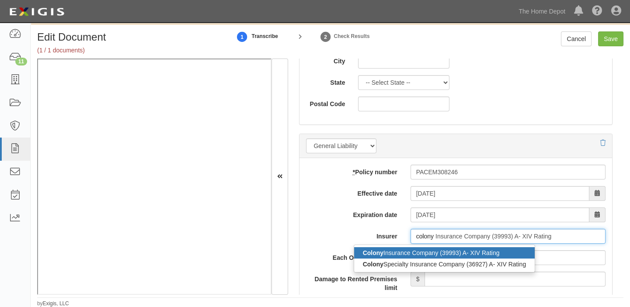
click at [419, 257] on div "Colony Insurance Company (39993) A- XIV Rating" at bounding box center [444, 252] width 181 height 11
type input "Colony Insurance Company (39993) A- XIV Rating"
click at [419, 257] on span "$" at bounding box center [417, 257] width 14 height 15
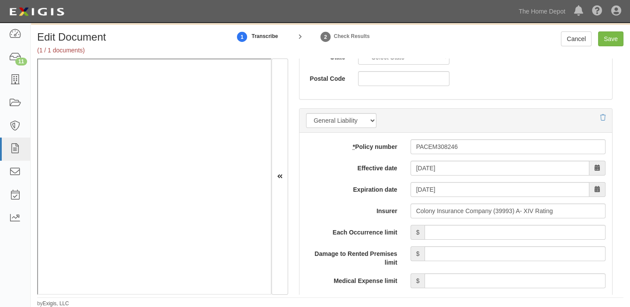
scroll to position [636, 0]
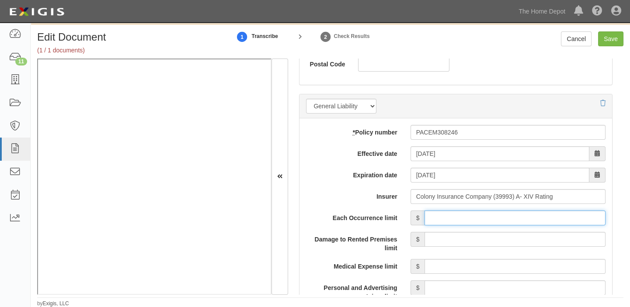
click at [472, 211] on input "Each Occurrence limit" at bounding box center [514, 218] width 181 height 15
type input "1,000,000"
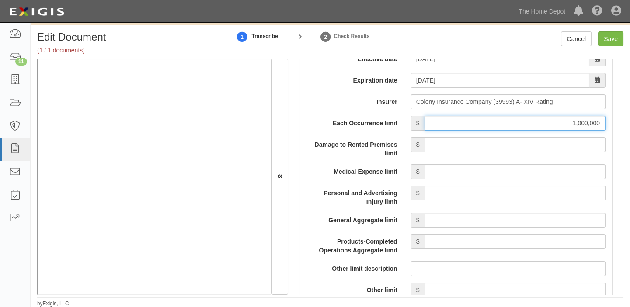
scroll to position [755, 0]
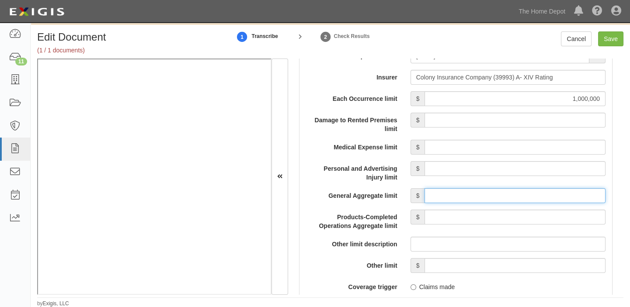
click at [504, 193] on input "General Aggregate limit" at bounding box center [514, 195] width 181 height 15
type input "2,000,000"
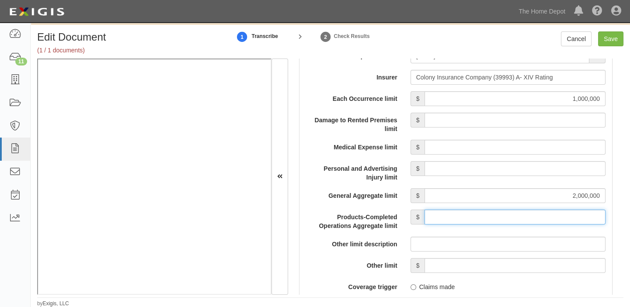
click at [514, 217] on input "Products-Completed Operations Aggregate limit" at bounding box center [514, 217] width 181 height 15
type input "2,000,000"
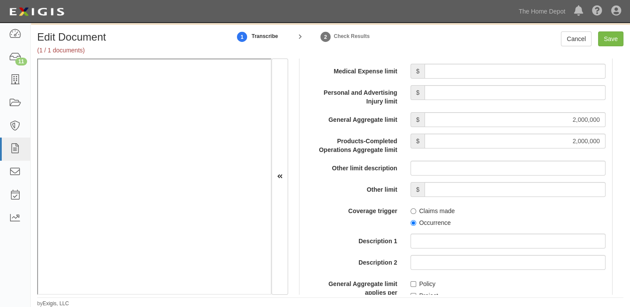
scroll to position [834, 0]
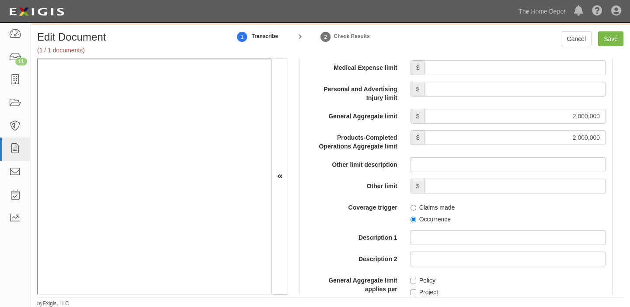
drag, startPoint x: 431, startPoint y: 216, endPoint x: 417, endPoint y: 247, distance: 34.4
click at [431, 217] on label "Occurrence" at bounding box center [430, 219] width 40 height 9
click at [416, 217] on input "Occurrence" at bounding box center [413, 220] width 6 height 6
radio input "true"
click at [413, 278] on input "Policy" at bounding box center [413, 281] width 6 height 6
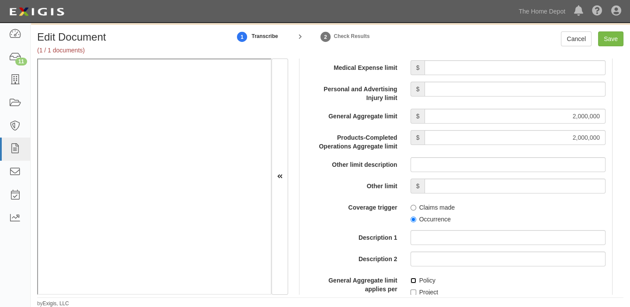
checkbox input "true"
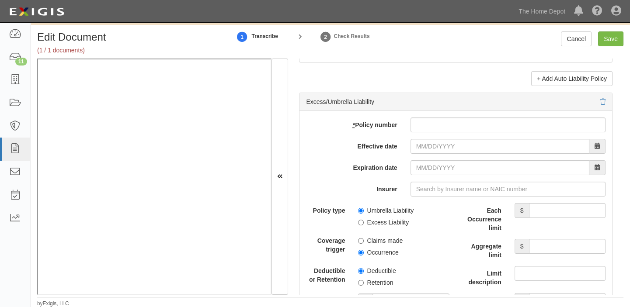
scroll to position [1748, 0]
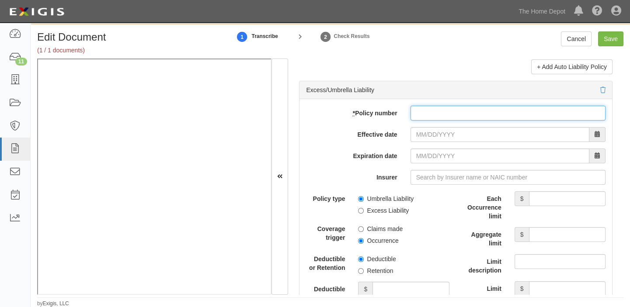
click at [473, 117] on input "* Policy number" at bounding box center [507, 113] width 195 height 15
paste input "EXC308247"
type input "EXC308247"
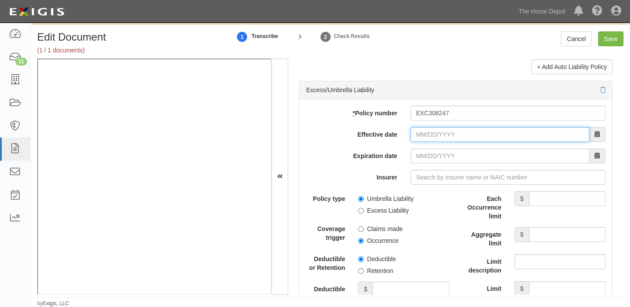
click at [442, 142] on input "Effective date" at bounding box center [499, 134] width 179 height 15
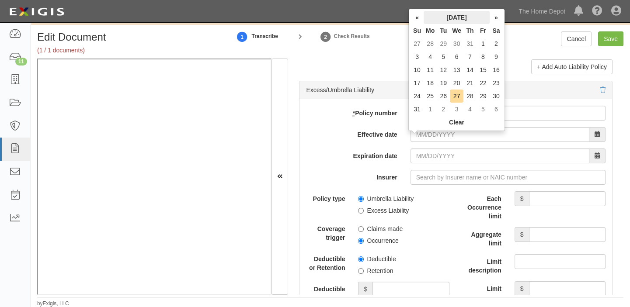
click at [448, 22] on th "August 2025" at bounding box center [457, 17] width 66 height 13
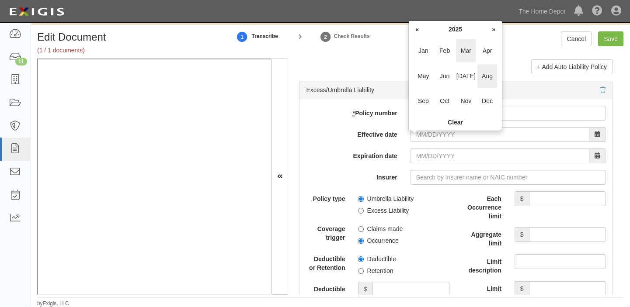
click at [465, 53] on span "Mar" at bounding box center [466, 51] width 20 height 24
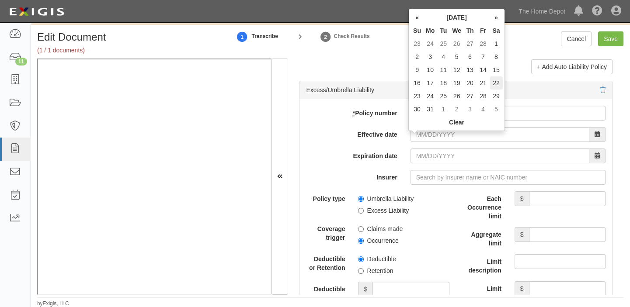
click at [497, 83] on td "22" at bounding box center [496, 82] width 13 height 13
type input "03/22/2025"
type input "03/22/2026"
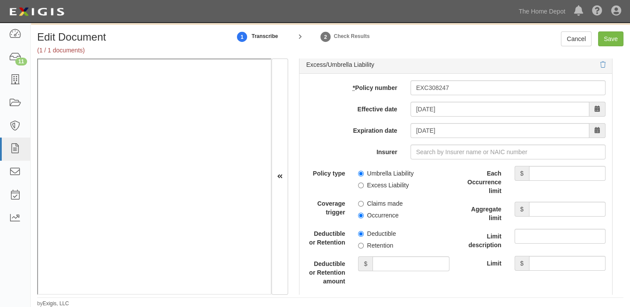
scroll to position [1788, 0]
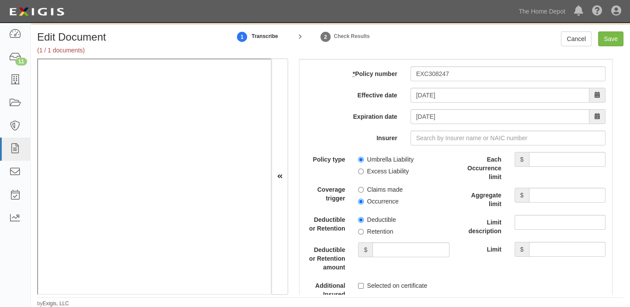
click at [387, 175] on label "Excess Liability" at bounding box center [383, 171] width 51 height 9
click at [364, 174] on input "Excess Liability" at bounding box center [361, 172] width 6 height 6
radio input "true"
click at [539, 165] on input "Each Occurrence limit" at bounding box center [567, 159] width 76 height 15
type input "5,000,000"
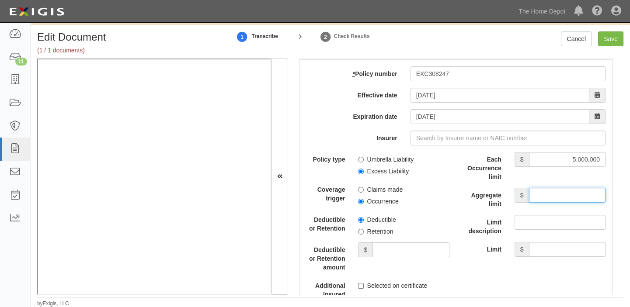
click at [532, 193] on input "Aggregate limit" at bounding box center [567, 195] width 76 height 15
type input "5,000,000"
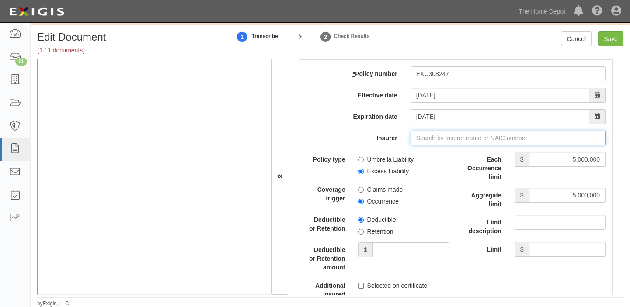
click at [437, 139] on input "Insurer" at bounding box center [507, 138] width 195 height 15
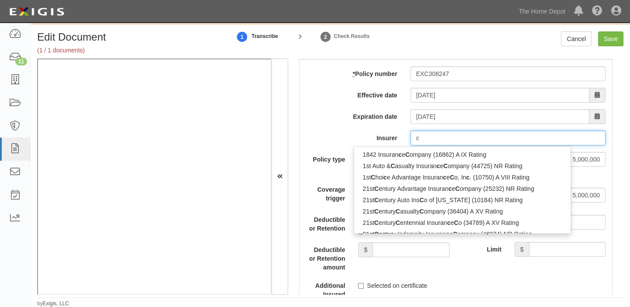
type input "co"
type input "colina Insurance Limited (0) B++ VIII Rating"
type input "col"
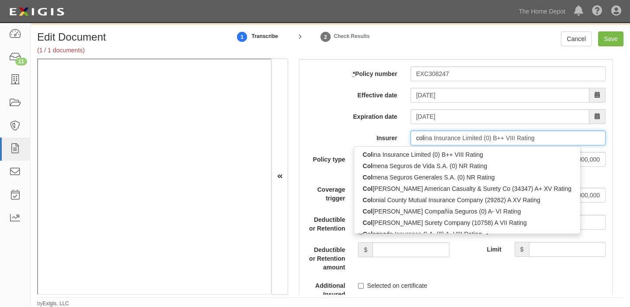
type input "colonial American Casualty & Surety Co (34347) A+ XV Rating"
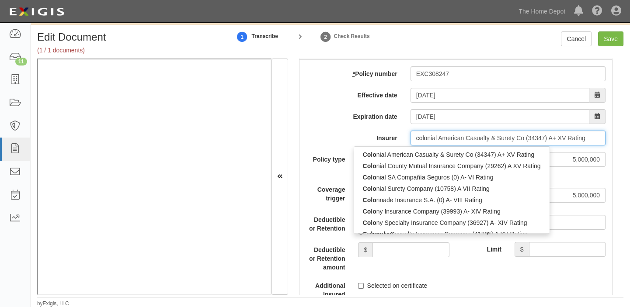
type input "colon"
type input "colony Insurance Company (39993) A- XIV Rating"
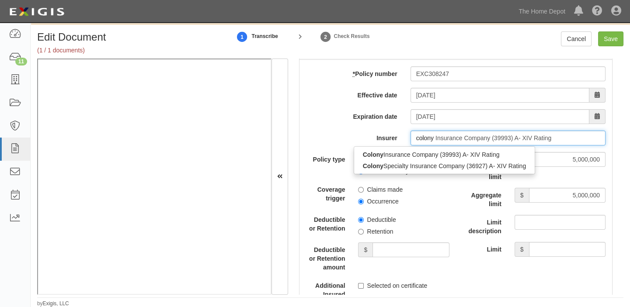
type input "colony"
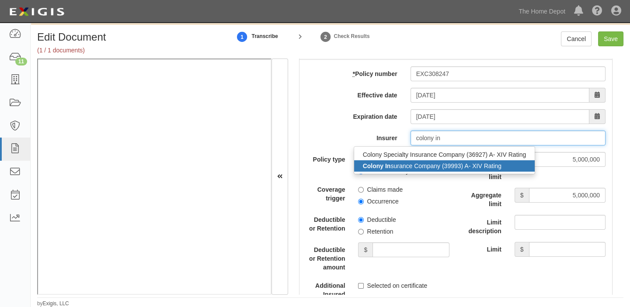
click at [435, 166] on div "Colony In surance Company (39993) A- XIV Rating" at bounding box center [444, 165] width 181 height 11
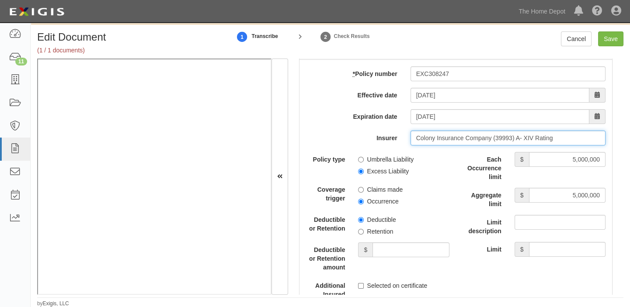
type input "Colony Insurance Company (39993) A- XIV Rating"
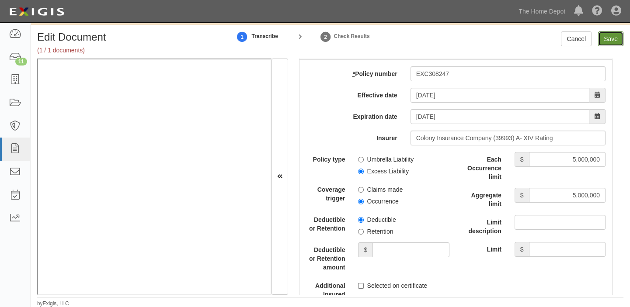
click at [606, 36] on input "Save" at bounding box center [610, 38] width 25 height 15
type input "1000000"
type input "2000000"
type input "5000000"
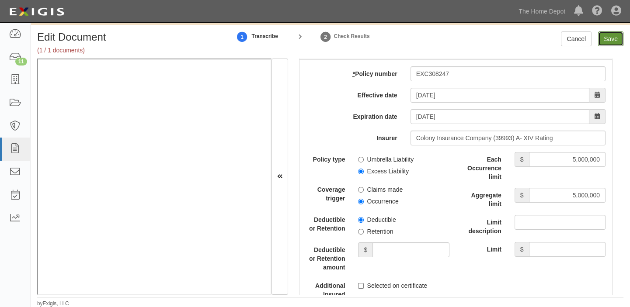
type input "5000000"
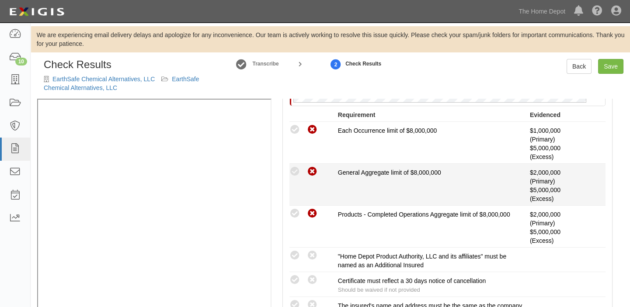
scroll to position [278, 0]
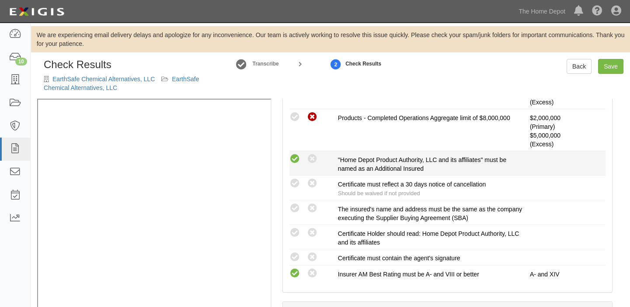
click at [296, 157] on icon at bounding box center [294, 159] width 11 height 11
radio input "true"
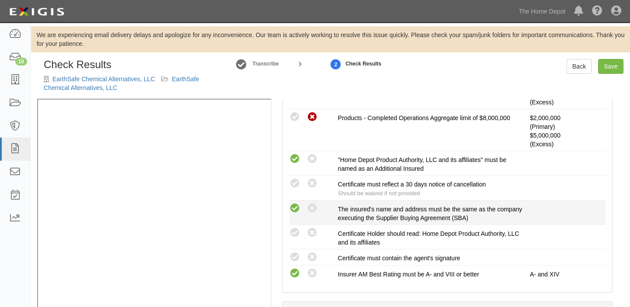
click at [293, 205] on icon at bounding box center [294, 208] width 11 height 11
radio input "true"
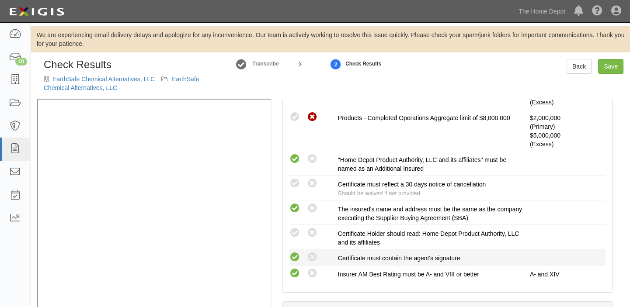
click at [295, 260] on icon at bounding box center [294, 257] width 11 height 11
radio input "true"
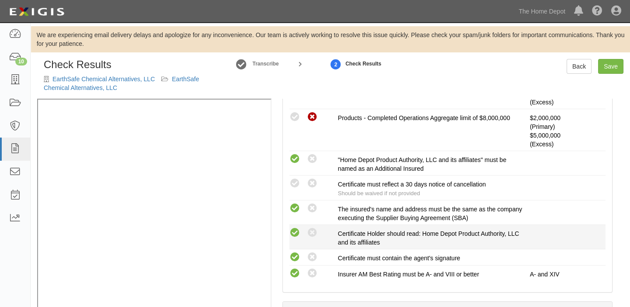
click at [292, 233] on icon at bounding box center [294, 233] width 11 height 11
radio input "true"
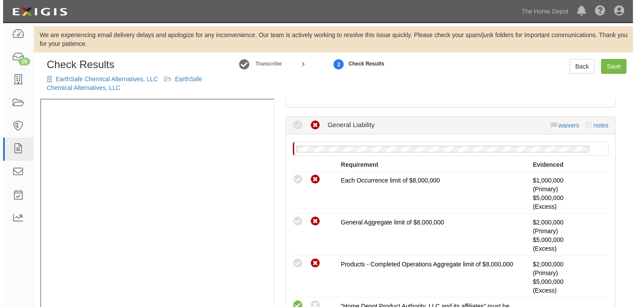
scroll to position [119, 0]
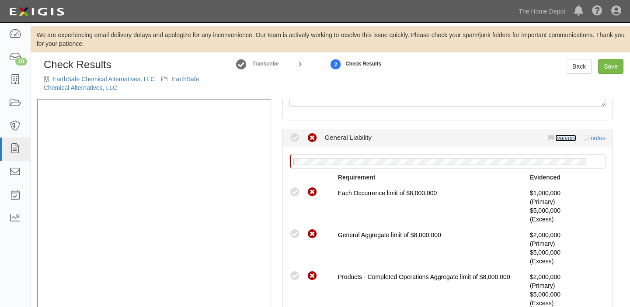
click at [555, 137] on link "waivers" at bounding box center [565, 138] width 21 height 7
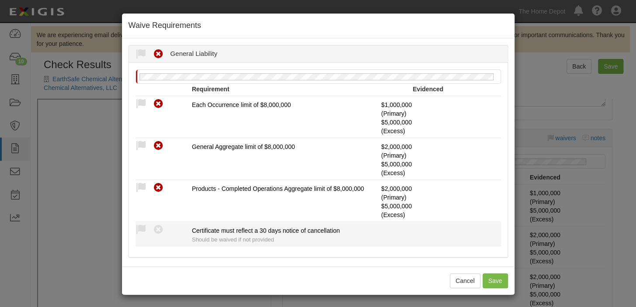
drag, startPoint x: 135, startPoint y: 228, endPoint x: 140, endPoint y: 242, distance: 14.9
click at [135, 227] on icon at bounding box center [140, 230] width 11 height 11
radio input "true"
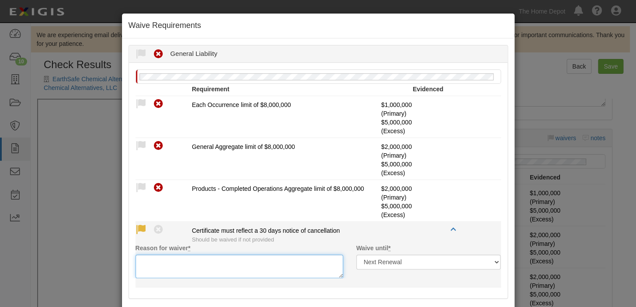
click at [154, 267] on textarea "Reason for waiver *" at bounding box center [239, 267] width 208 height 24
paste textarea "waived per client"
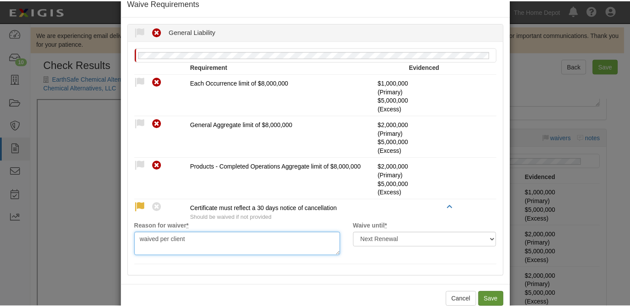
scroll to position [42, 0]
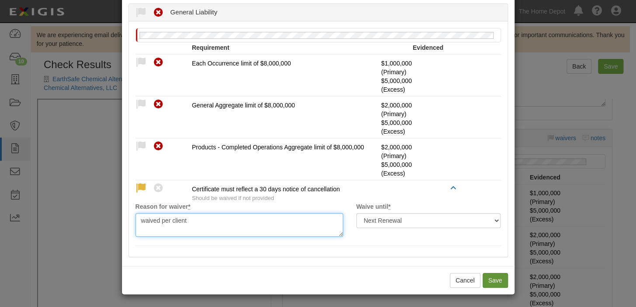
type textarea "waived per client"
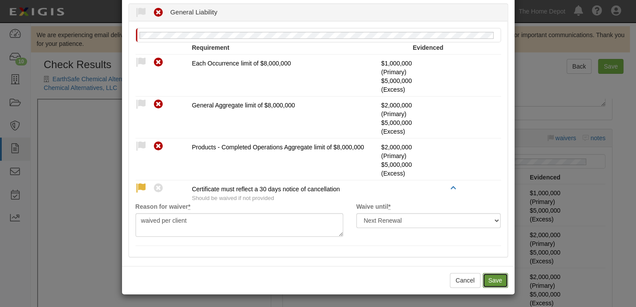
click at [493, 279] on button "Save" at bounding box center [495, 280] width 25 height 15
radio input "true"
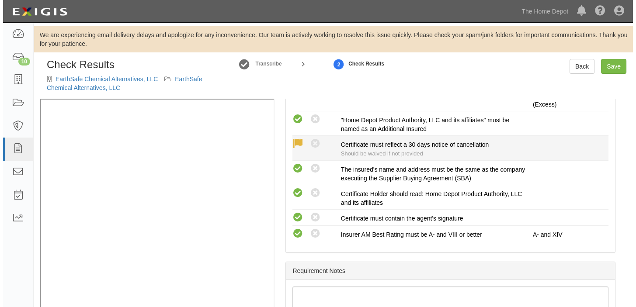
scroll to position [159, 0]
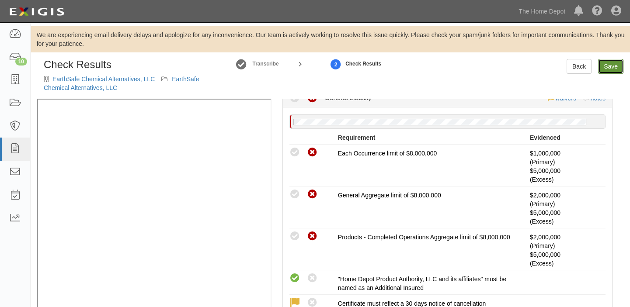
click at [611, 66] on link "Save" at bounding box center [610, 66] width 25 height 15
radio input "true"
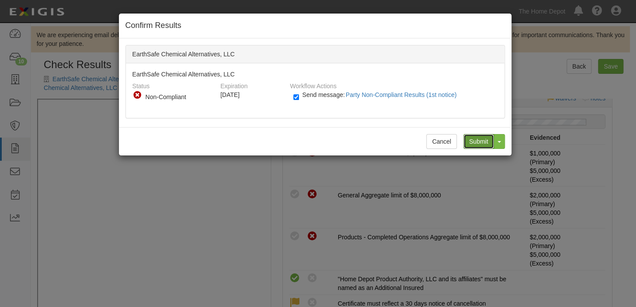
click at [489, 143] on input "Submit" at bounding box center [478, 141] width 31 height 15
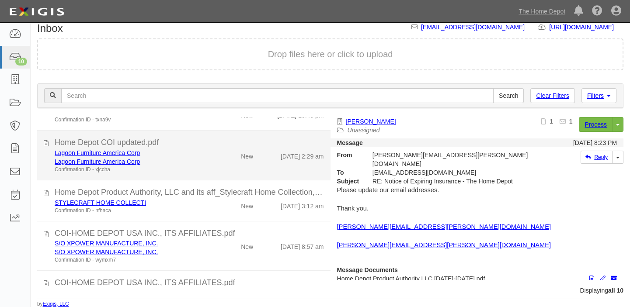
scroll to position [119, 0]
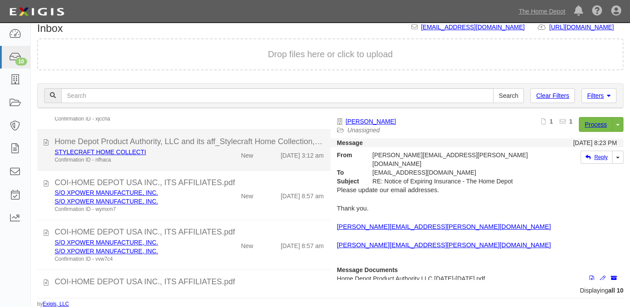
click at [227, 154] on div "New" at bounding box center [236, 154] width 47 height 12
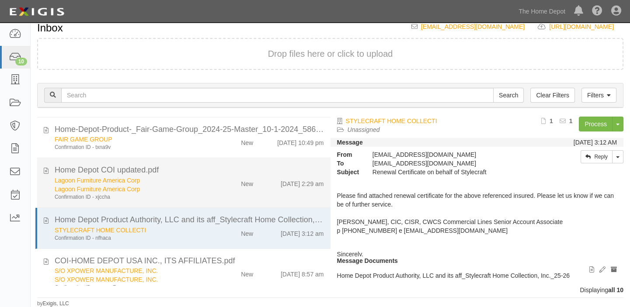
scroll to position [39, 0]
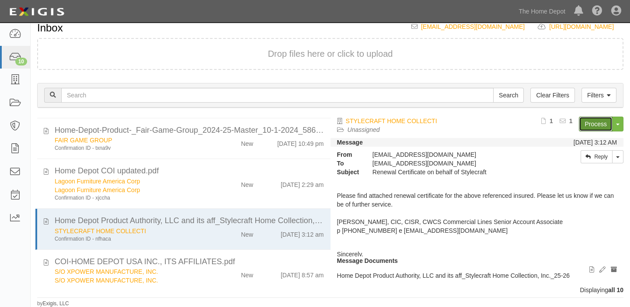
click at [581, 126] on link "Process" at bounding box center [596, 124] width 34 height 15
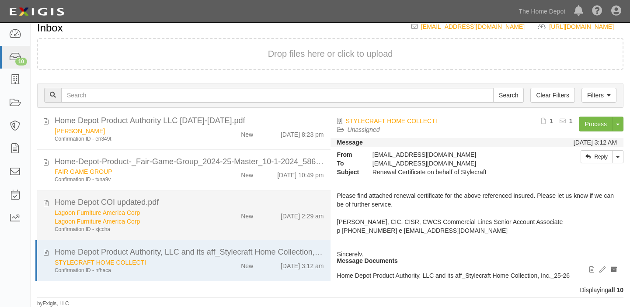
scroll to position [0, 0]
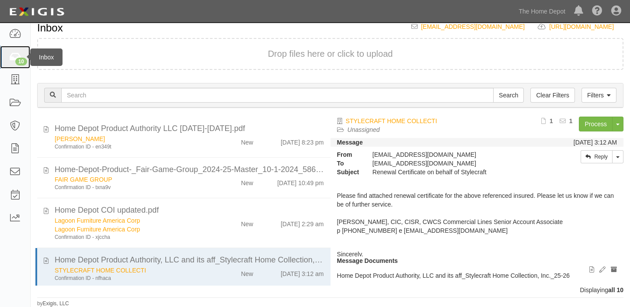
click at [12, 57] on icon at bounding box center [15, 57] width 12 height 10
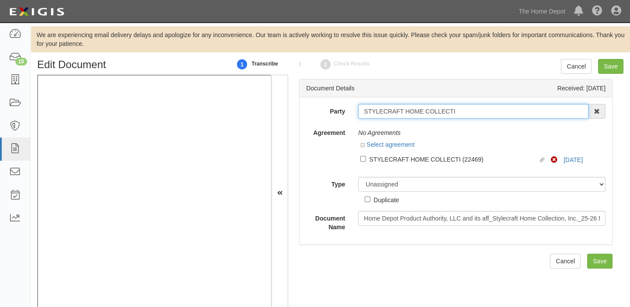
drag, startPoint x: 358, startPoint y: 110, endPoint x: 485, endPoint y: 111, distance: 126.3
click at [485, 111] on input "STYLECRAFT HOME COLLECTI" at bounding box center [473, 111] width 230 height 15
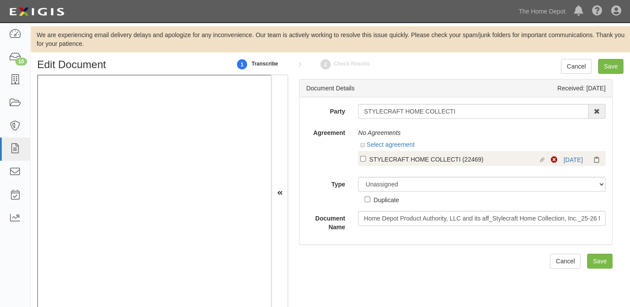
click at [407, 165] on label "Linked agreement STYLECRAFT HOME COLLECTI (22469) Linked agreement" at bounding box center [455, 160] width 191 height 12
click at [366, 162] on input "Linked agreement STYLECRAFT HOME COLLECTI (22469) Linked agreement" at bounding box center [363, 159] width 6 height 6
checkbox input "true"
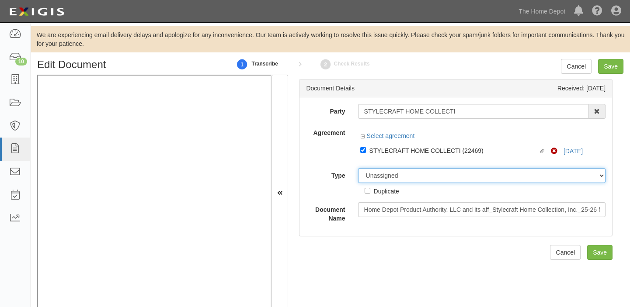
click at [409, 177] on select "Unassigned Binder Cancellation Notice Certificate Contract Endorsement Insuranc…" at bounding box center [481, 175] width 247 height 15
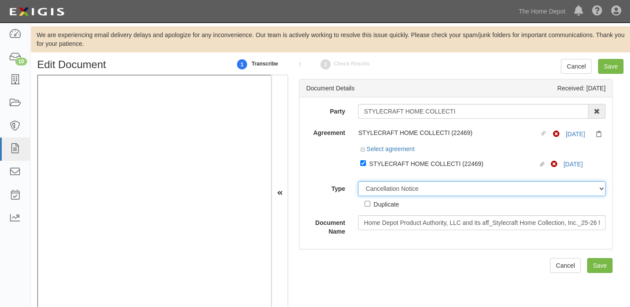
click at [358, 182] on select "Unassigned Binder Cancellation Notice Certificate Contract Endorsement Insuranc…" at bounding box center [481, 188] width 247 height 15
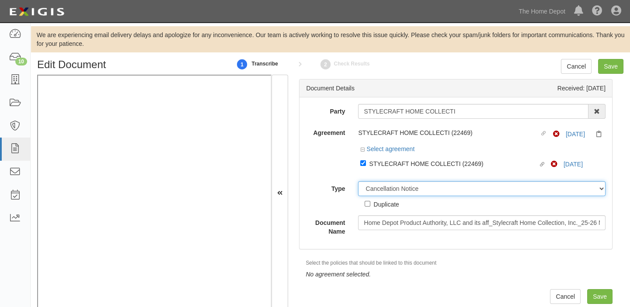
click at [385, 185] on select "Unassigned Binder Cancellation Notice Certificate Contract Endorsement Insuranc…" at bounding box center [481, 188] width 247 height 15
select select "CertificateDetail"
click at [358, 182] on select "Unassigned Binder Cancellation Notice Certificate Contract Endorsement Insuranc…" at bounding box center [481, 188] width 247 height 15
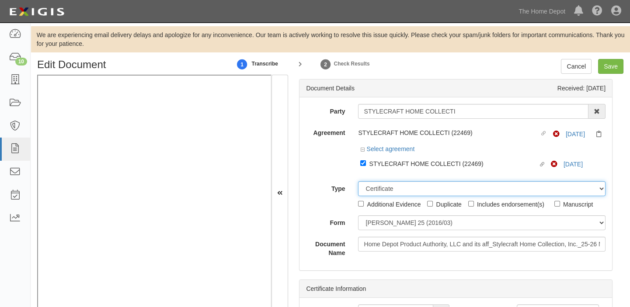
scroll to position [17, 0]
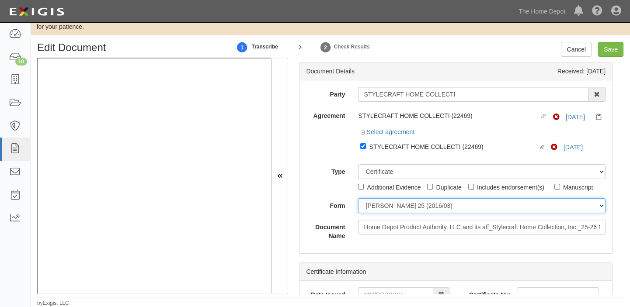
drag, startPoint x: 397, startPoint y: 202, endPoint x: 389, endPoint y: 213, distance: 13.2
click at [397, 202] on select "ACORD 25 (2016/03) ACORD 101 ACORD 855 NY (2014/05) General" at bounding box center [481, 205] width 247 height 15
select select "GeneralFormDetail"
click at [358, 198] on select "ACORD 25 (2016/03) ACORD 101 ACORD 855 NY (2014/05) General" at bounding box center [481, 205] width 247 height 15
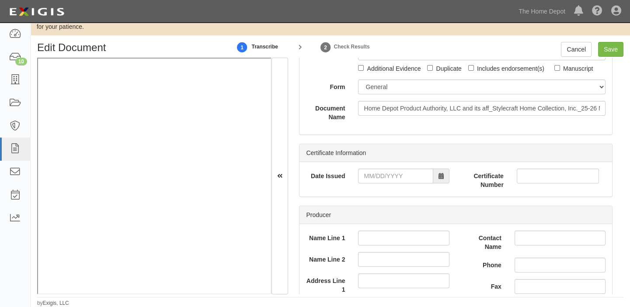
click at [421, 184] on div "Date Issued" at bounding box center [377, 179] width 156 height 21
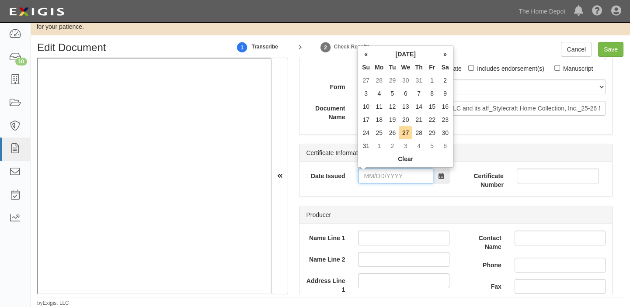
click at [414, 178] on input "Date Issued" at bounding box center [395, 176] width 75 height 15
click at [396, 138] on td "26" at bounding box center [392, 132] width 13 height 13
type input "08/26/2025"
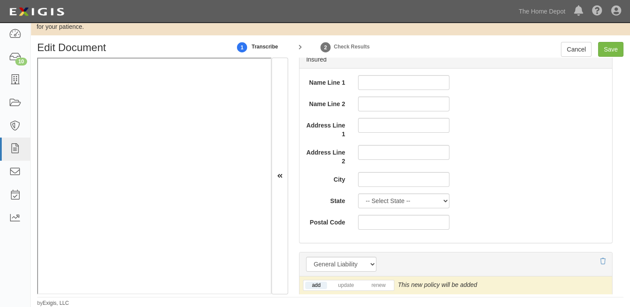
scroll to position [636, 0]
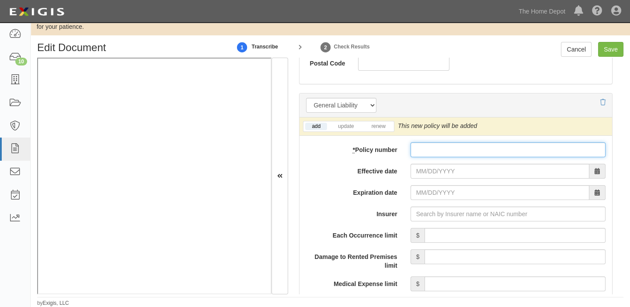
drag, startPoint x: 455, startPoint y: 149, endPoint x: 438, endPoint y: 160, distance: 20.2
click at [455, 149] on input "* Policy number" at bounding box center [507, 149] width 195 height 15
paste input "35901387"
type input "35901387"
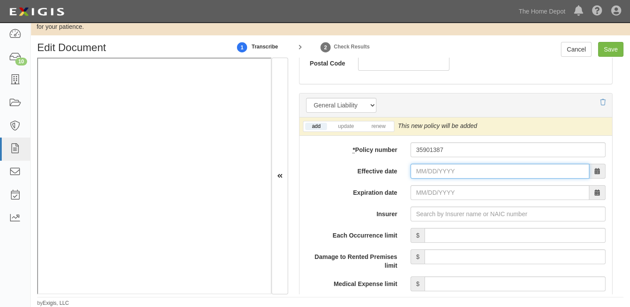
click at [427, 171] on input "Effective date" at bounding box center [499, 171] width 179 height 15
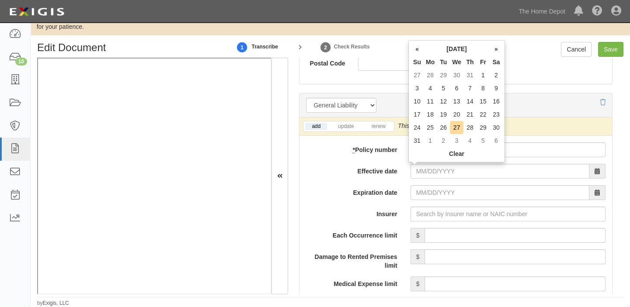
drag, startPoint x: 432, startPoint y: 140, endPoint x: 412, endPoint y: 148, distance: 22.2
click at [432, 140] on td "1" at bounding box center [430, 140] width 13 height 13
type input "09/01/2025"
type input "09/01/2026"
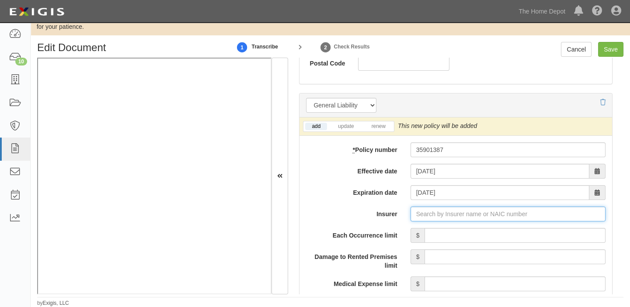
click at [494, 219] on input "Insurer" at bounding box center [507, 214] width 195 height 15
type input "21st Century Advantage Insurance Company (25232) NR Rating"
type input "2"
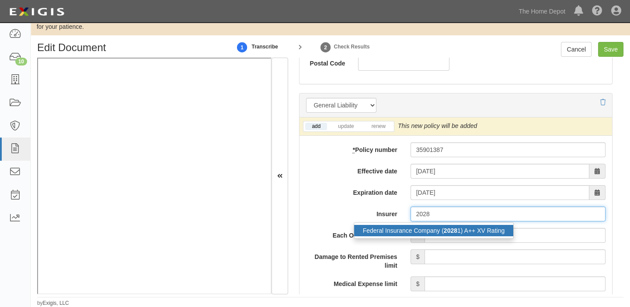
click at [488, 231] on div "Federal Insurance Company ( 2028 1) A++ XV Rating" at bounding box center [434, 230] width 160 height 11
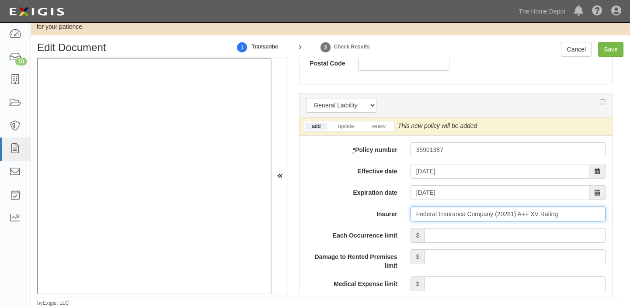
type input "Federal Insurance Company (20281) A++ XV Rating"
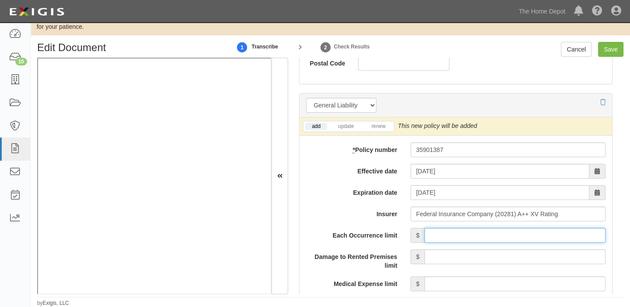
click at [488, 236] on input "Each Occurrence limit" at bounding box center [514, 235] width 181 height 15
type input "1,000,000"
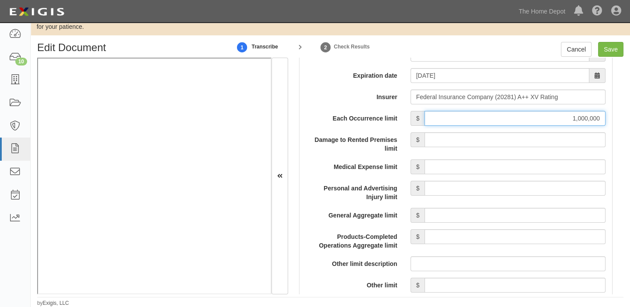
scroll to position [755, 0]
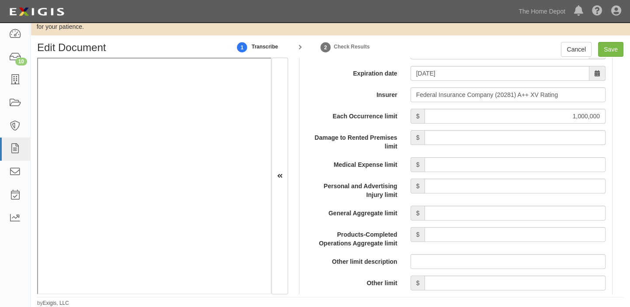
click at [507, 214] on input "General Aggregate limit" at bounding box center [514, 213] width 181 height 15
type input "2,000,000"
click at [519, 234] on input "Products-Completed Operations Aggregate limit" at bounding box center [514, 234] width 181 height 15
type input "2,000,000"
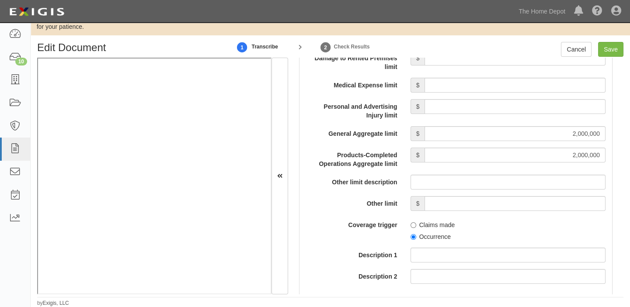
click at [424, 234] on label "Occurrence" at bounding box center [430, 237] width 40 height 9
click at [416, 234] on input "Occurrence" at bounding box center [413, 237] width 6 height 6
radio input "true"
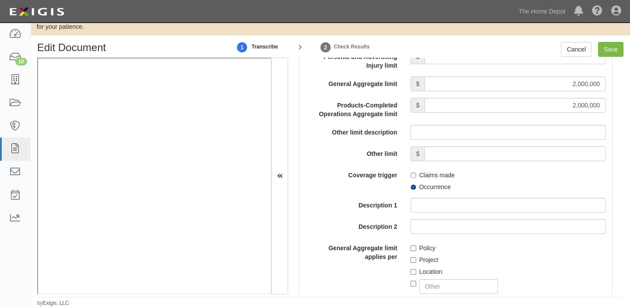
scroll to position [953, 0]
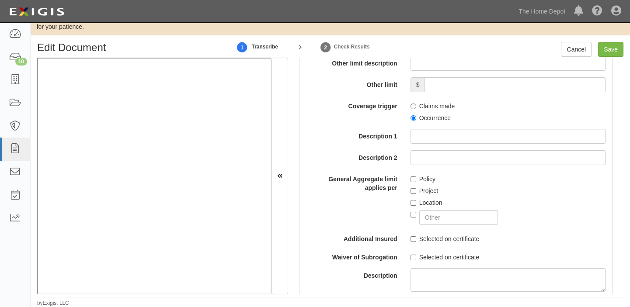
click at [419, 176] on label "Policy" at bounding box center [422, 179] width 25 height 9
click at [416, 177] on input "Policy" at bounding box center [413, 180] width 6 height 6
checkbox input "true"
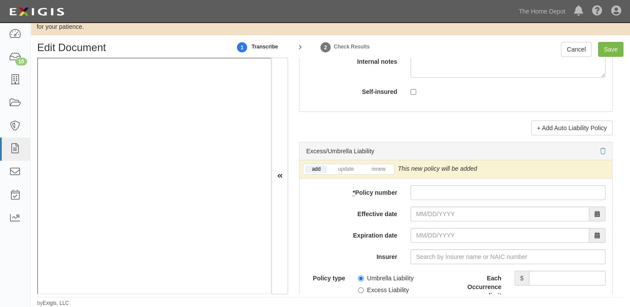
scroll to position [1748, 0]
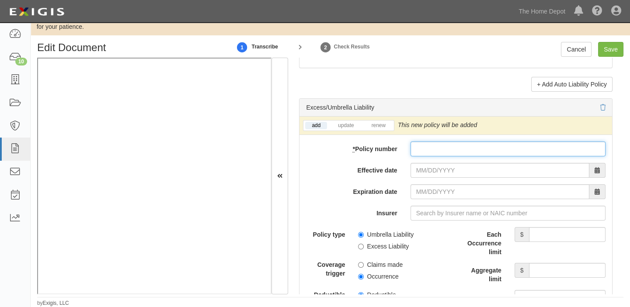
click at [428, 154] on input "* Policy number" at bounding box center [507, 149] width 195 height 15
paste input "79874829"
type input "79874829"
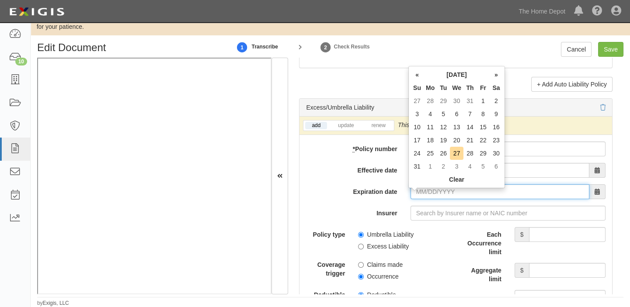
click at [411, 192] on input "Expiration date" at bounding box center [499, 191] width 179 height 15
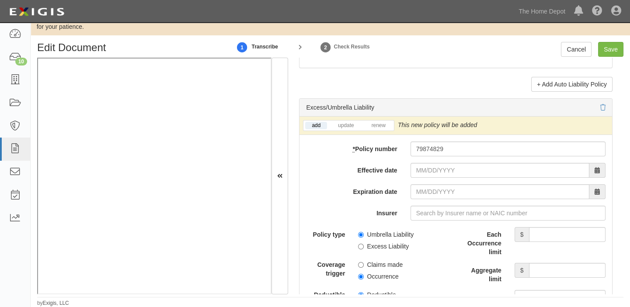
drag, startPoint x: 384, startPoint y: 183, endPoint x: 422, endPoint y: 179, distance: 38.2
drag, startPoint x: 422, startPoint y: 179, endPoint x: 418, endPoint y: 184, distance: 6.8
click at [422, 178] on input "Effective date" at bounding box center [499, 170] width 179 height 15
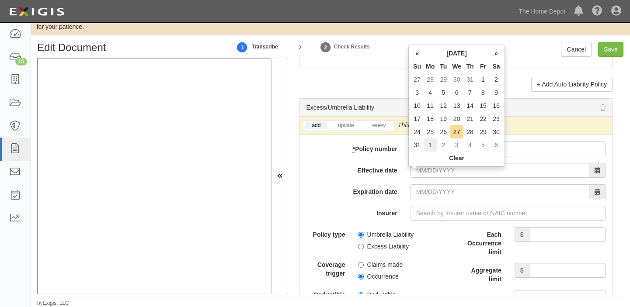
click at [424, 146] on td "1" at bounding box center [430, 145] width 13 height 13
type input "09/01/2025"
type input "09/01/2026"
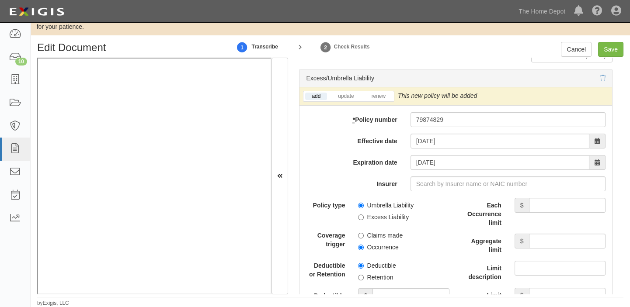
scroll to position [1827, 0]
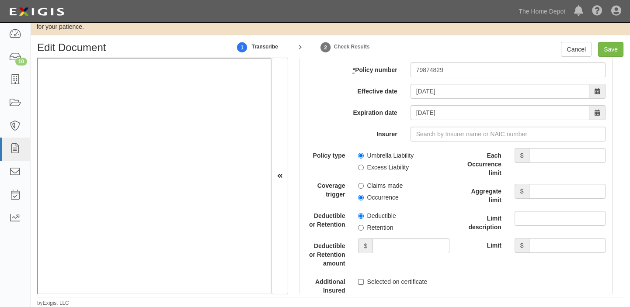
click at [388, 170] on label "Excess Liability" at bounding box center [383, 167] width 51 height 9
click at [364, 170] on input "Excess Liability" at bounding box center [361, 168] width 6 height 6
radio input "true"
click at [382, 202] on label "Occurrence" at bounding box center [378, 197] width 40 height 9
click at [364, 201] on input "Occurrence" at bounding box center [361, 198] width 6 height 6
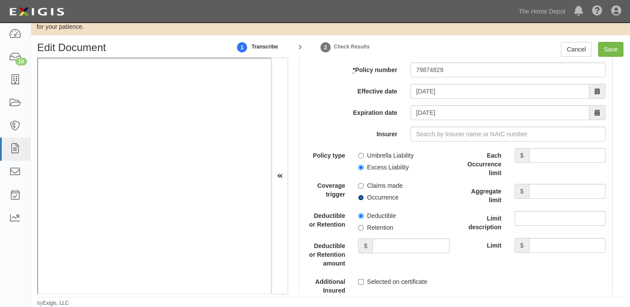
radio input "true"
click at [546, 157] on input "Each Occurrence limit" at bounding box center [567, 155] width 76 height 15
type input "10,000,000"
click at [533, 197] on input "Aggregate limit" at bounding box center [567, 191] width 76 height 15
type input "10,000,000"
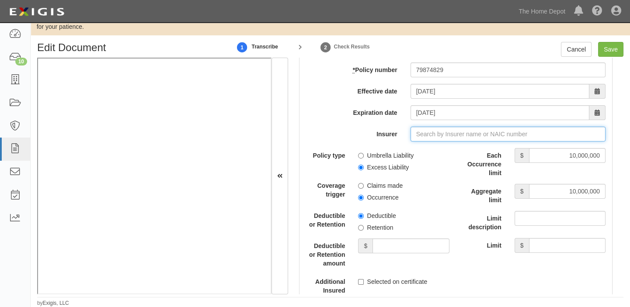
click at [453, 140] on input "Insurer" at bounding box center [507, 134] width 195 height 15
type input "0"
type input "21st Century Advantage Insurance Company (25232) NR Rating"
type input "2"
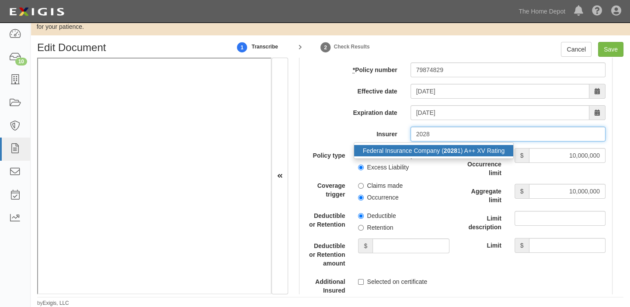
click at [453, 153] on strong "2028" at bounding box center [451, 150] width 14 height 7
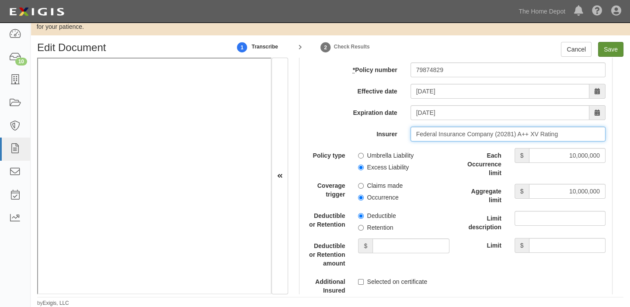
type input "Federal Insurance Company (20281) A++ XV Rating"
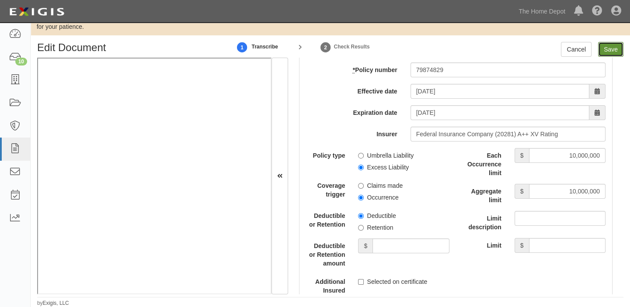
click at [611, 51] on input "Save" at bounding box center [610, 49] width 25 height 15
type input "1000000"
type input "2000000"
type input "10000000"
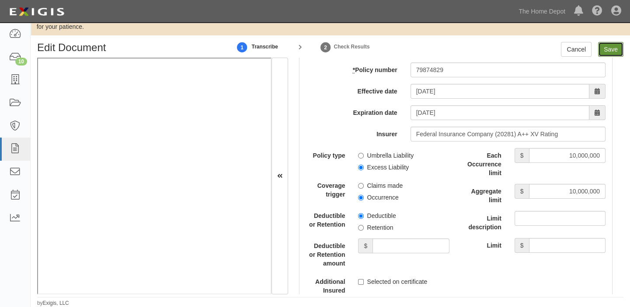
type input "10000000"
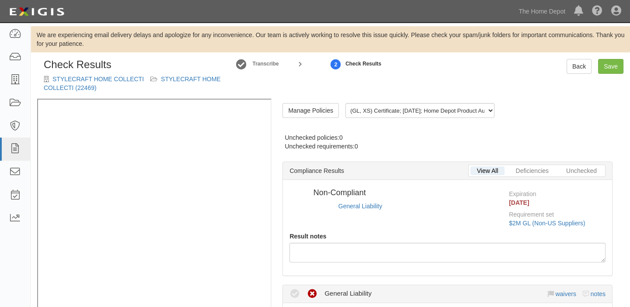
scroll to position [22, 0]
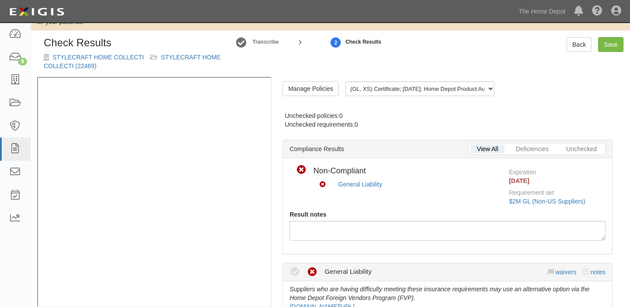
radio input "true"
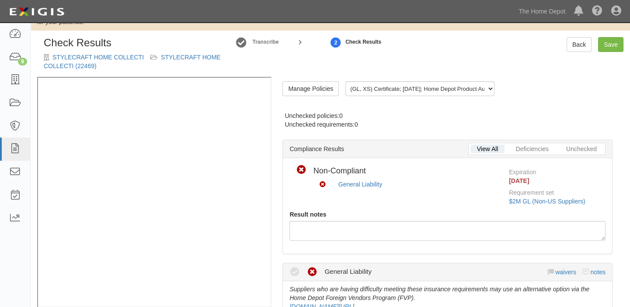
radio input "true"
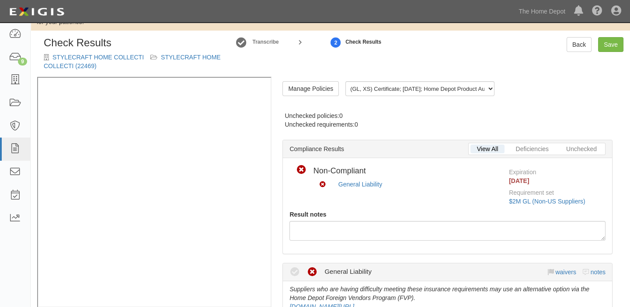
radio input "true"
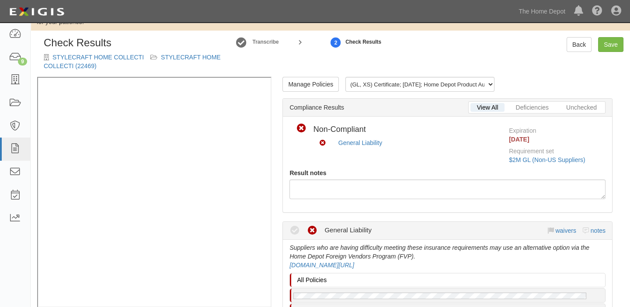
scroll to position [0, 0]
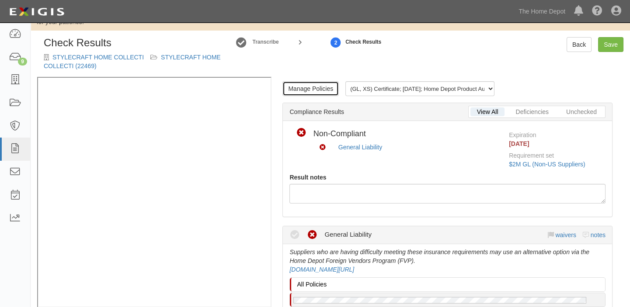
click at [297, 91] on link "Manage Policies" at bounding box center [310, 88] width 56 height 15
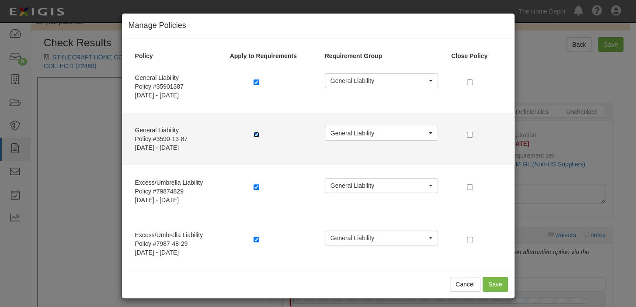
click at [254, 133] on input "checkbox" at bounding box center [257, 135] width 6 height 6
checkbox input "false"
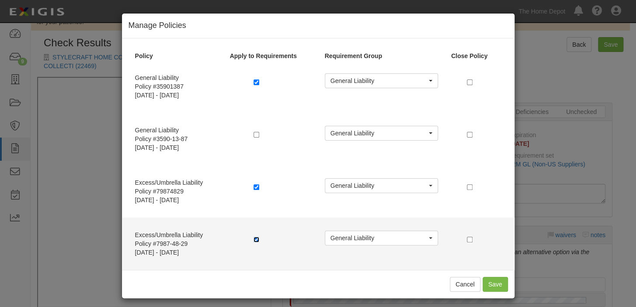
click at [254, 237] on input "checkbox" at bounding box center [257, 240] width 6 height 6
checkbox input "false"
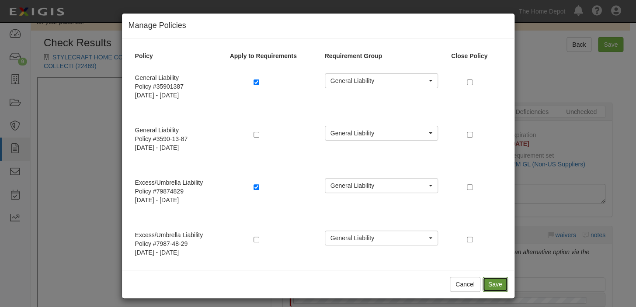
click at [487, 280] on button "Save" at bounding box center [495, 284] width 25 height 15
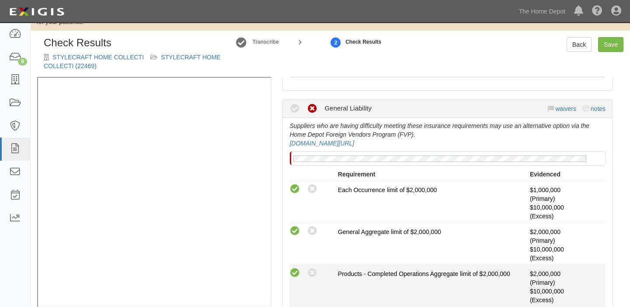
scroll to position [238, 0]
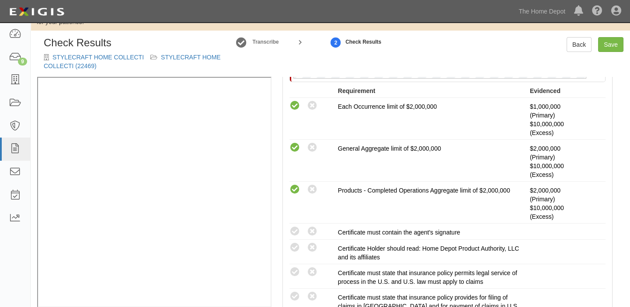
click at [283, 239] on div "Suppliers who are having difficulty meeting these insurance requirements may us…" at bounding box center [447, 229] width 329 height 388
drag, startPoint x: 291, startPoint y: 232, endPoint x: 293, endPoint y: 246, distance: 14.2
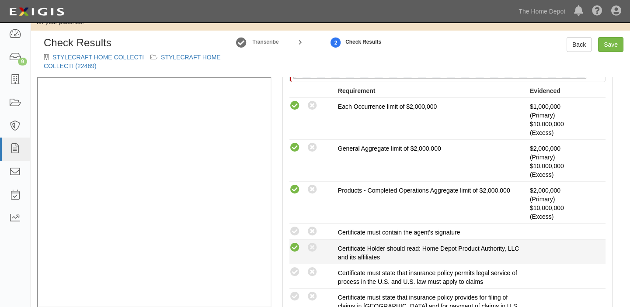
click at [291, 232] on icon at bounding box center [294, 231] width 11 height 11
radio input "true"
click at [293, 247] on icon at bounding box center [294, 248] width 11 height 11
radio input "true"
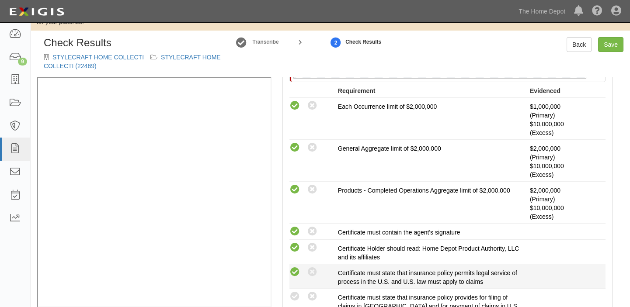
click at [298, 271] on icon at bounding box center [294, 272] width 11 height 11
radio input "true"
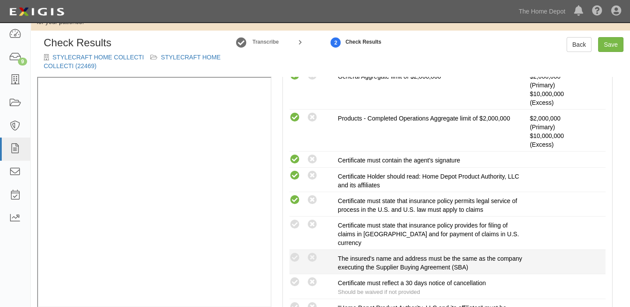
scroll to position [318, 0]
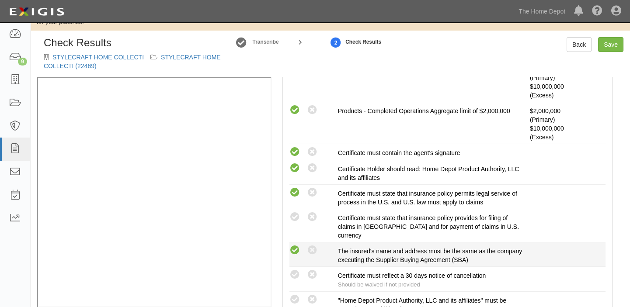
click at [296, 248] on icon at bounding box center [294, 250] width 11 height 11
radio input "true"
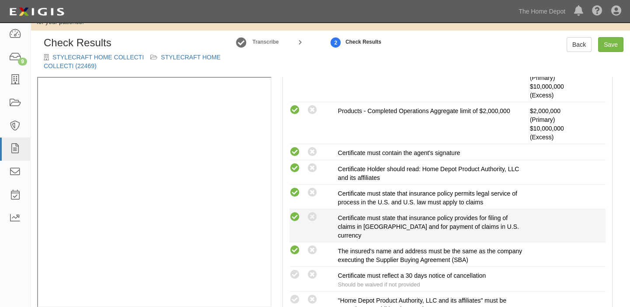
click at [294, 215] on icon at bounding box center [294, 217] width 11 height 11
radio input "true"
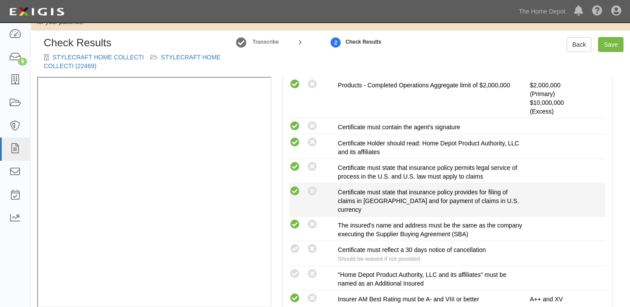
scroll to position [397, 0]
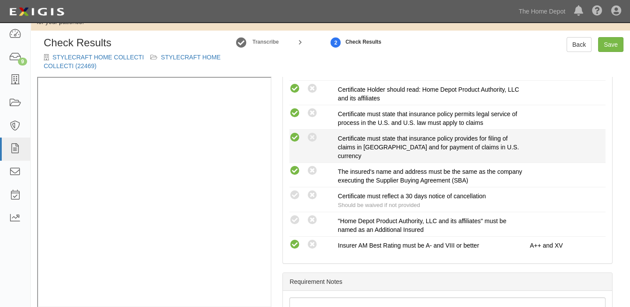
click at [295, 218] on icon at bounding box center [294, 220] width 11 height 11
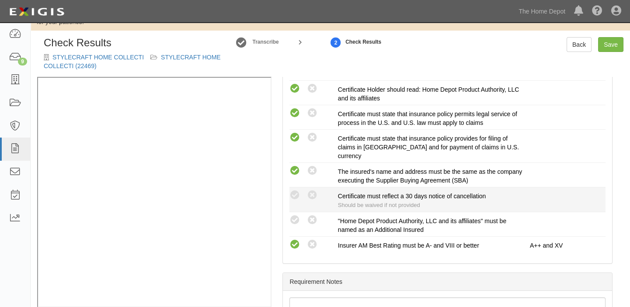
radio input "true"
click at [296, 194] on icon at bounding box center [294, 195] width 11 height 11
radio input "true"
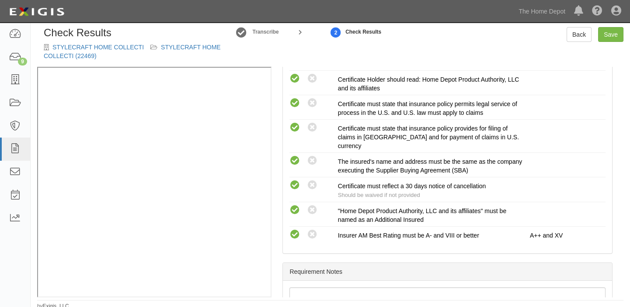
scroll to position [35, 0]
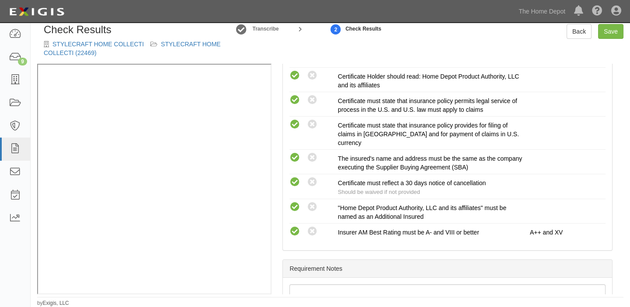
drag, startPoint x: 188, startPoint y: 294, endPoint x: 242, endPoint y: 295, distance: 53.8
click at [242, 295] on div "Check Results STYLECRAFT HOME COLLECTI STYLECRAFT HOME COLLECTI (22469) Transcr…" at bounding box center [330, 165] width 599 height 283
click at [119, 295] on div "Check Results STYLECRAFT HOME COLLECTI STYLECRAFT HOME COLLECTI (22469) Transcr…" at bounding box center [330, 165] width 599 height 283
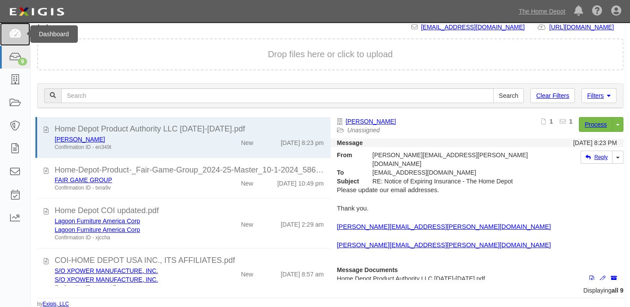
click at [15, 44] on link at bounding box center [15, 34] width 30 height 23
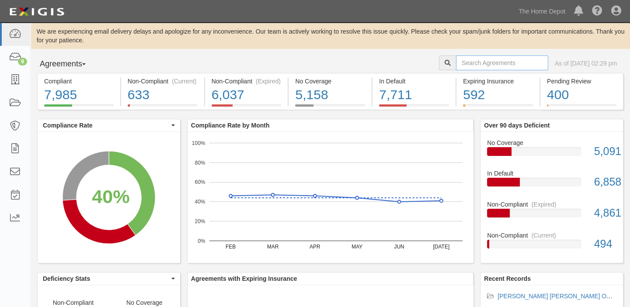
click at [456, 64] on input "text" at bounding box center [502, 63] width 92 height 15
paste input "STYLECRAFT HOME COLLECTI"
type input "STYLECRAFT HOME COLLECTI"
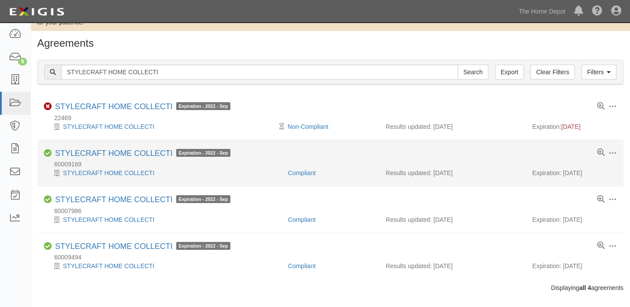
scroll to position [33, 0]
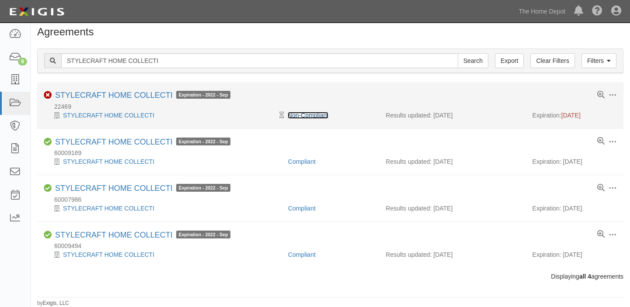
click at [313, 118] on link "Non-Compliant" at bounding box center [308, 115] width 41 height 7
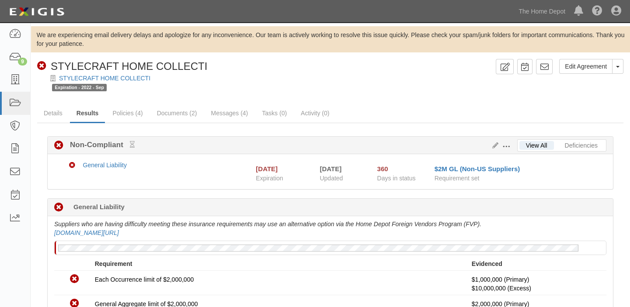
click at [134, 73] on div "Non-Compliant STYLECRAFT HOME COLLECTI" at bounding box center [122, 66] width 170 height 15
click at [137, 77] on link "STYLECRAFT HOME COLLECTI" at bounding box center [104, 78] width 91 height 7
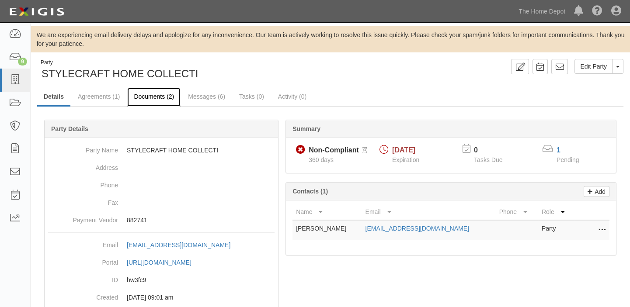
click at [147, 93] on link "Documents (2)" at bounding box center [153, 97] width 53 height 19
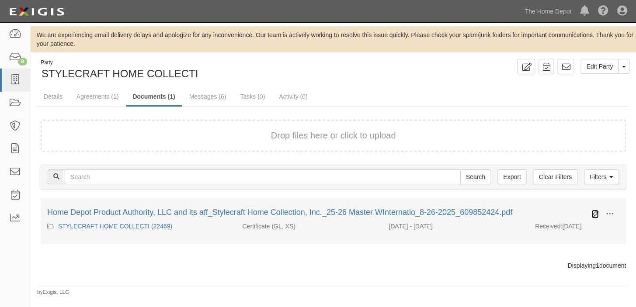
click at [596, 211] on icon at bounding box center [594, 214] width 7 height 7
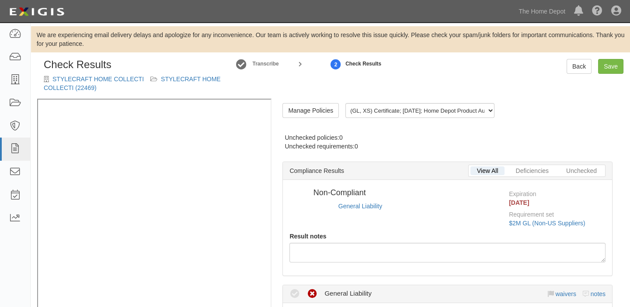
radio input "true"
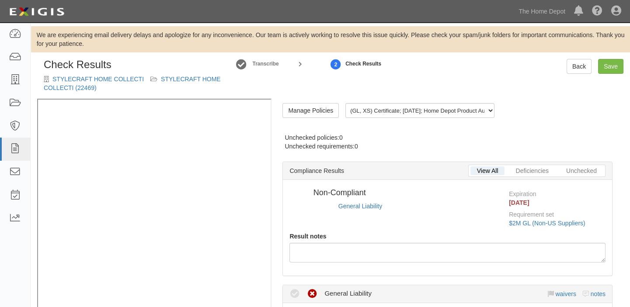
radio input "true"
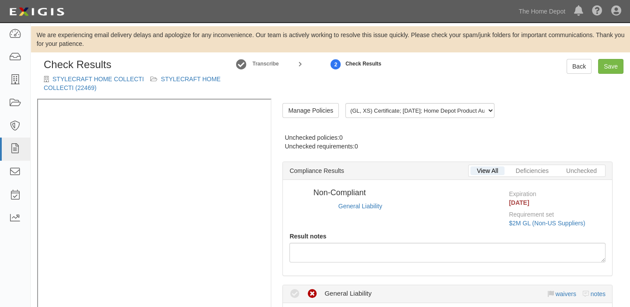
radio input "true"
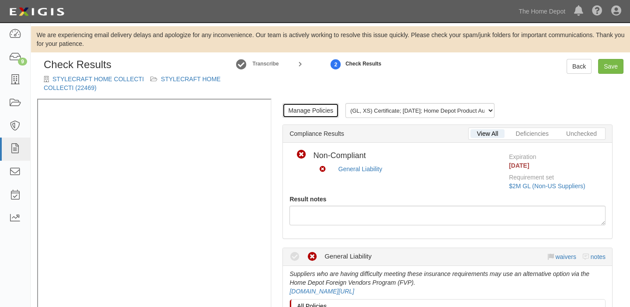
click at [314, 105] on link "Manage Policies" at bounding box center [310, 110] width 56 height 15
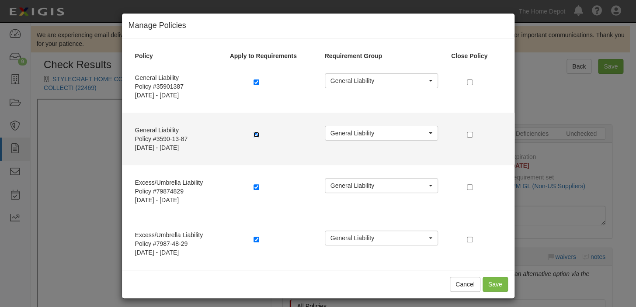
click at [254, 135] on input "checkbox" at bounding box center [257, 135] width 6 height 6
checkbox input "false"
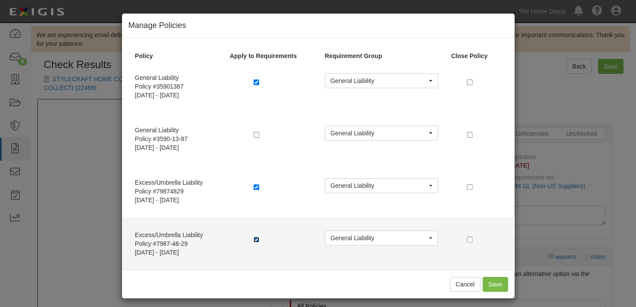
click at [254, 237] on input "checkbox" at bounding box center [257, 240] width 6 height 6
checkbox input "false"
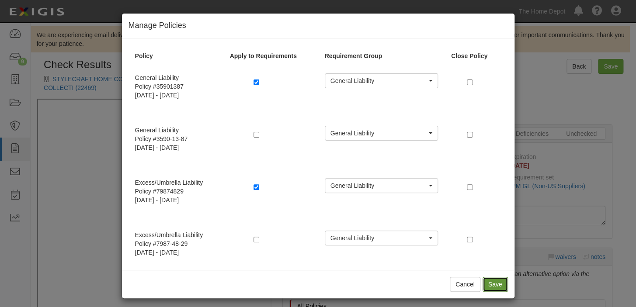
click at [486, 278] on button "Save" at bounding box center [495, 284] width 25 height 15
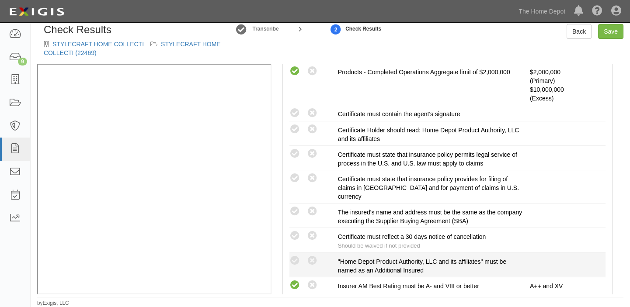
scroll to position [358, 0]
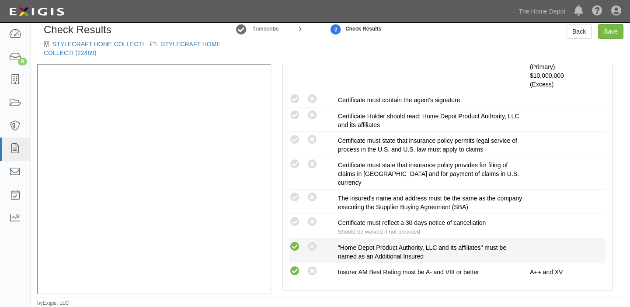
click at [292, 243] on icon at bounding box center [294, 247] width 11 height 11
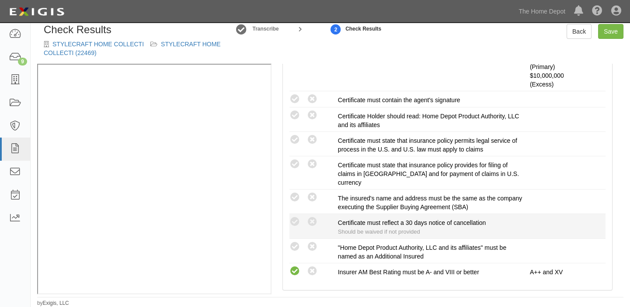
radio input "true"
click at [299, 219] on icon at bounding box center [294, 222] width 11 height 11
radio input "true"
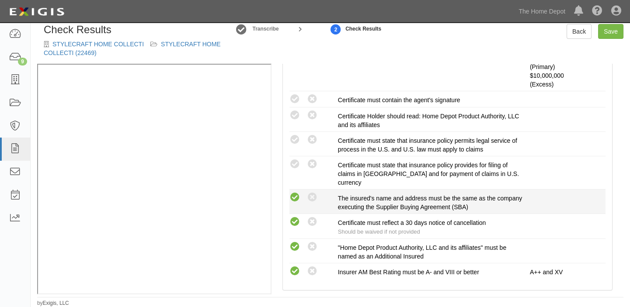
click at [299, 197] on icon at bounding box center [294, 197] width 11 height 11
radio input "true"
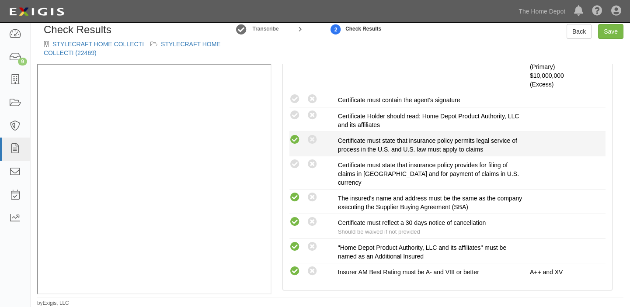
click at [294, 135] on icon at bounding box center [294, 140] width 11 height 11
radio input "true"
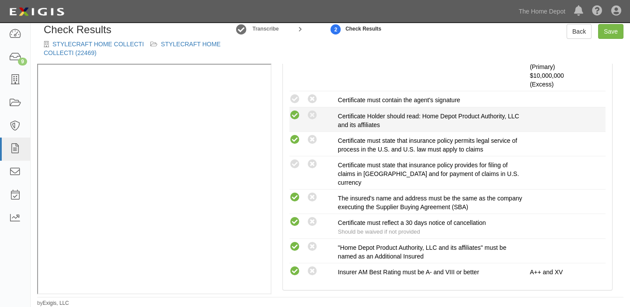
click at [297, 115] on icon at bounding box center [294, 115] width 11 height 11
radio input "true"
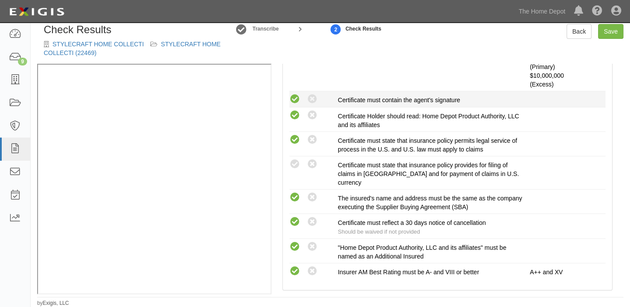
click at [299, 96] on icon at bounding box center [294, 99] width 11 height 11
radio input "true"
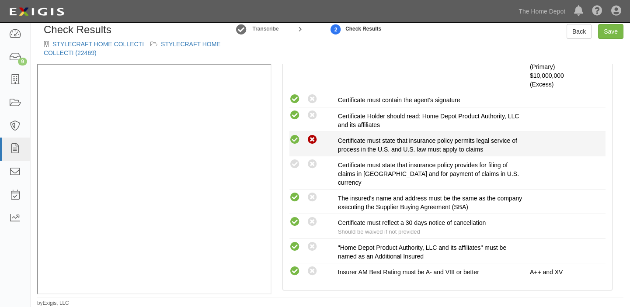
click at [315, 135] on icon at bounding box center [312, 140] width 11 height 11
radio input "false"
radio input "true"
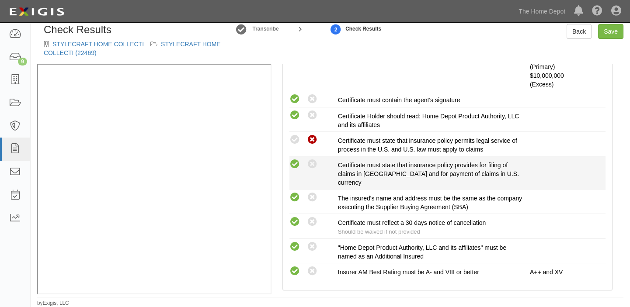
click at [291, 160] on icon at bounding box center [294, 164] width 11 height 11
radio input "true"
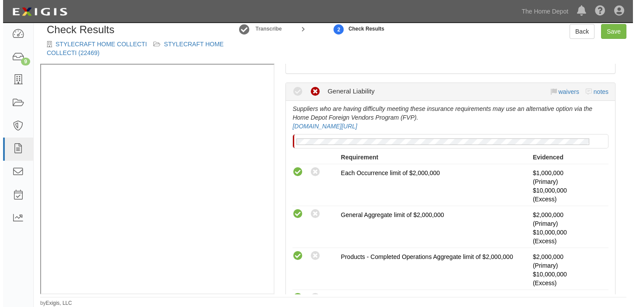
scroll to position [0, 0]
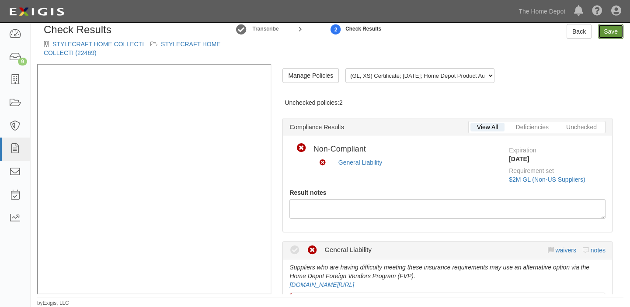
click at [604, 38] on link "Save" at bounding box center [610, 31] width 25 height 15
radio input "true"
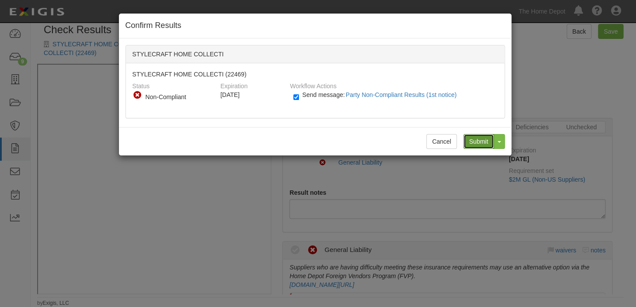
click at [471, 138] on input "Submit" at bounding box center [478, 141] width 31 height 15
